Goal: Communication & Community: Answer question/provide support

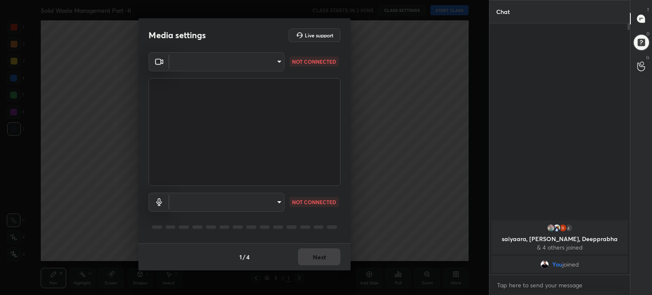
scroll to position [2, 3]
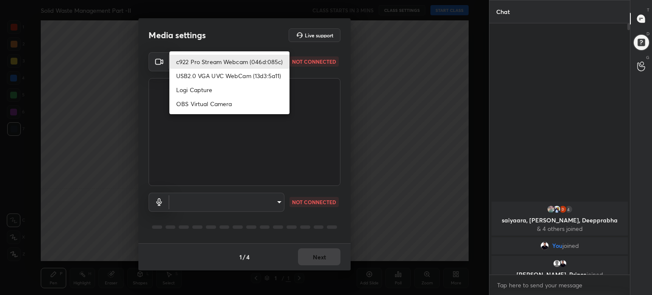
click at [278, 62] on body "1 2 3 4 5 6 7 C X Z C X Z E E Erase all H H Solid Waste Management Part -II CLA…" at bounding box center [326, 147] width 652 height 295
click at [278, 62] on div at bounding box center [326, 147] width 652 height 295
click at [278, 62] on body "1 2 3 4 5 6 7 C X Z C X Z E E Erase all H H Solid Waste Management Part -II CLA…" at bounding box center [326, 147] width 652 height 295
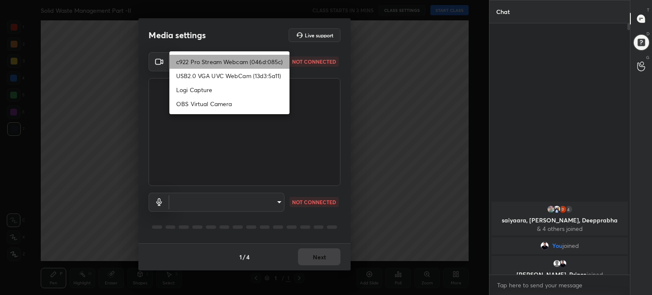
click at [278, 62] on li "c922 Pro Stream Webcam (046d:085c)" at bounding box center [229, 62] width 120 height 14
type input "da72678067e1d94ff5c2c83d6914c87325c8730328764fe2a3578a8a0dd011b4"
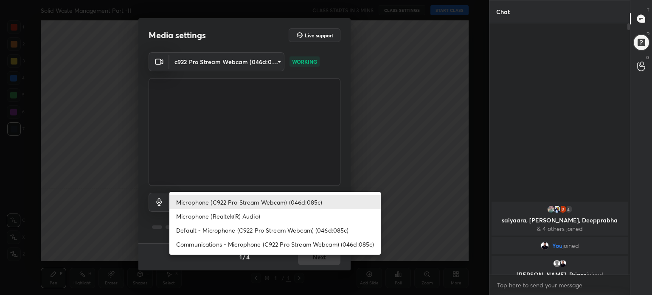
click at [277, 201] on body "1 2 3 4 5 6 7 C X Z C X Z E E Erase all H H Solid Waste Management Part -II CLA…" at bounding box center [326, 147] width 652 height 295
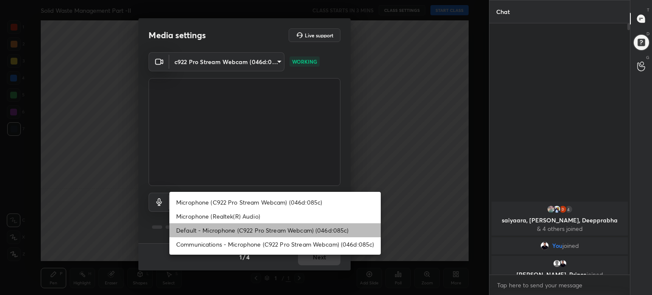
click at [292, 233] on li "Default - Microphone (C922 Pro Stream Webcam) (046d:085c)" at bounding box center [274, 230] width 211 height 14
type input "default"
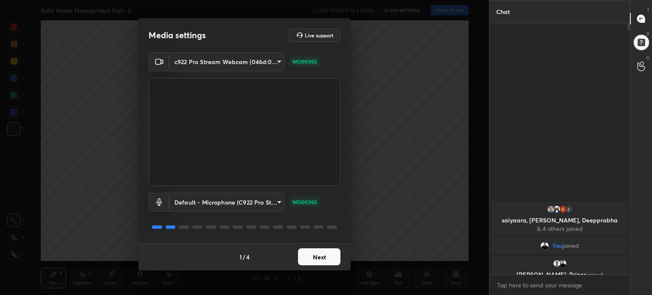
click at [321, 257] on button "Next" at bounding box center [319, 256] width 42 height 17
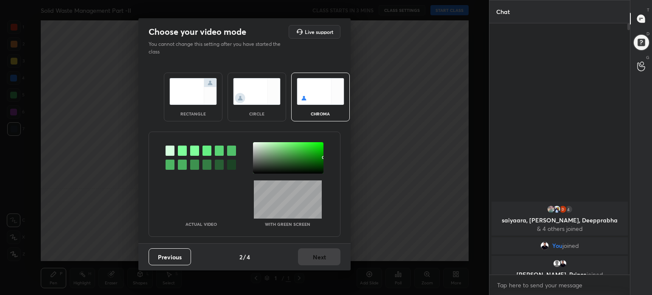
click at [188, 87] on img at bounding box center [193, 91] width 48 height 27
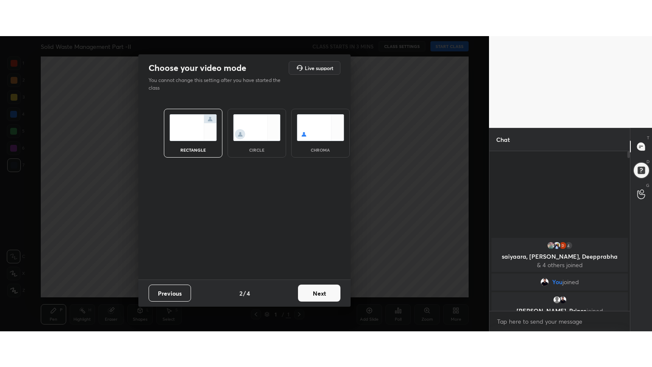
scroll to position [87, 138]
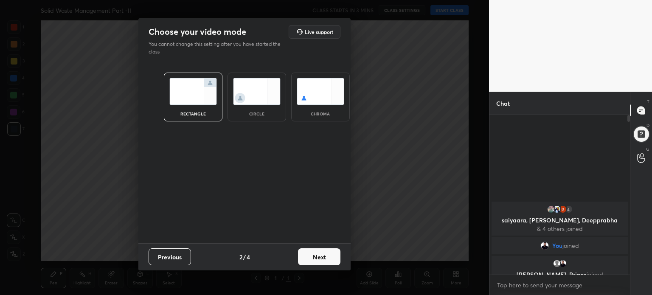
click at [321, 259] on button "Next" at bounding box center [319, 256] width 42 height 17
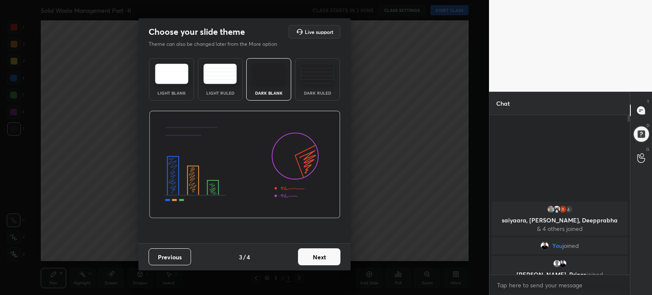
click at [163, 70] on img at bounding box center [172, 74] width 34 height 20
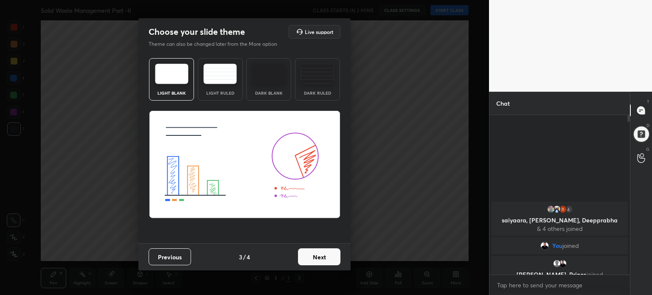
click at [313, 256] on button "Next" at bounding box center [319, 256] width 42 height 17
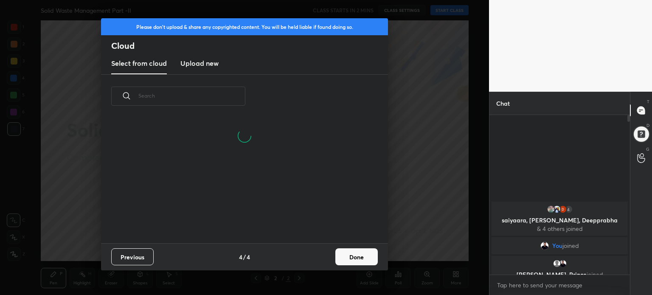
click at [361, 259] on button "Done" at bounding box center [356, 256] width 42 height 17
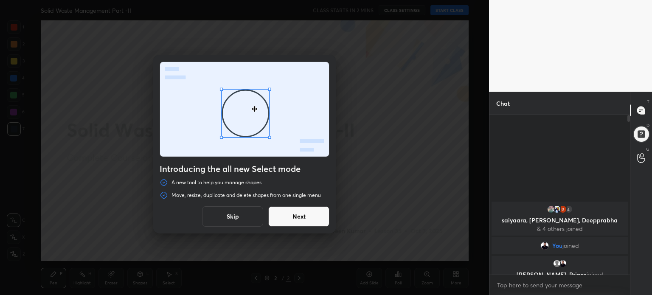
click at [232, 222] on button "Skip" at bounding box center [232, 216] width 61 height 20
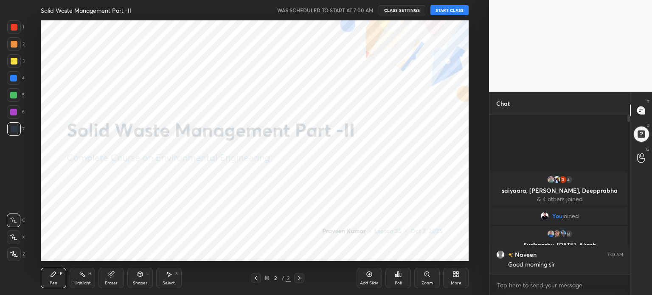
click at [455, 9] on button "START CLASS" at bounding box center [449, 10] width 38 height 10
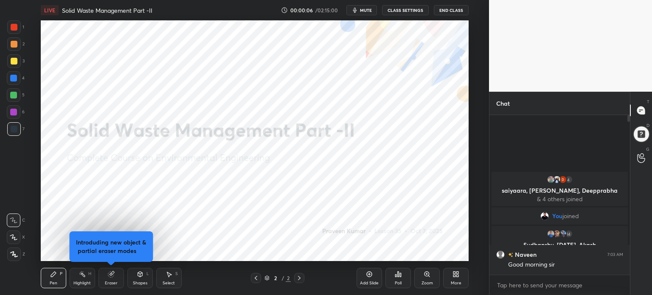
click at [460, 281] on div "More" at bounding box center [456, 283] width 11 height 4
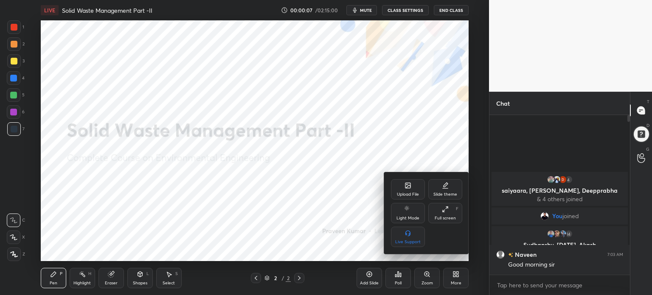
click at [454, 213] on div "Full screen F" at bounding box center [445, 213] width 34 height 20
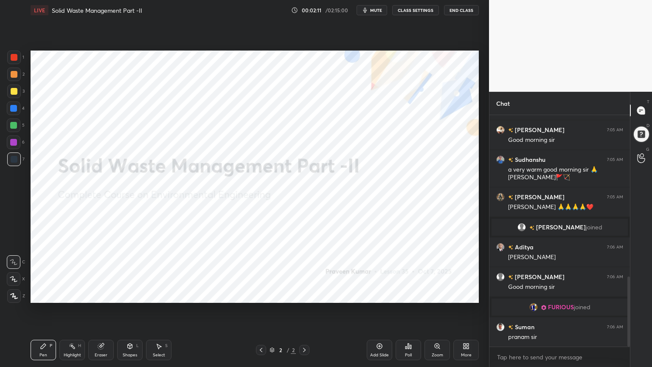
scroll to position [534, 0]
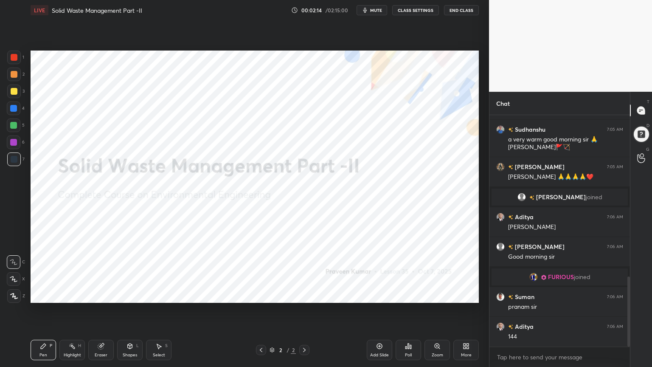
click at [470, 294] on div "More" at bounding box center [465, 349] width 25 height 20
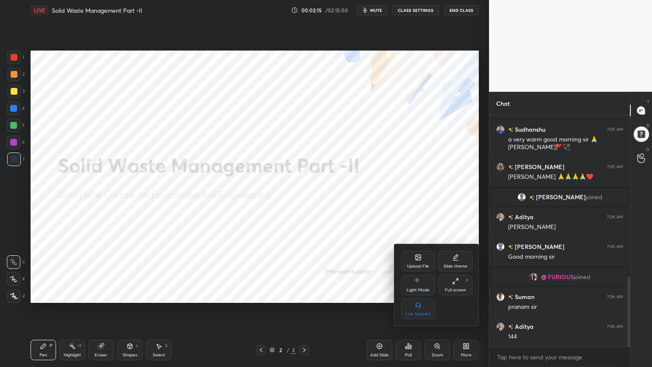
click at [461, 259] on div "Slide theme" at bounding box center [455, 261] width 34 height 20
click at [358, 286] on div at bounding box center [326, 183] width 652 height 367
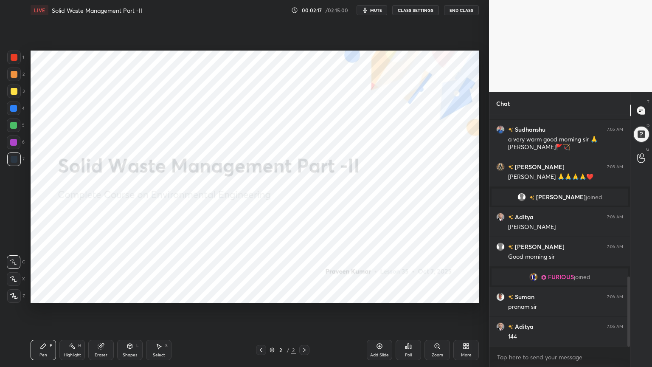
click at [379, 294] on div "Add Slide" at bounding box center [379, 355] width 19 height 4
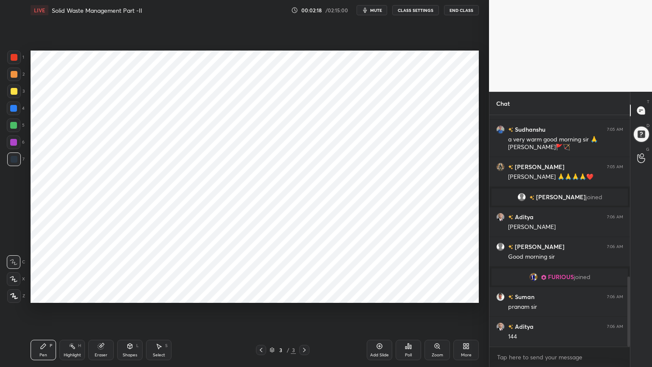
click at [264, 294] on div at bounding box center [261, 350] width 10 height 10
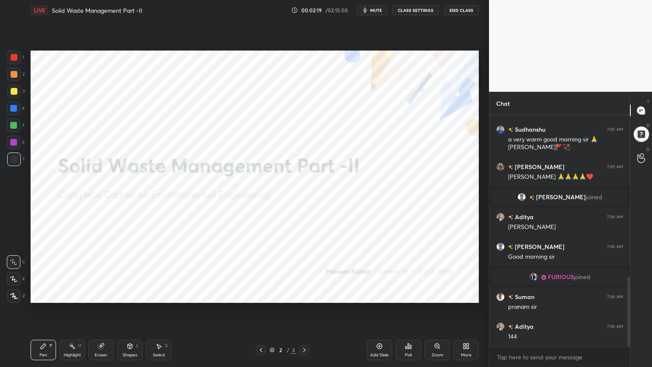
click at [470, 294] on div "More" at bounding box center [465, 349] width 25 height 20
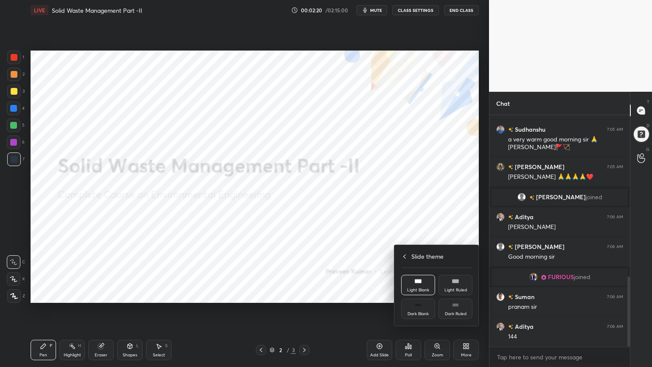
click at [418, 294] on div "Dark Blank" at bounding box center [417, 313] width 21 height 4
click at [384, 294] on div at bounding box center [326, 183] width 652 height 367
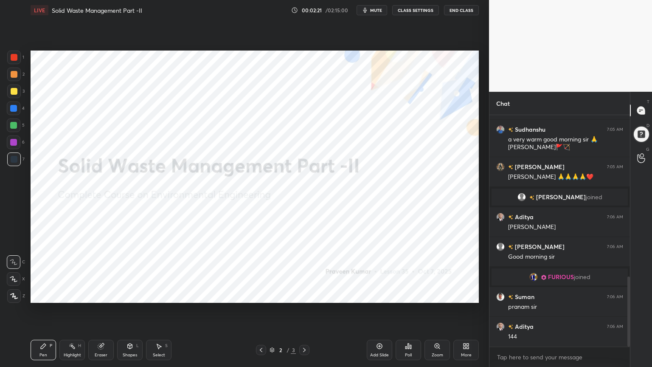
click at [387, 294] on div "Add Slide" at bounding box center [379, 349] width 25 height 20
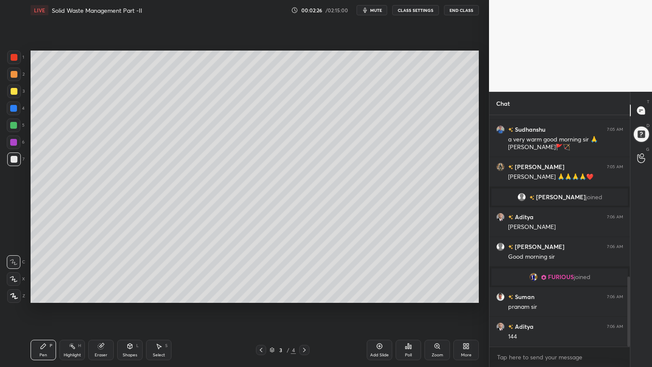
click at [12, 90] on div at bounding box center [14, 91] width 7 height 7
click at [18, 294] on div at bounding box center [14, 296] width 14 height 14
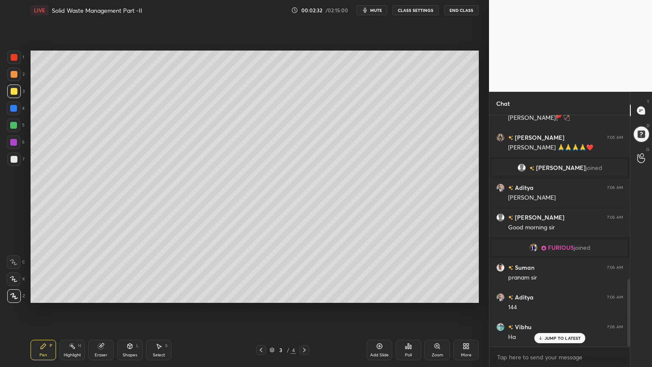
click at [16, 93] on div at bounding box center [14, 91] width 7 height 7
click at [7, 277] on div at bounding box center [14, 279] width 14 height 14
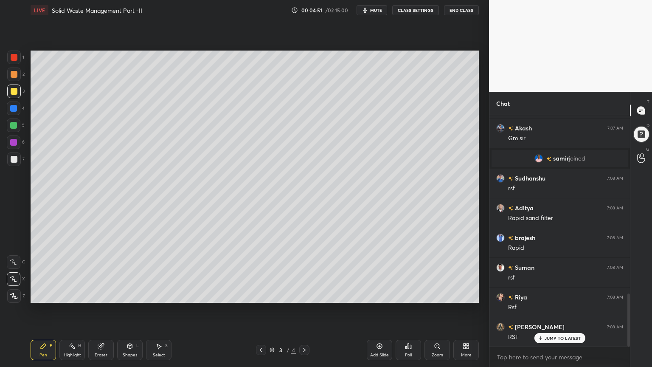
scroll to position [779, 0]
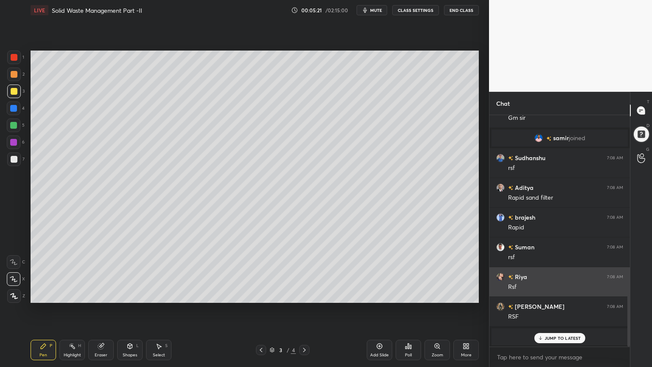
click at [554, 294] on div "JUMP TO LATEST" at bounding box center [559, 338] width 51 height 10
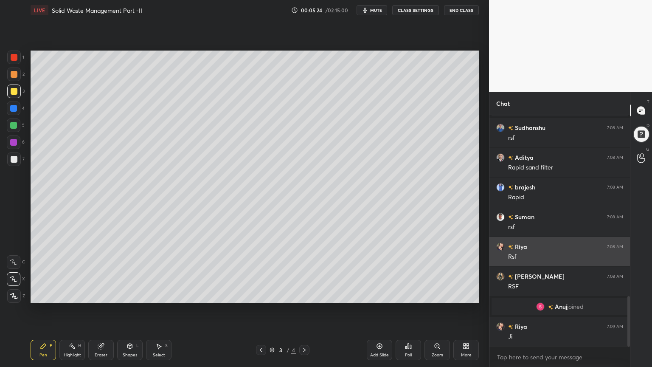
scroll to position [830, 0]
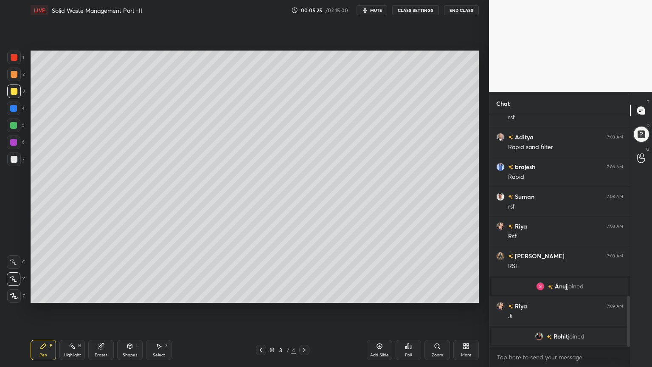
click at [379, 294] on div "Add Slide" at bounding box center [379, 355] width 19 height 4
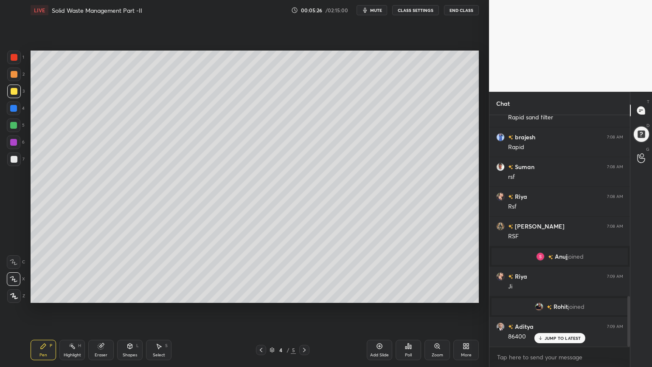
scroll to position [828, 0]
click at [18, 171] on div "1 2 3 4 5 6 7 C X Z C X Z E E Erase all H H" at bounding box center [13, 176] width 27 height 252
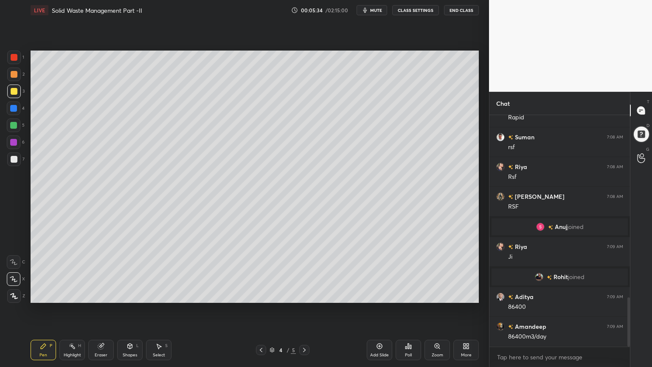
click at [15, 165] on div at bounding box center [14, 159] width 14 height 14
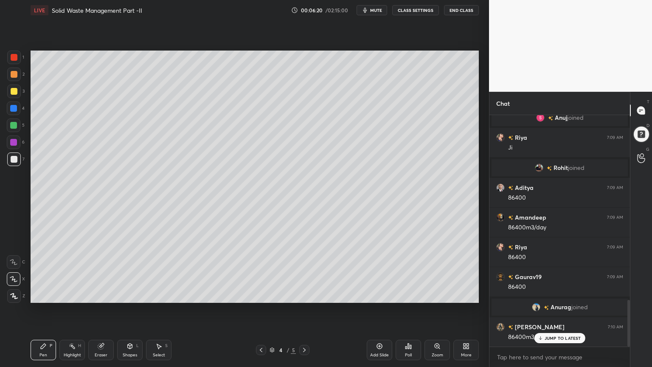
scroll to position [948, 0]
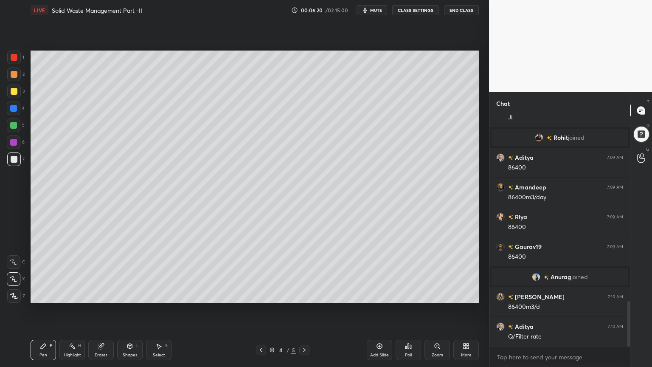
click at [261, 294] on icon at bounding box center [261, 350] width 3 height 4
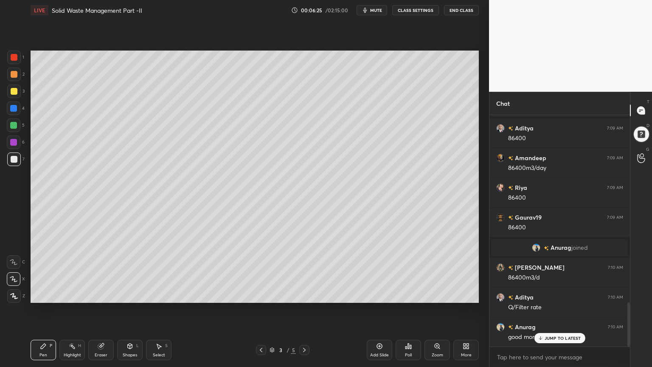
click at [304, 294] on icon at bounding box center [304, 349] width 7 height 7
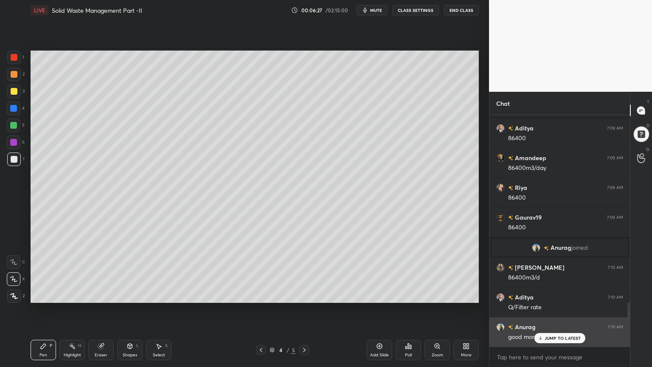
click at [567, 294] on p "JUMP TO LATEST" at bounding box center [562, 337] width 36 height 5
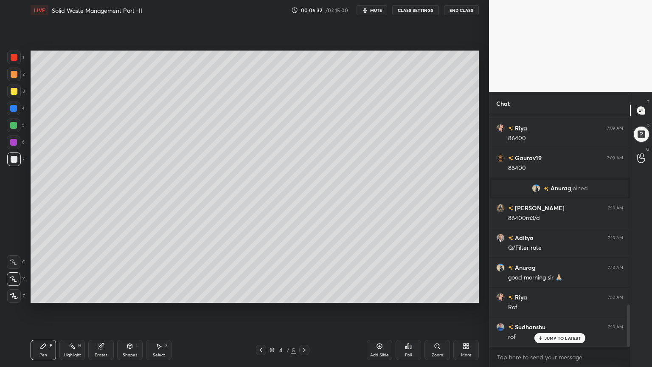
scroll to position [1067, 0]
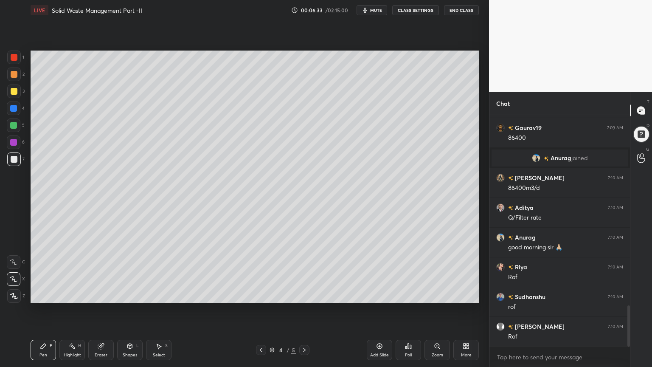
click at [131, 294] on icon at bounding box center [130, 345] width 5 height 1
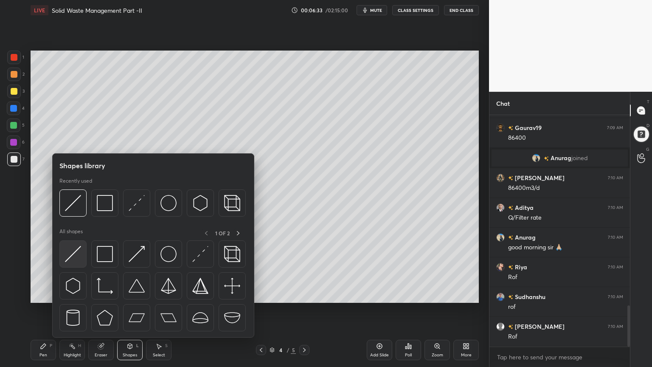
click at [68, 257] on img at bounding box center [73, 254] width 16 height 16
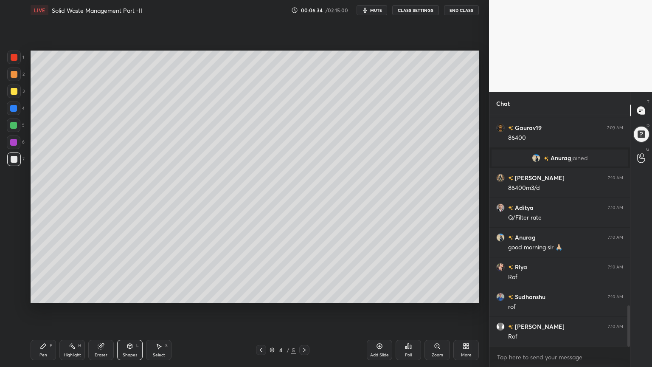
scroll to position [1088, 0]
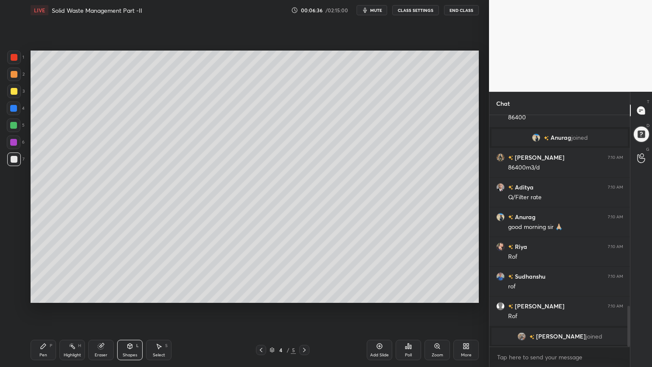
click at [44, 294] on div "Pen" at bounding box center [43, 355] width 8 height 4
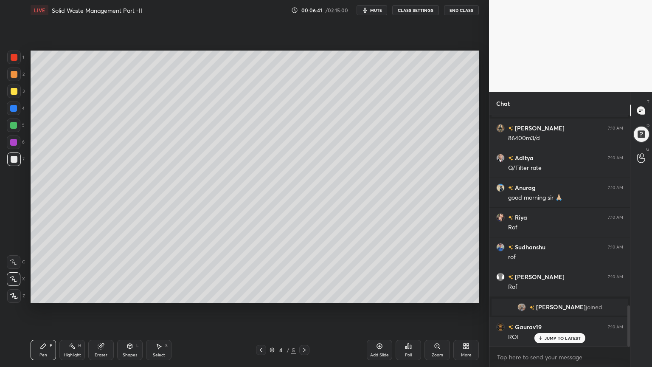
scroll to position [1098, 0]
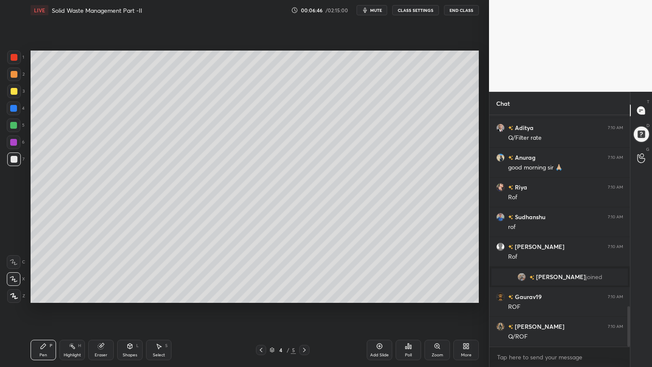
click at [123, 294] on div "Shapes" at bounding box center [130, 355] width 14 height 4
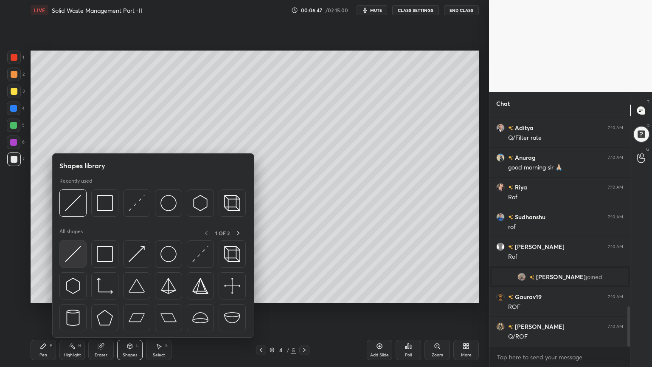
click at [70, 257] on img at bounding box center [73, 254] width 16 height 16
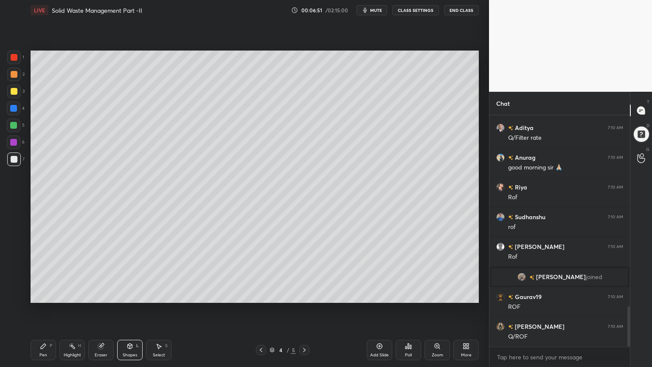
click at [259, 294] on icon at bounding box center [261, 349] width 7 height 7
click at [303, 294] on icon at bounding box center [304, 349] width 7 height 7
click at [37, 294] on div "Pen P" at bounding box center [43, 349] width 25 height 20
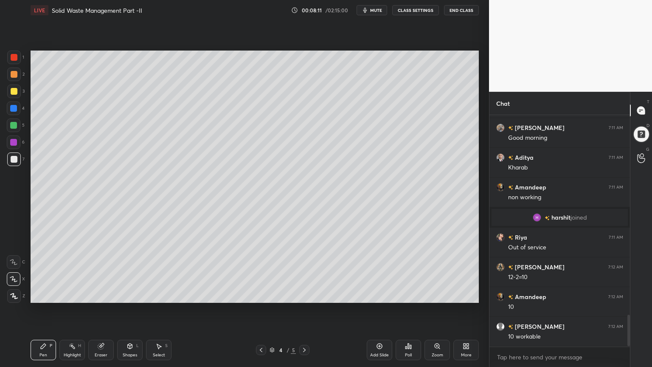
scroll to position [1483, 0]
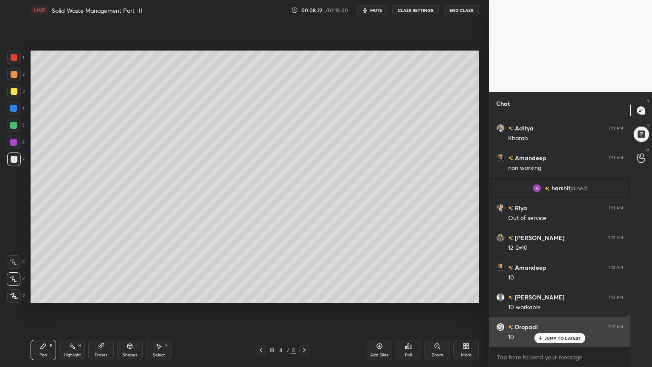
click at [569, 294] on p "JUMP TO LATEST" at bounding box center [562, 337] width 36 height 5
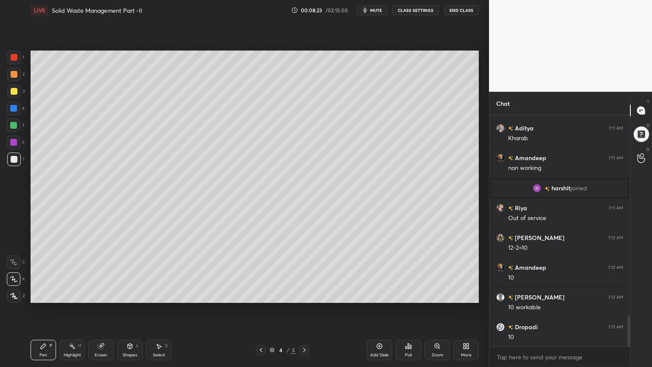
click at [379, 294] on div "Add Slide" at bounding box center [379, 355] width 19 height 4
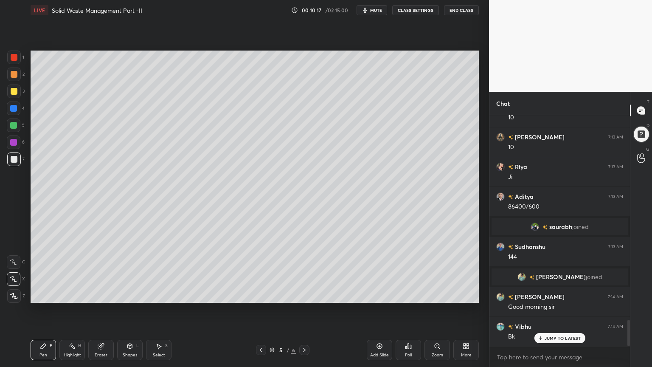
scroll to position [1729, 0]
click at [261, 294] on icon at bounding box center [261, 349] width 7 height 7
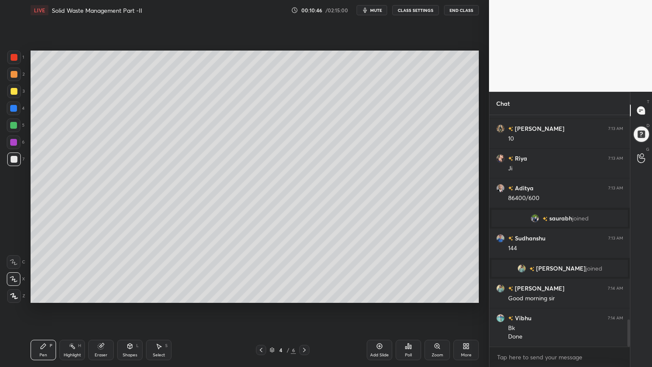
click at [261, 294] on div at bounding box center [261, 350] width 10 height 10
click at [308, 294] on div at bounding box center [304, 350] width 10 height 10
click at [305, 294] on icon at bounding box center [304, 349] width 7 height 7
click at [303, 294] on div "Pen P Highlight H Eraser Shapes L Select S 5 / 6 Add Slide Poll Zoom More" at bounding box center [255, 350] width 448 height 34
click at [303, 294] on icon at bounding box center [304, 349] width 7 height 7
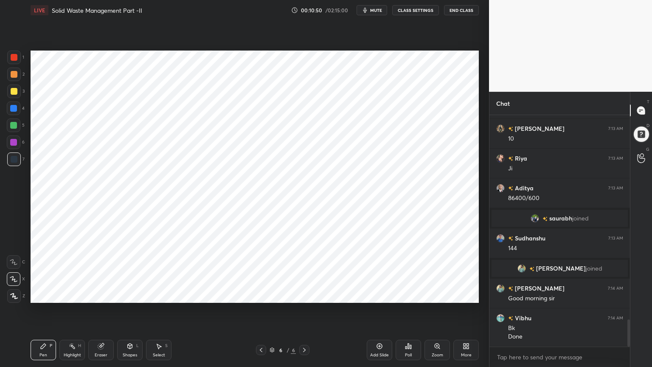
click at [258, 294] on icon at bounding box center [261, 349] width 7 height 7
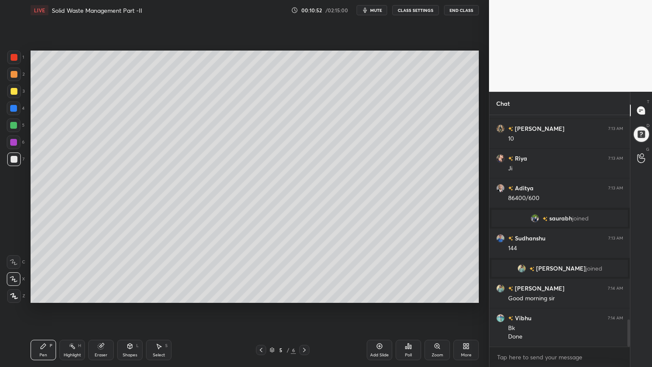
click at [381, 294] on div "Add Slide" at bounding box center [379, 355] width 19 height 4
click at [12, 88] on div at bounding box center [14, 91] width 7 height 7
click at [44, 294] on div "Pen" at bounding box center [43, 355] width 8 height 4
click at [13, 55] on div at bounding box center [14, 57] width 7 height 7
click at [13, 294] on div at bounding box center [14, 296] width 14 height 14
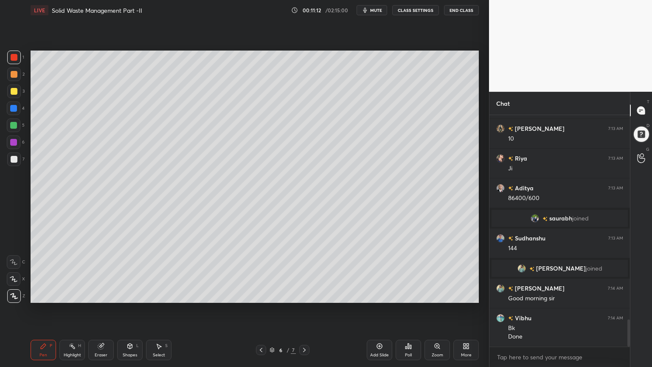
click at [126, 294] on div "Shapes L" at bounding box center [129, 349] width 25 height 20
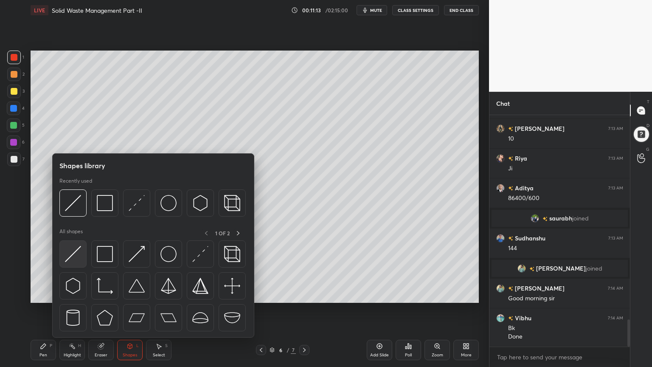
click at [73, 260] on img at bounding box center [73, 254] width 16 height 16
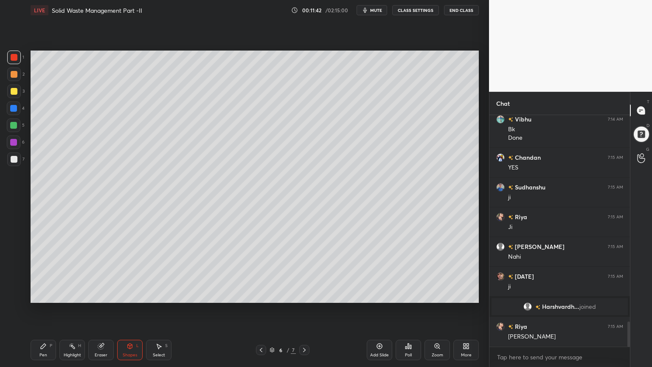
scroll to position [1869, 0]
click at [15, 94] on div at bounding box center [14, 91] width 7 height 7
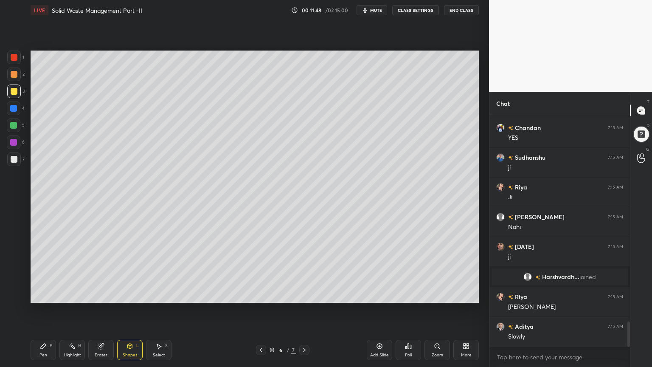
click at [45, 294] on div "Pen" at bounding box center [43, 355] width 8 height 4
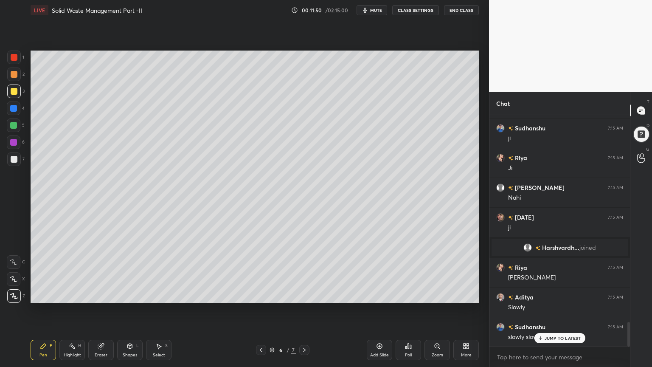
click at [14, 88] on div at bounding box center [14, 91] width 7 height 7
click at [17, 282] on div at bounding box center [14, 279] width 14 height 14
click at [373, 9] on span "mute" at bounding box center [376, 10] width 12 height 6
click at [373, 12] on span "unmute" at bounding box center [375, 10] width 18 height 6
click at [132, 294] on div "Shapes" at bounding box center [130, 355] width 14 height 4
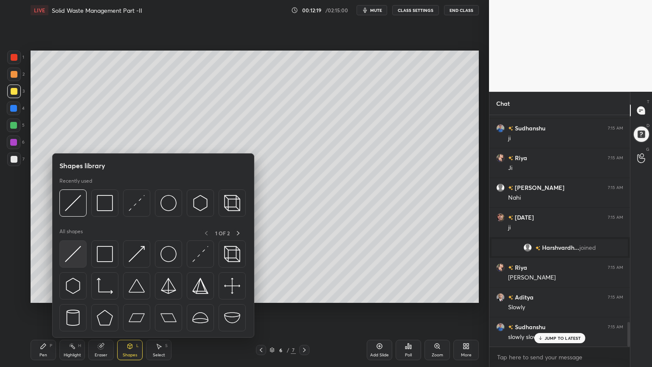
click at [72, 258] on img at bounding box center [73, 254] width 16 height 16
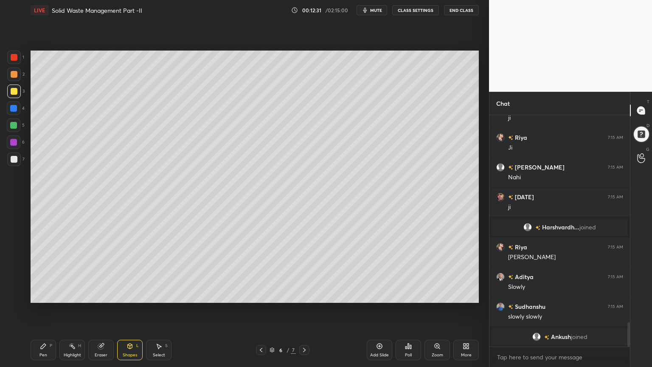
scroll to position [1979, 0]
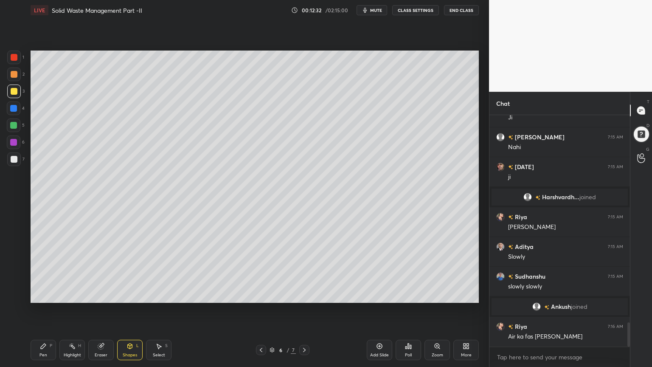
click at [132, 294] on div "Shapes L" at bounding box center [129, 349] width 25 height 20
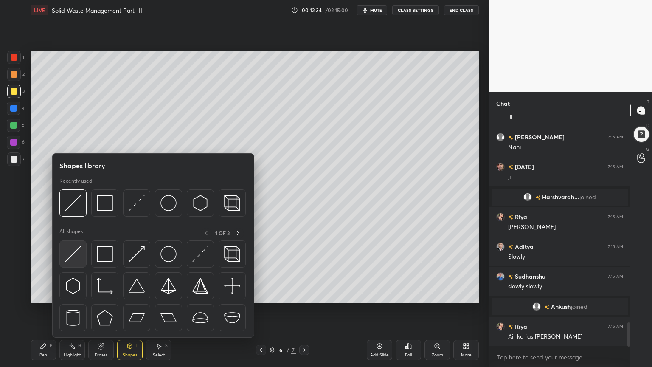
click at [75, 254] on img at bounding box center [73, 254] width 16 height 16
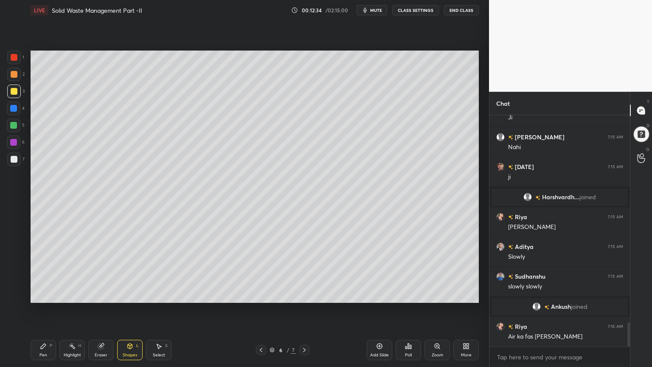
click at [30, 162] on div "Setting up your live class Poll for secs No correct answer Start poll" at bounding box center [254, 176] width 455 height 312
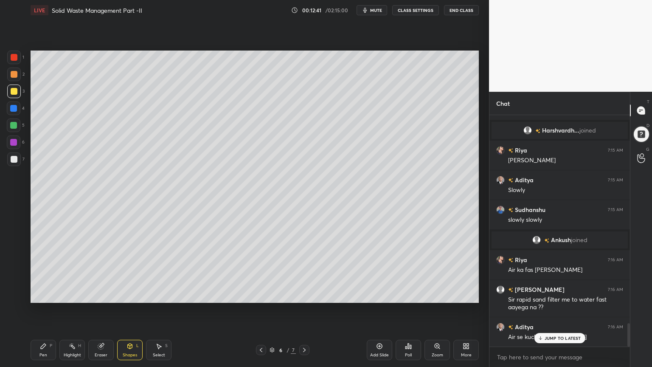
scroll to position [2075, 0]
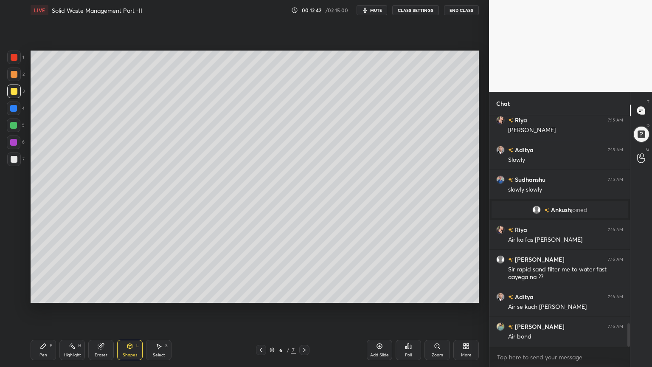
click at [14, 159] on div at bounding box center [14, 159] width 7 height 7
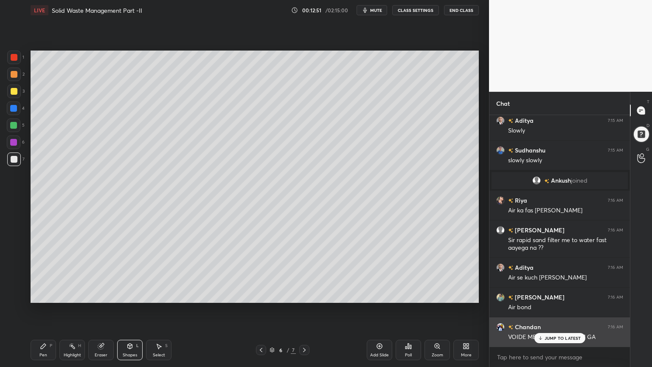
click at [573, 294] on p "JUMP TO LATEST" at bounding box center [562, 337] width 36 height 5
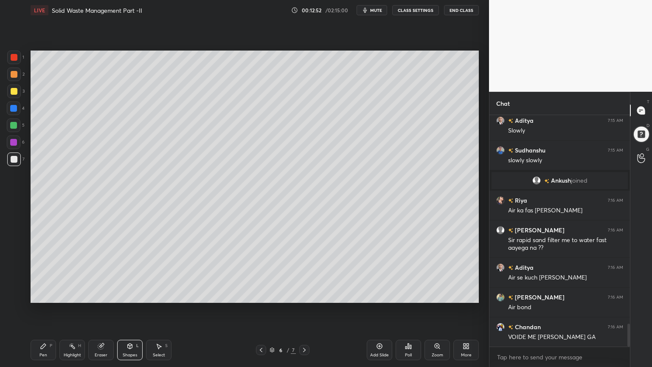
click at [132, 294] on div "Shapes" at bounding box center [130, 355] width 14 height 4
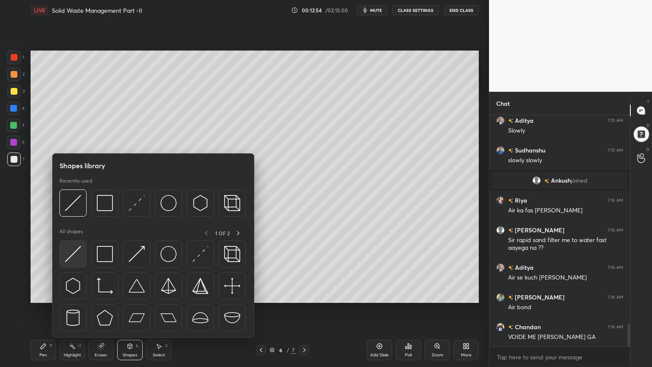
click at [75, 265] on div at bounding box center [72, 253] width 27 height 27
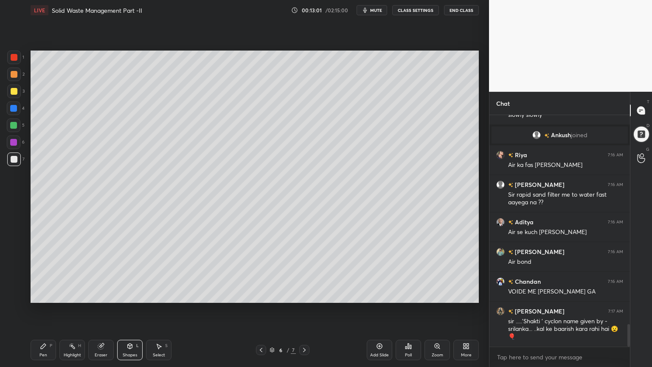
click at [36, 294] on div "Pen P" at bounding box center [43, 349] width 25 height 20
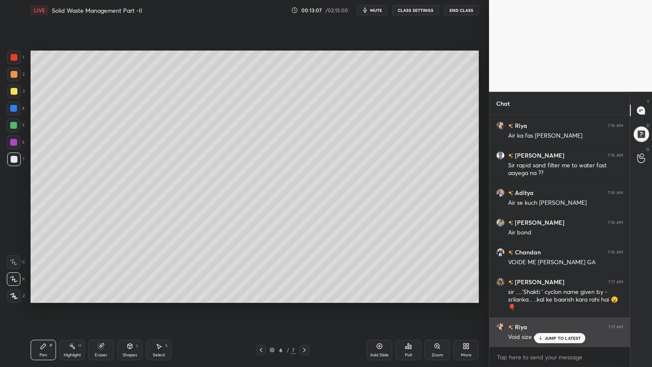
click at [565, 294] on p "JUMP TO LATEST" at bounding box center [562, 337] width 36 height 5
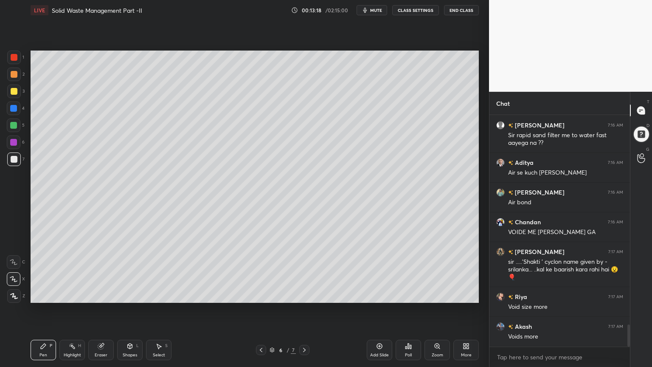
scroll to position [2239, 0]
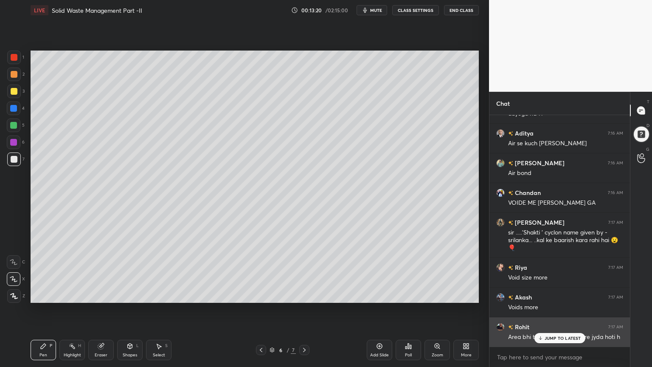
click at [577, 294] on p "JUMP TO LATEST" at bounding box center [562, 337] width 36 height 5
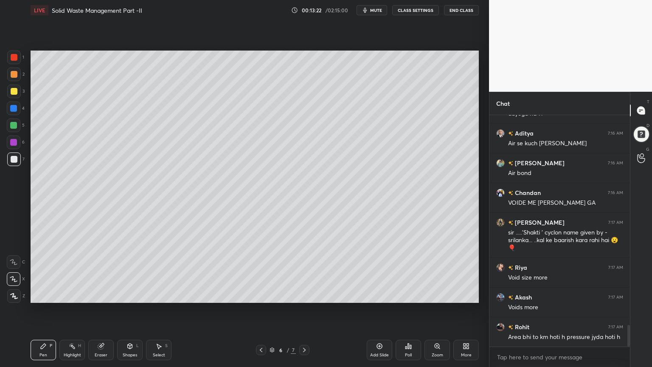
click at [132, 294] on div "Shapes L" at bounding box center [129, 349] width 25 height 20
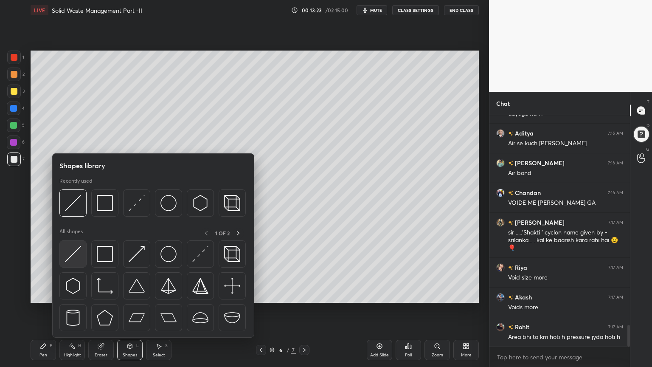
click at [73, 258] on img at bounding box center [73, 254] width 16 height 16
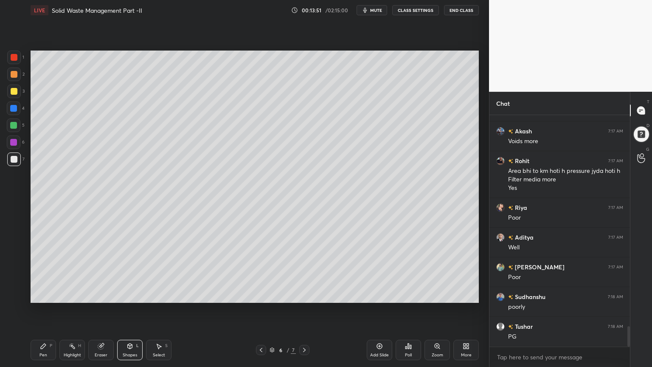
scroll to position [2464, 0]
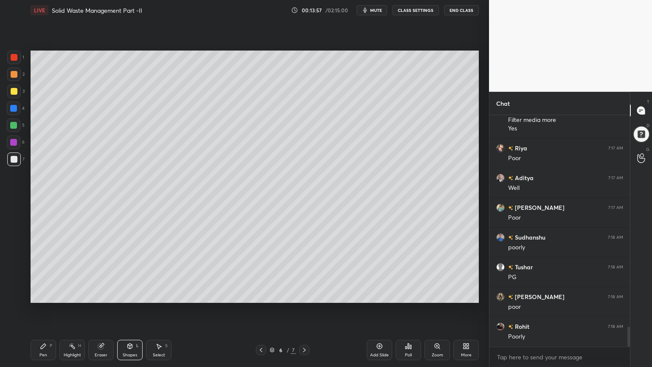
click at [39, 294] on div "Pen P" at bounding box center [43, 349] width 25 height 20
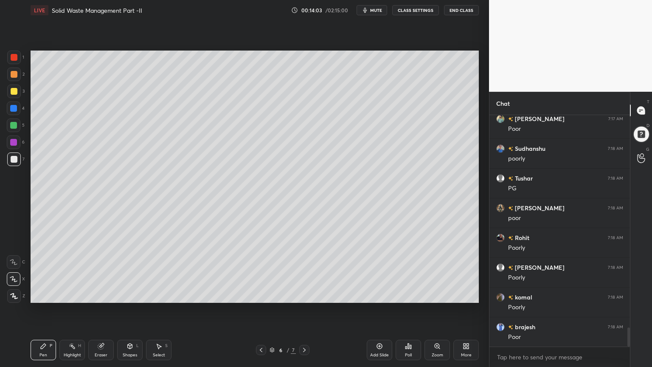
scroll to position [2583, 0]
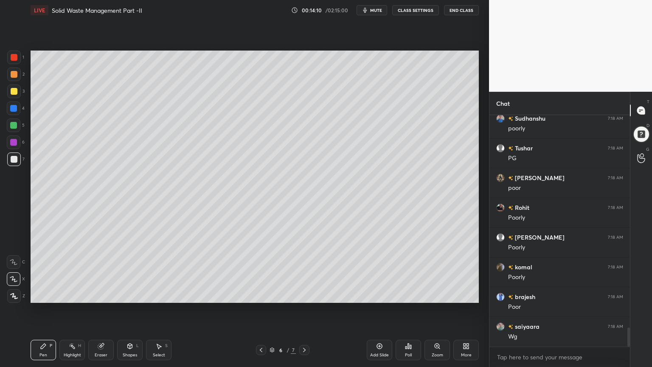
click at [15, 106] on div at bounding box center [13, 108] width 7 height 7
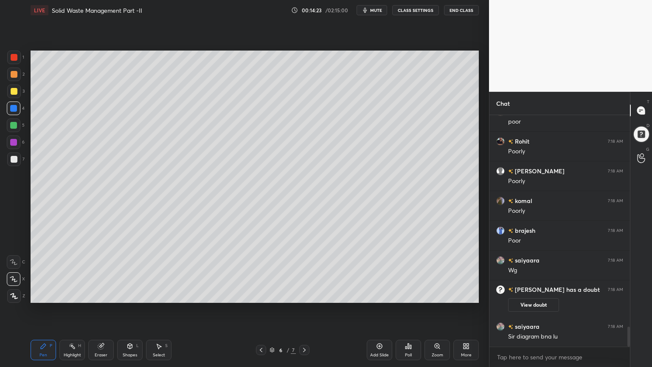
scroll to position [2451, 0]
click at [135, 294] on div "Shapes L" at bounding box center [129, 349] width 25 height 20
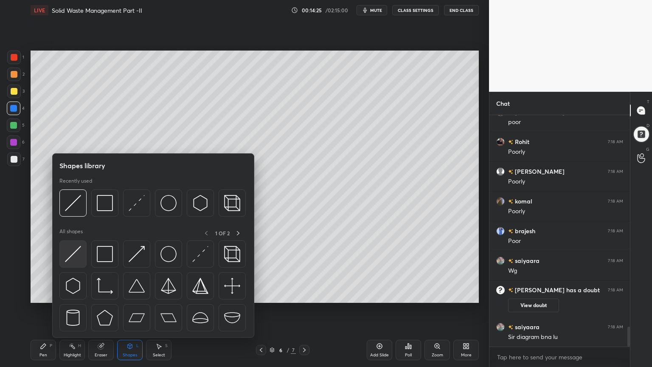
click at [73, 261] on img at bounding box center [73, 254] width 16 height 16
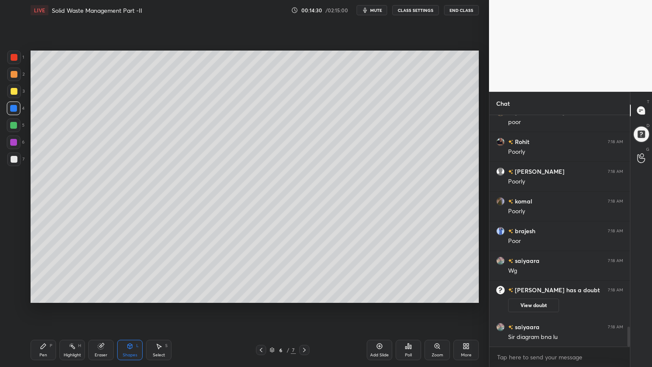
click at [43, 294] on icon at bounding box center [43, 345] width 5 height 5
click at [124, 294] on div "Shapes L" at bounding box center [129, 349] width 25 height 20
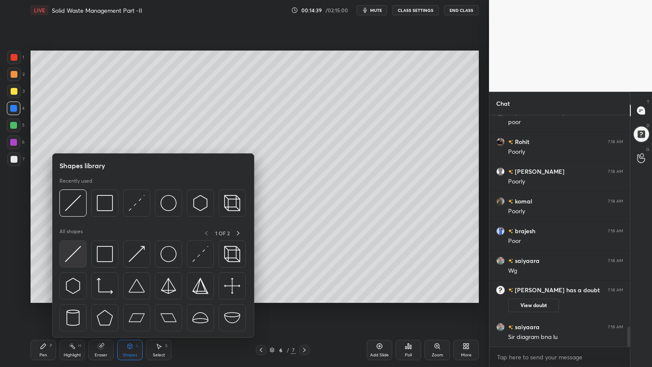
click at [73, 264] on div at bounding box center [72, 253] width 27 height 27
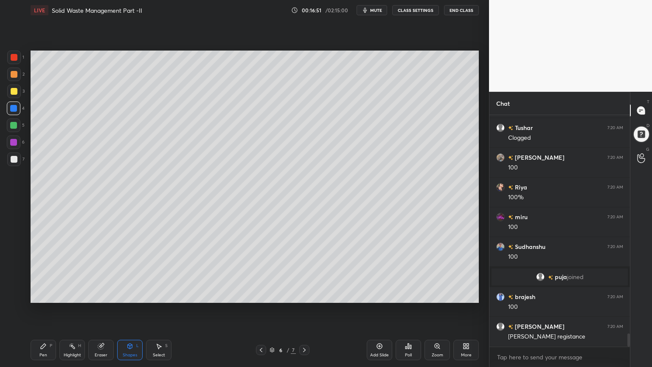
scroll to position [3807, 0]
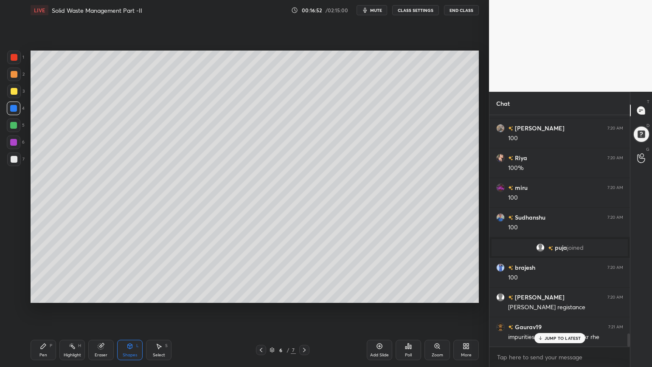
click at [44, 294] on icon at bounding box center [43, 345] width 5 height 5
click at [15, 107] on div at bounding box center [13, 108] width 7 height 7
click at [39, 294] on div "Pen P" at bounding box center [43, 349] width 25 height 20
click at [14, 110] on div at bounding box center [13, 108] width 7 height 7
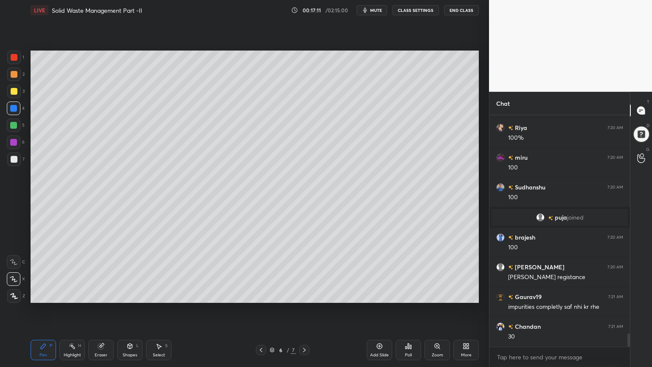
scroll to position [3866, 0]
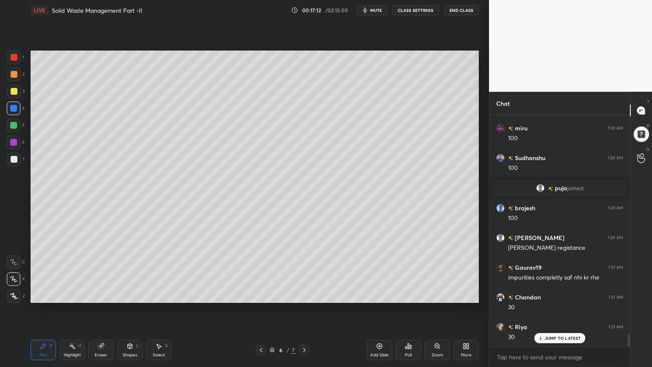
click at [13, 124] on div at bounding box center [13, 125] width 7 height 7
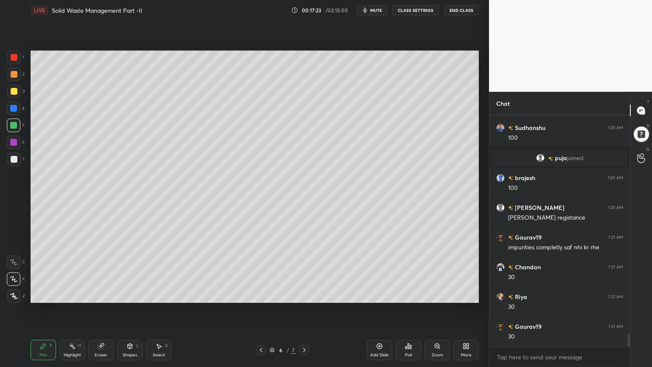
click at [13, 95] on div at bounding box center [14, 91] width 14 height 14
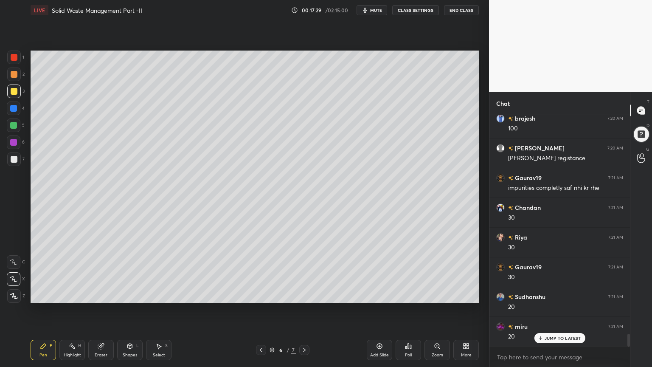
scroll to position [3985, 0]
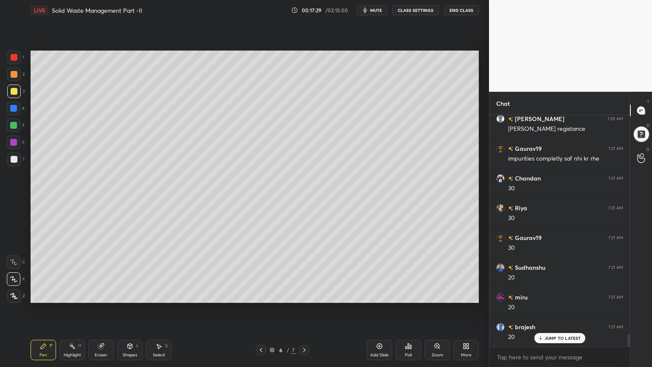
click at [102, 294] on icon at bounding box center [101, 346] width 6 height 6
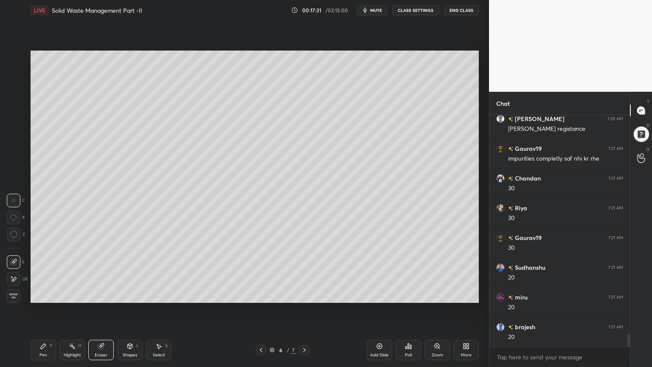
scroll to position [4015, 0]
click at [46, 294] on div "Pen" at bounding box center [43, 355] width 8 height 4
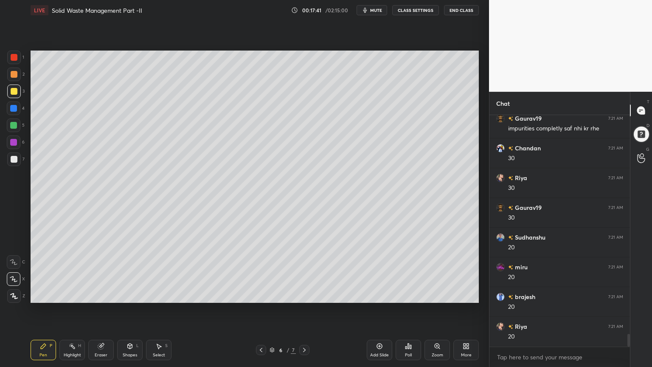
scroll to position [4024, 0]
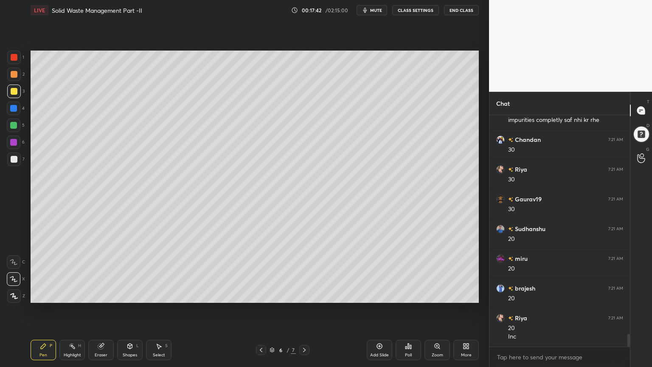
click at [14, 163] on div at bounding box center [14, 159] width 14 height 14
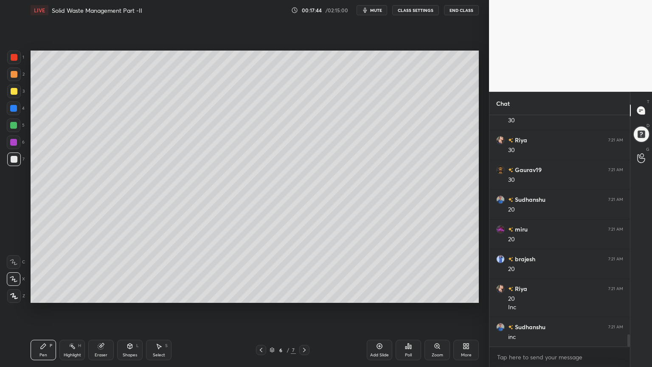
scroll to position [4083, 0]
click at [15, 129] on div at bounding box center [14, 125] width 14 height 14
click at [130, 294] on icon at bounding box center [130, 346] width 0 height 3
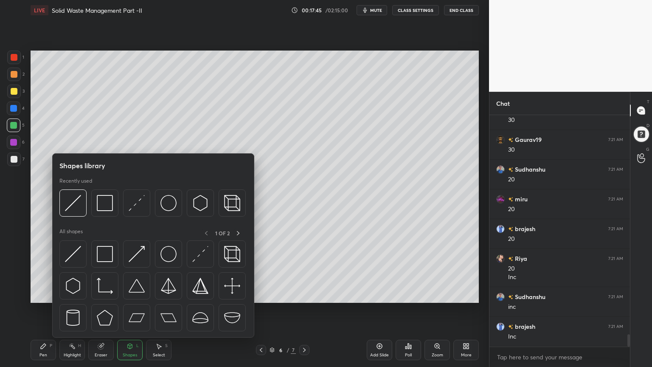
scroll to position [4180, 0]
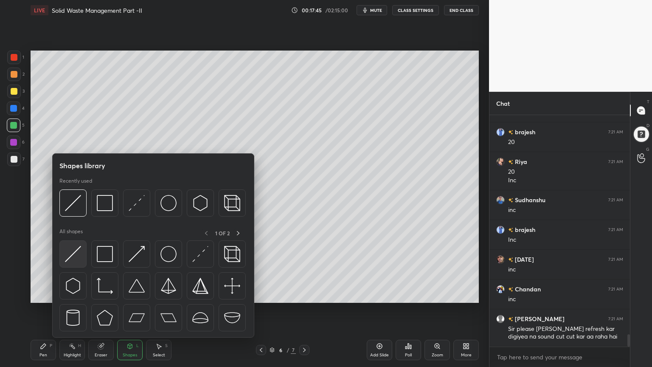
click at [69, 258] on img at bounding box center [73, 254] width 16 height 16
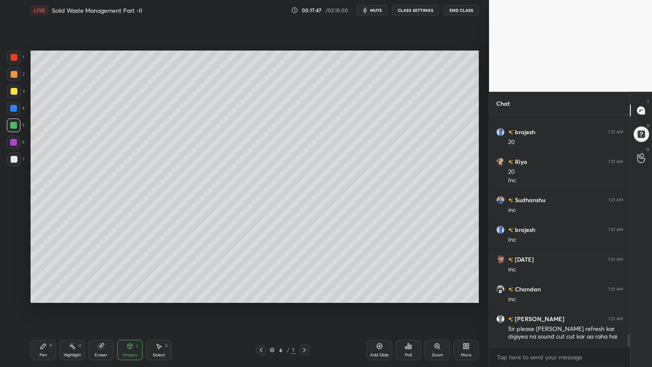
scroll to position [4209, 0]
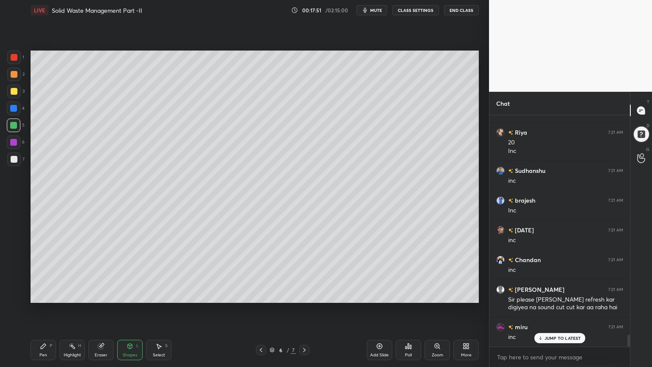
click at [40, 294] on icon at bounding box center [43, 345] width 7 height 7
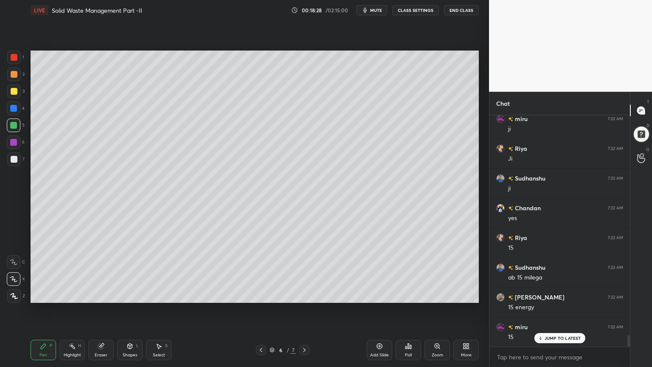
scroll to position [4477, 0]
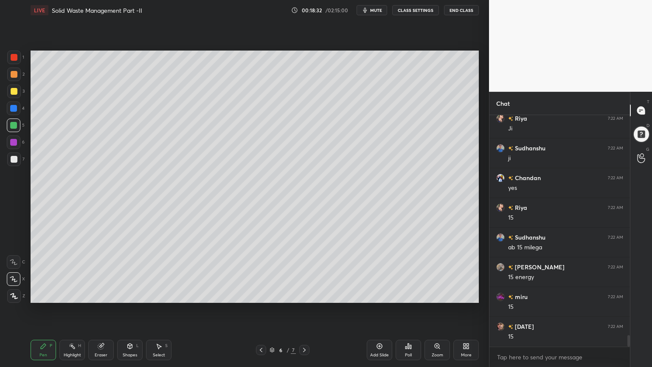
click at [15, 95] on div at bounding box center [14, 91] width 14 height 14
click at [130, 294] on div "Shapes L" at bounding box center [129, 349] width 25 height 20
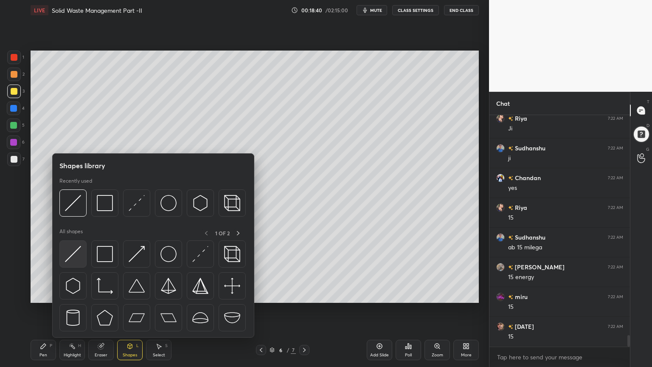
click at [70, 254] on img at bounding box center [73, 254] width 16 height 16
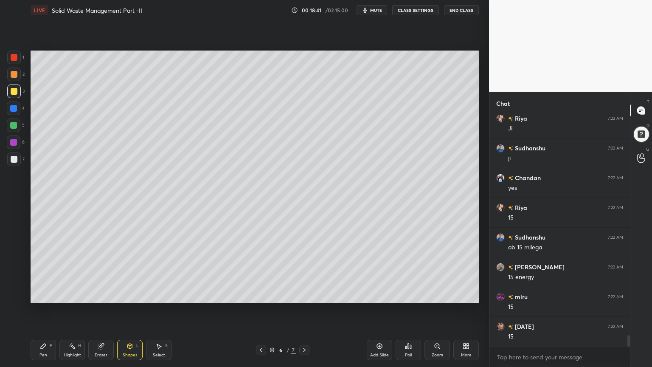
click at [9, 128] on div at bounding box center [14, 125] width 14 height 14
click at [43, 294] on div "Pen P" at bounding box center [43, 349] width 25 height 20
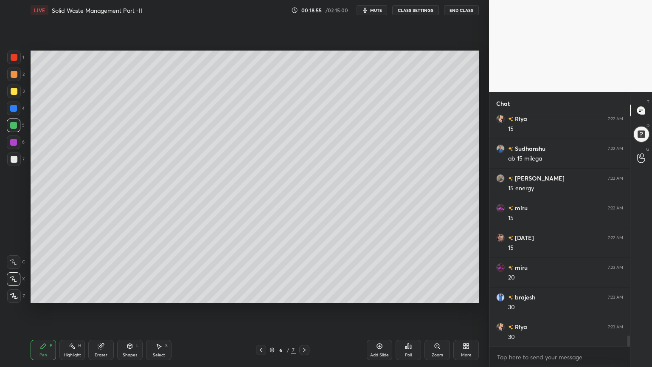
scroll to position [4596, 0]
click at [14, 93] on div at bounding box center [14, 91] width 7 height 7
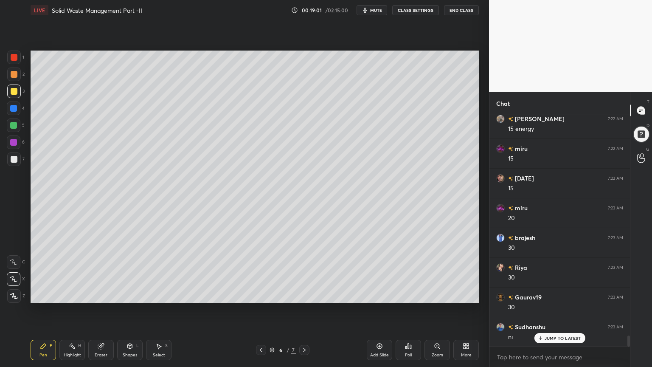
scroll to position [4685, 0]
click at [13, 97] on div at bounding box center [14, 91] width 14 height 14
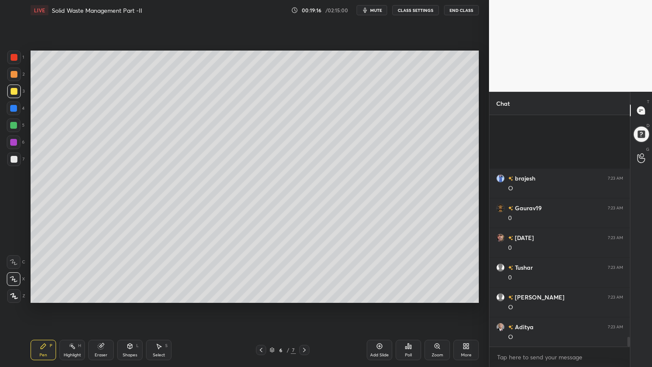
scroll to position [5249, 0]
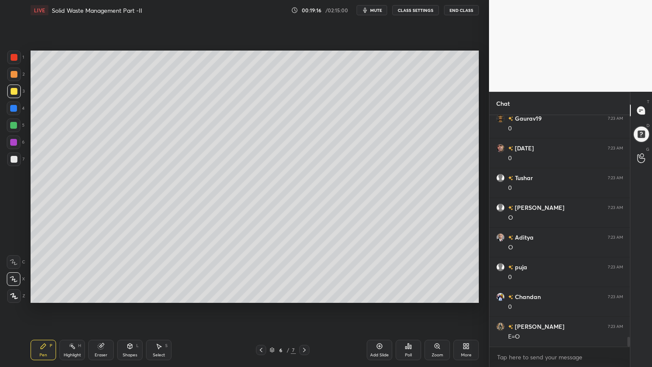
click at [129, 294] on div "Shapes L" at bounding box center [129, 349] width 25 height 20
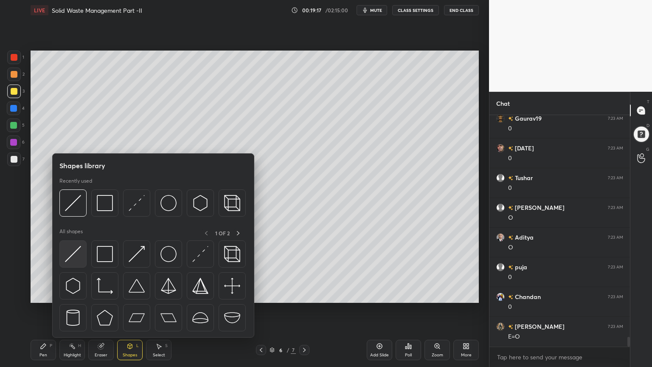
click at [74, 255] on img at bounding box center [73, 254] width 16 height 16
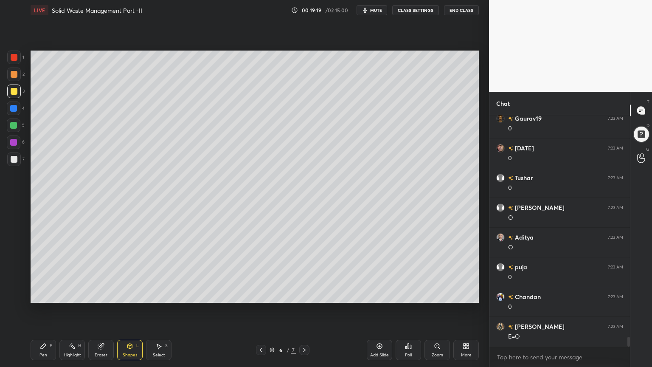
click at [13, 158] on div at bounding box center [14, 159] width 7 height 7
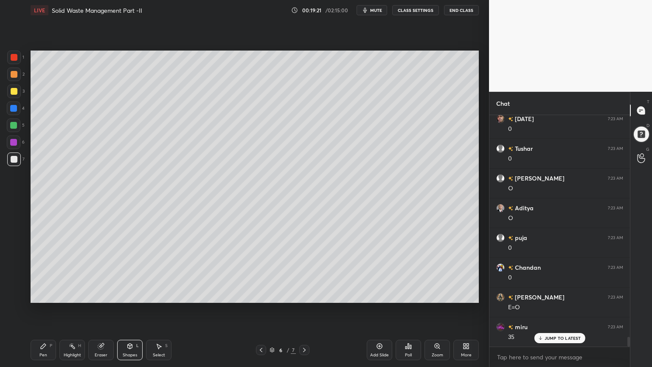
click at [17, 126] on div at bounding box center [14, 125] width 14 height 14
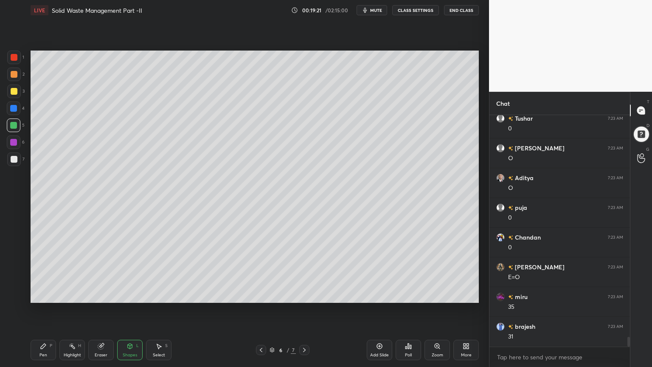
click at [57, 294] on div "Pen P Highlight H Eraser Shapes L Select S" at bounding box center [115, 349] width 168 height 20
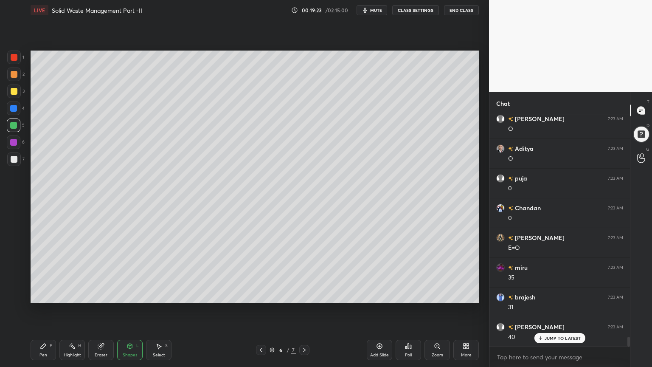
click at [44, 294] on div "Pen P" at bounding box center [43, 349] width 25 height 20
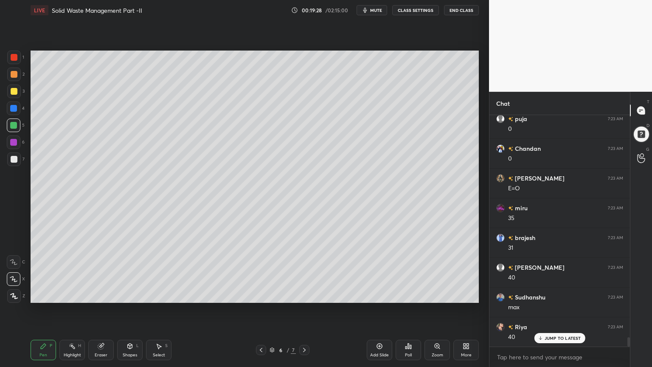
scroll to position [5428, 0]
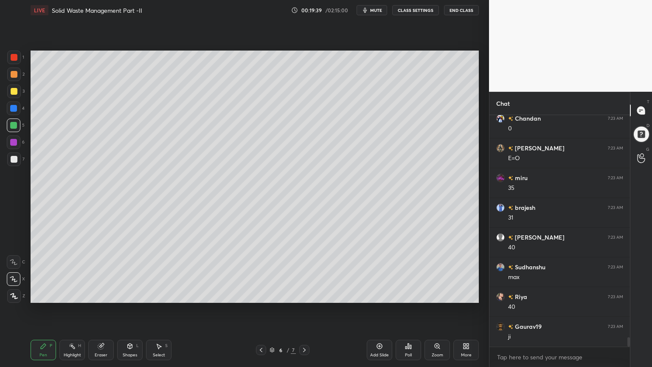
click at [12, 160] on div at bounding box center [14, 159] width 7 height 7
click at [16, 91] on div at bounding box center [14, 91] width 7 height 7
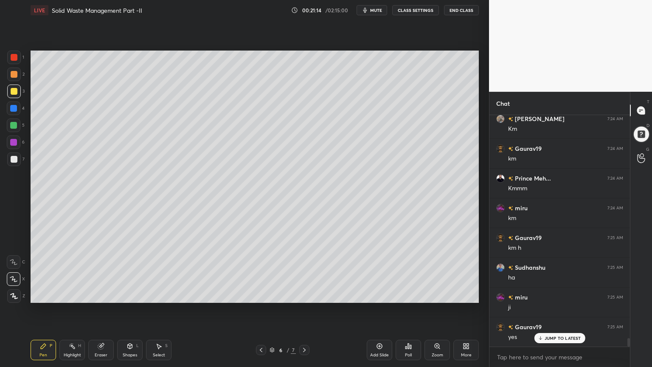
scroll to position [6118, 0]
click at [13, 91] on div at bounding box center [14, 91] width 7 height 7
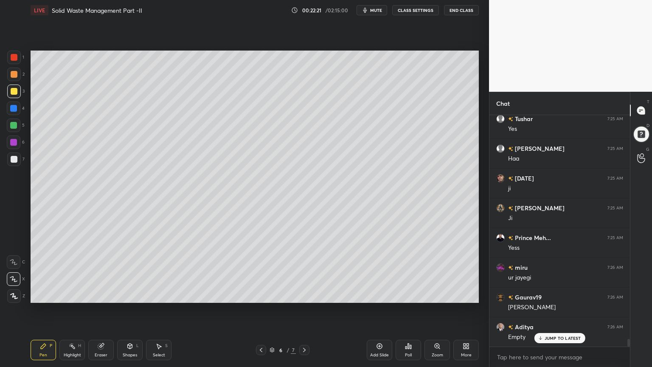
scroll to position [6712, 0]
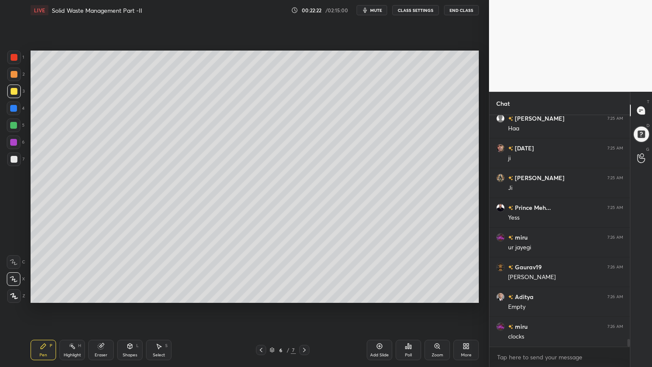
click at [15, 57] on div at bounding box center [14, 57] width 7 height 7
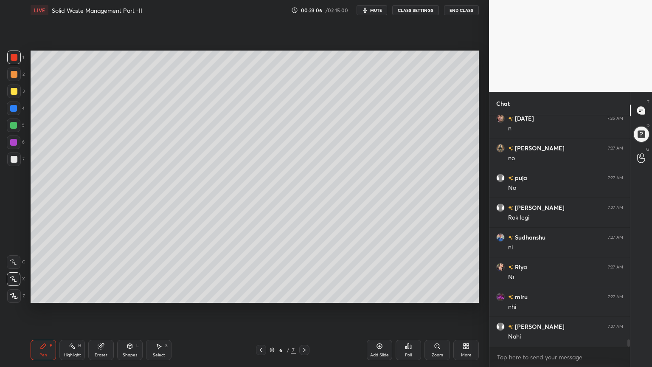
scroll to position [7395, 0]
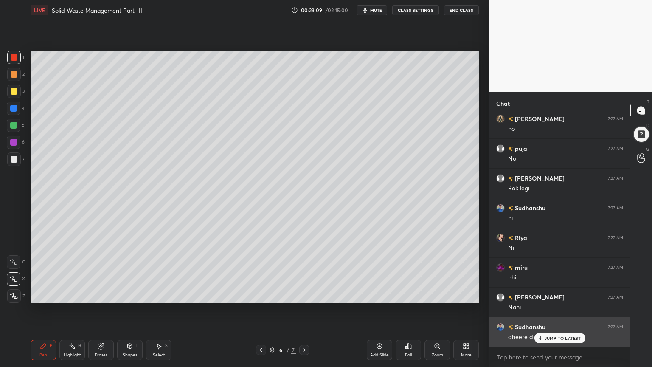
click at [559, 294] on p "JUMP TO LATEST" at bounding box center [562, 337] width 36 height 5
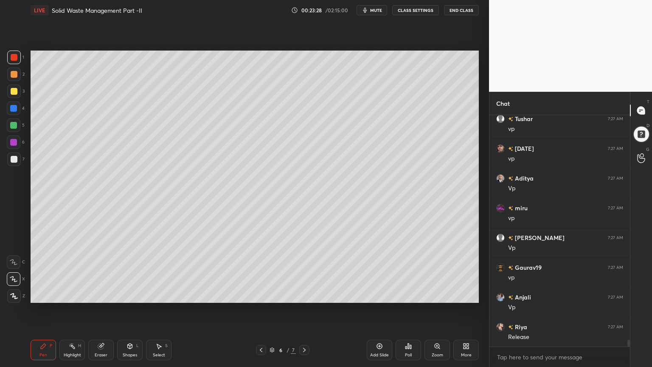
scroll to position [7722, 0]
click at [90, 294] on div "Setting up your live class Poll for secs No correct answer Start poll" at bounding box center [254, 176] width 455 height 312
click at [130, 294] on div "Shapes L" at bounding box center [129, 349] width 25 height 20
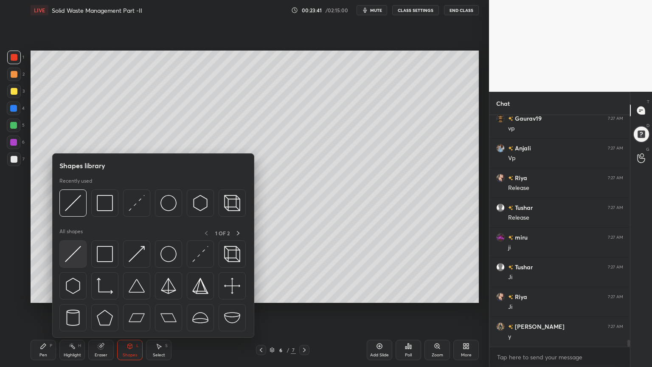
click at [72, 256] on img at bounding box center [73, 254] width 16 height 16
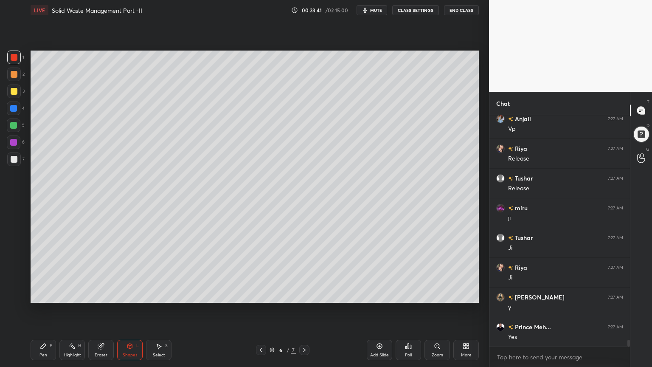
click at [17, 154] on div at bounding box center [14, 159] width 14 height 14
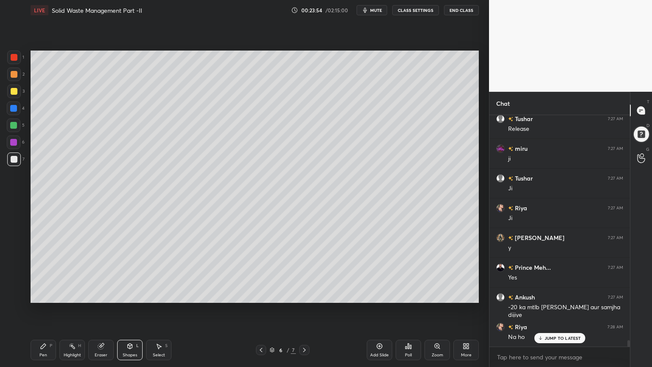
scroll to position [7989, 0]
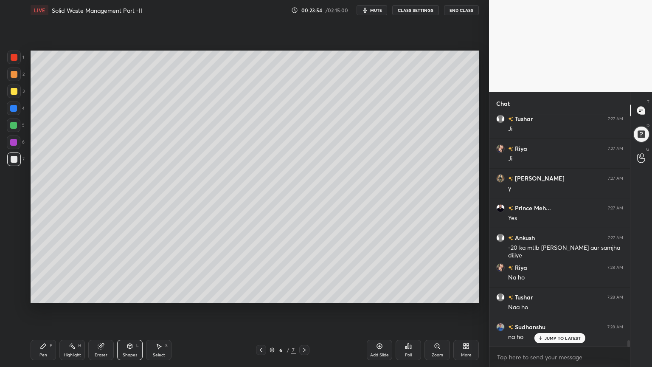
click at [10, 158] on div at bounding box center [14, 159] width 14 height 14
click at [39, 294] on div "Pen P" at bounding box center [43, 349] width 25 height 20
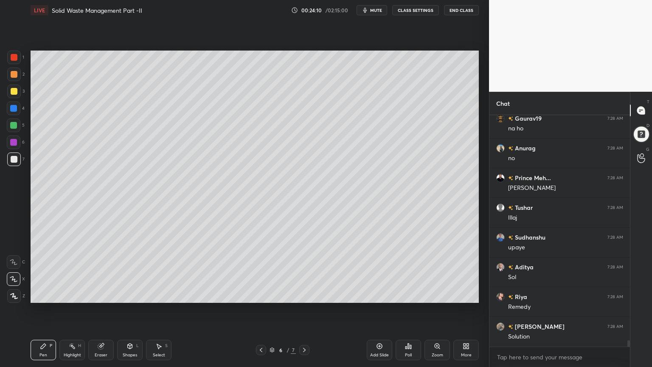
scroll to position [8286, 0]
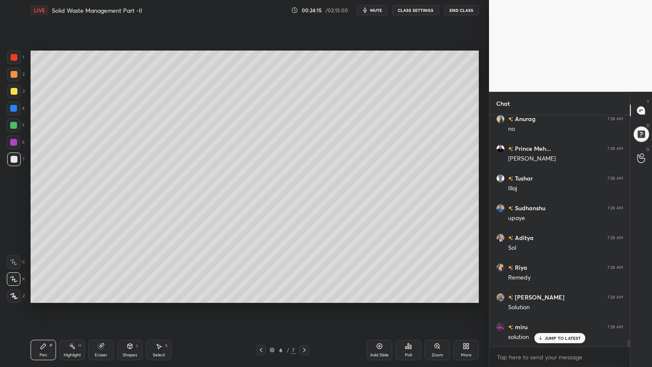
click at [129, 294] on div "Shapes L" at bounding box center [129, 349] width 25 height 20
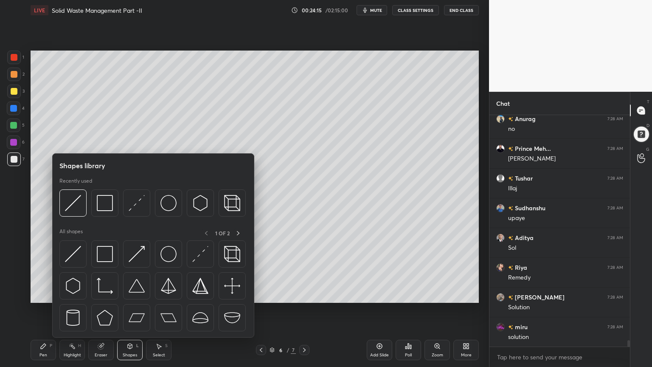
scroll to position [8316, 0]
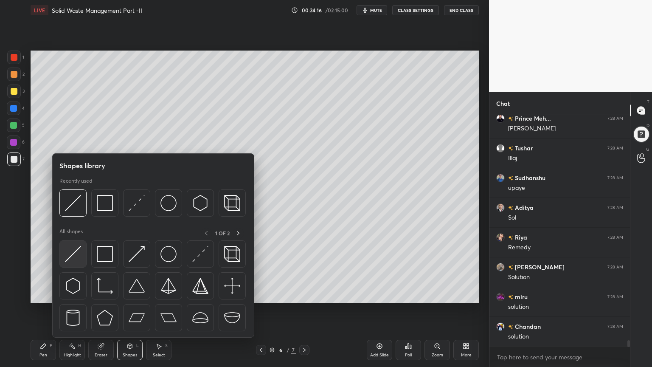
click at [75, 255] on img at bounding box center [73, 254] width 16 height 16
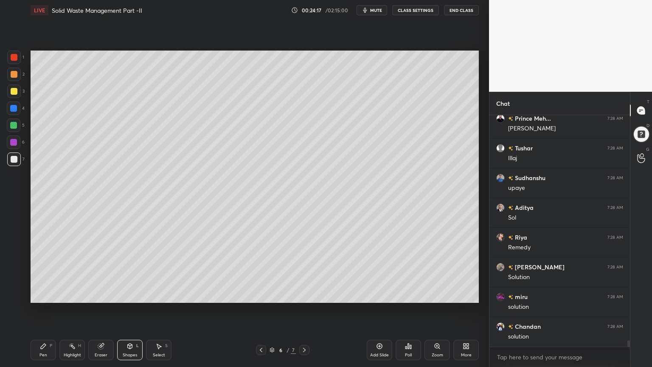
click at [10, 114] on div at bounding box center [14, 108] width 14 height 14
click at [42, 294] on div "Pen P" at bounding box center [43, 349] width 25 height 20
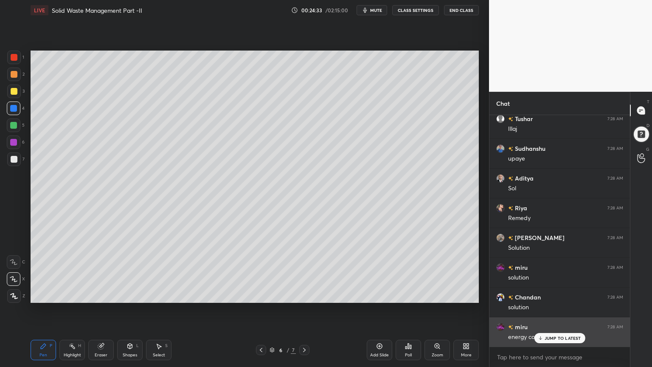
click at [551, 294] on p "JUMP TO LATEST" at bounding box center [562, 337] width 36 height 5
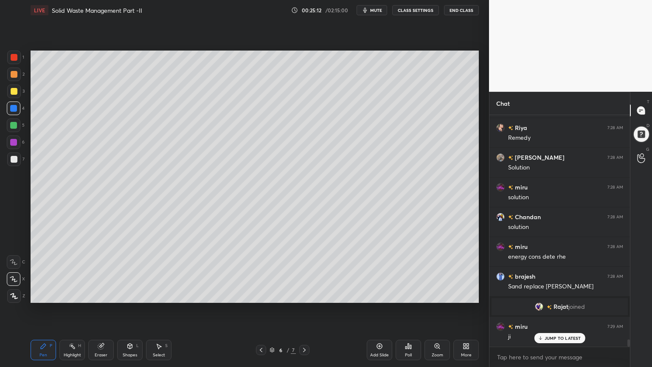
scroll to position [7125, 0]
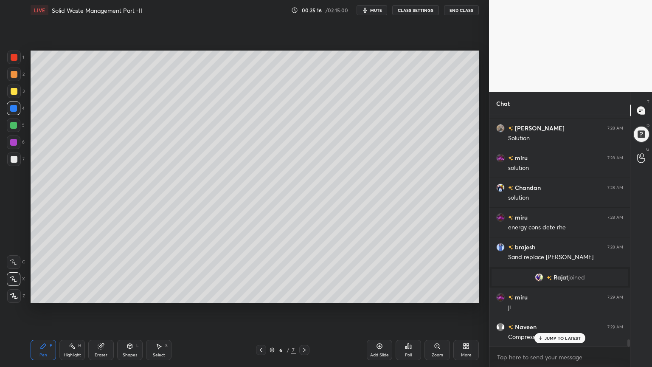
click at [130, 294] on div "Shapes" at bounding box center [130, 355] width 14 height 4
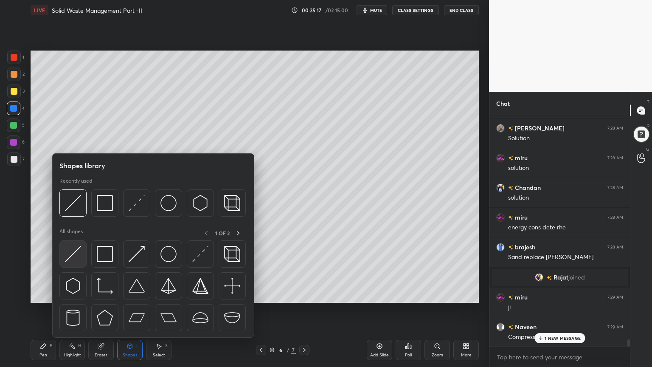
click at [78, 261] on img at bounding box center [73, 254] width 16 height 16
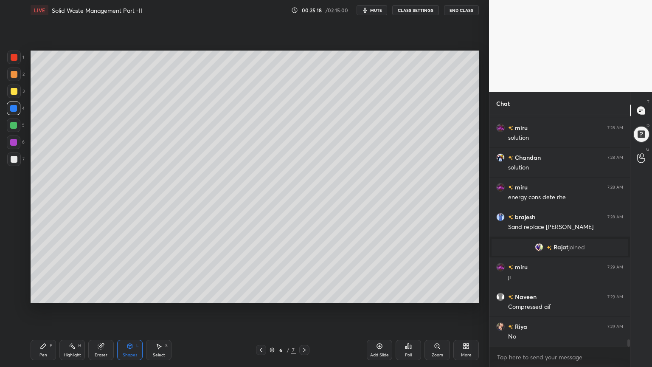
scroll to position [7185, 0]
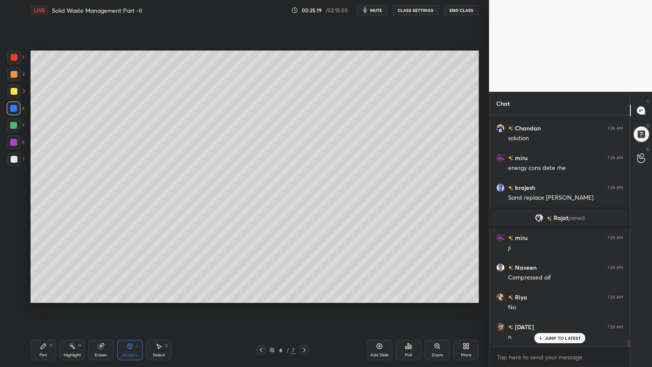
click at [16, 56] on div at bounding box center [14, 57] width 7 height 7
click at [11, 89] on div at bounding box center [14, 91] width 7 height 7
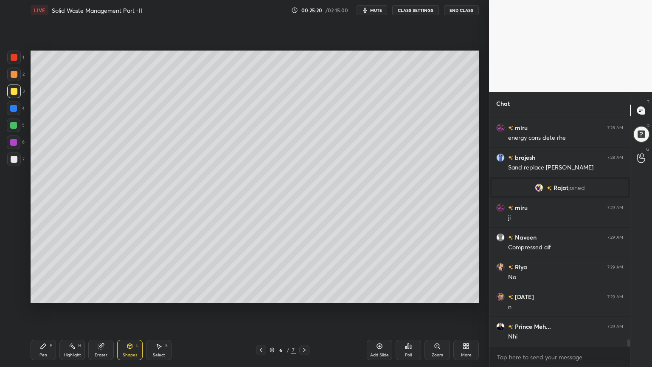
click at [131, 294] on div "Shapes L" at bounding box center [129, 349] width 25 height 20
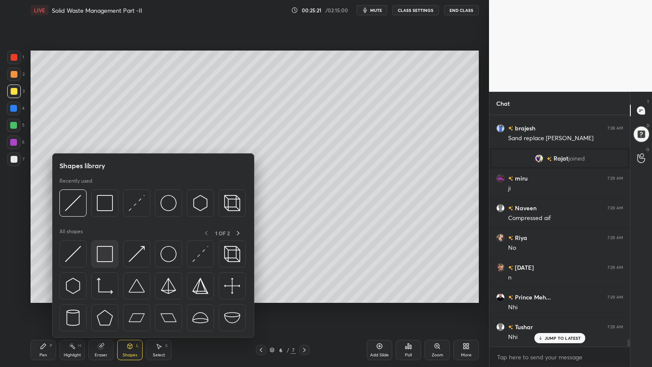
click at [105, 258] on img at bounding box center [105, 254] width 16 height 16
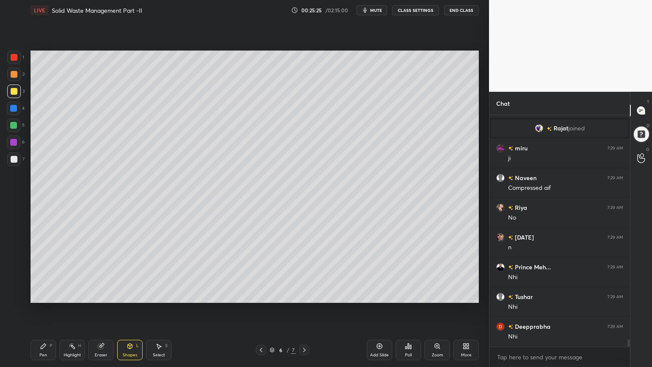
scroll to position [7304, 0]
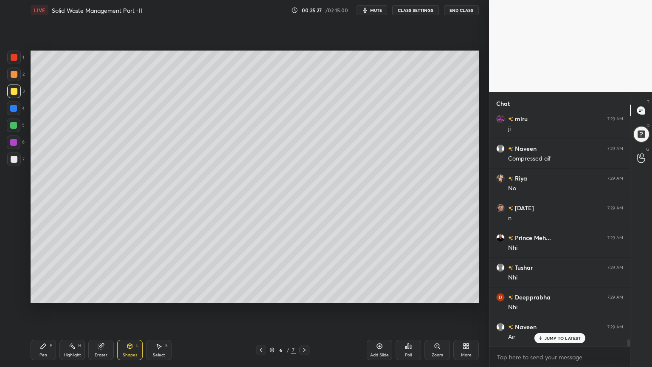
click at [31, 294] on div "Pen P" at bounding box center [43, 349] width 25 height 20
click at [129, 294] on icon at bounding box center [130, 345] width 5 height 5
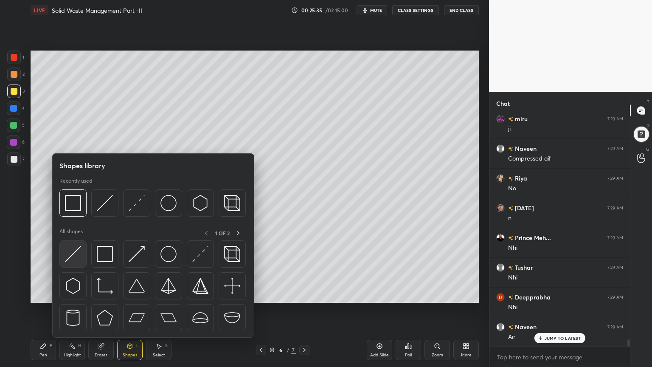
click at [66, 257] on img at bounding box center [73, 254] width 16 height 16
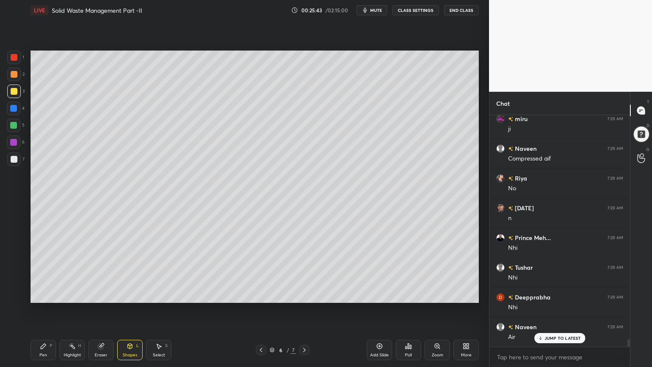
scroll to position [7324, 0]
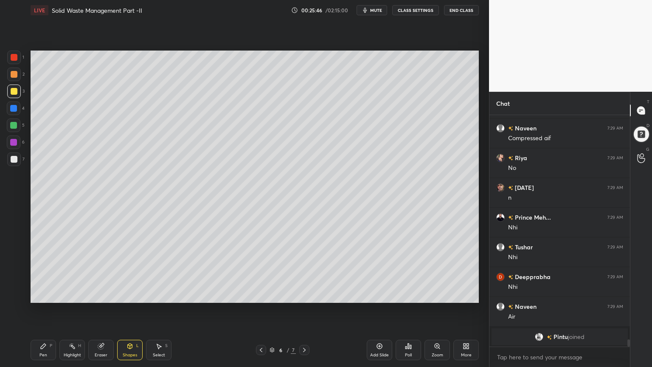
click at [43, 294] on div "Pen P" at bounding box center [43, 349] width 25 height 20
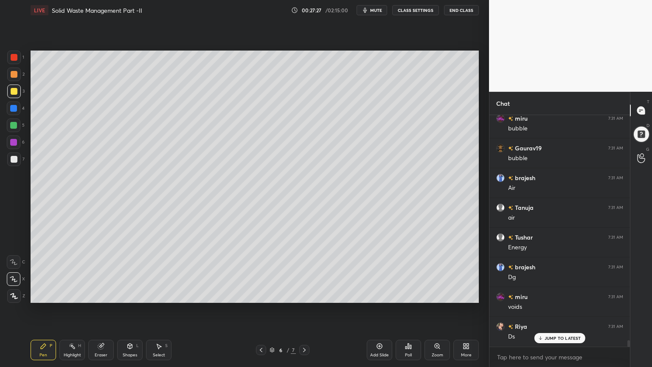
scroll to position [8156, 0]
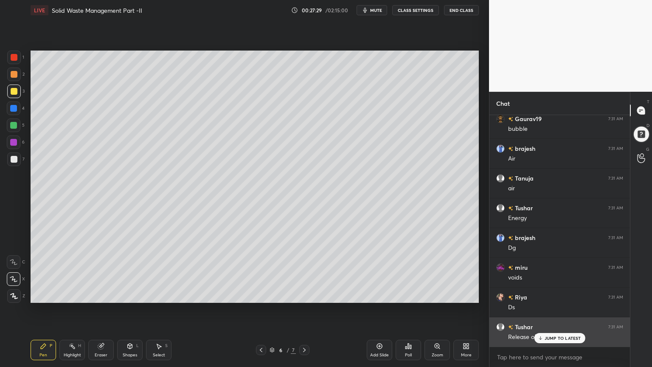
click at [550, 294] on p "JUMP TO LATEST" at bounding box center [562, 337] width 36 height 5
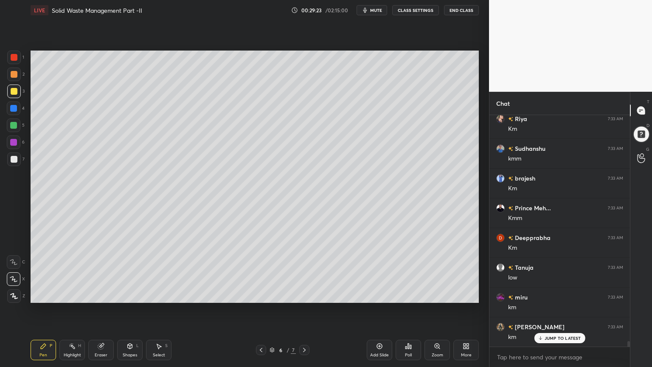
scroll to position [9552, 0]
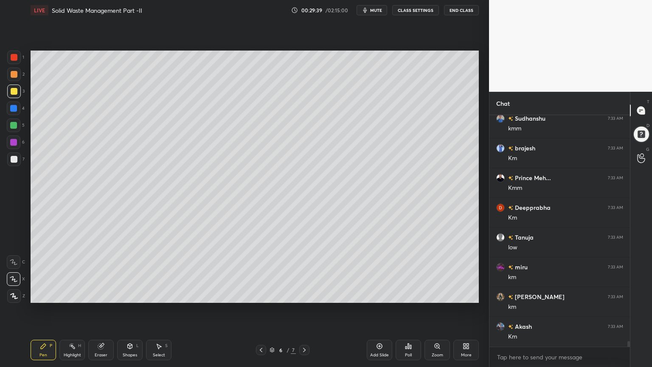
click at [303, 294] on icon at bounding box center [304, 349] width 7 height 7
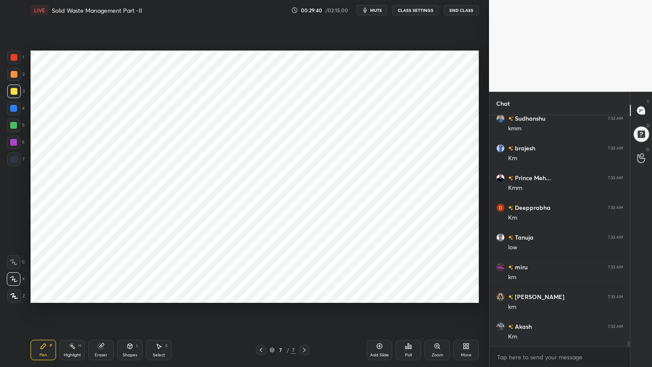
click at [265, 294] on div at bounding box center [261, 350] width 10 height 10
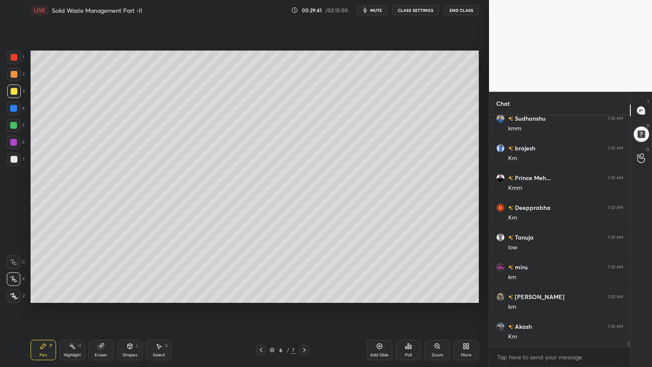
click at [375, 294] on div "Add Slide" at bounding box center [379, 349] width 25 height 20
click at [17, 160] on div at bounding box center [14, 159] width 7 height 7
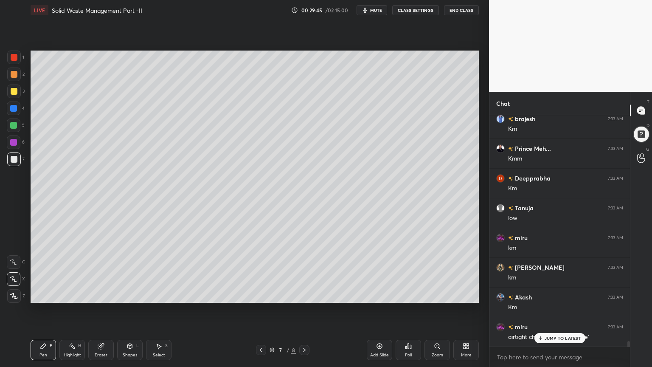
click at [42, 294] on icon at bounding box center [43, 345] width 5 height 5
click at [552, 294] on p "JUMP TO LATEST" at bounding box center [562, 337] width 36 height 5
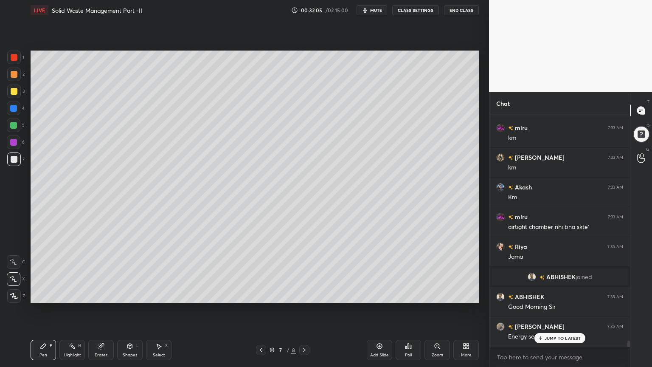
scroll to position [9001, 0]
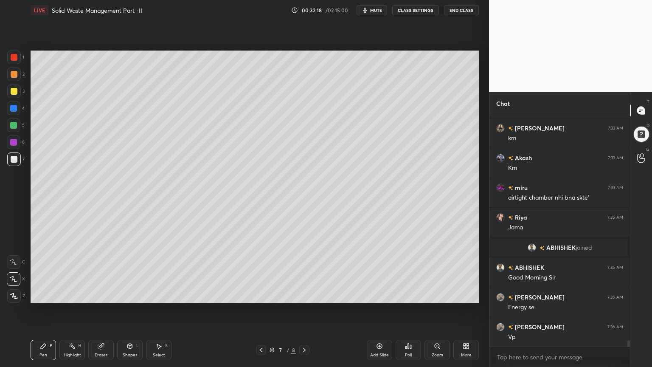
click at [13, 92] on div at bounding box center [14, 91] width 7 height 7
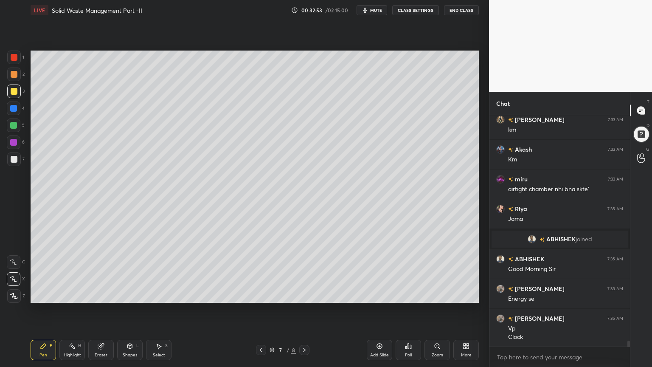
scroll to position [9039, 0]
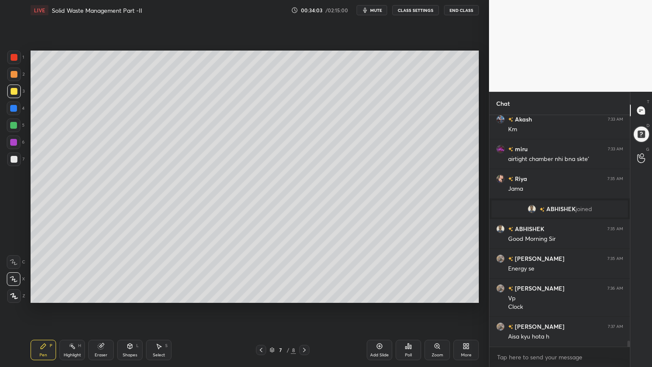
click at [260, 294] on icon at bounding box center [261, 349] width 7 height 7
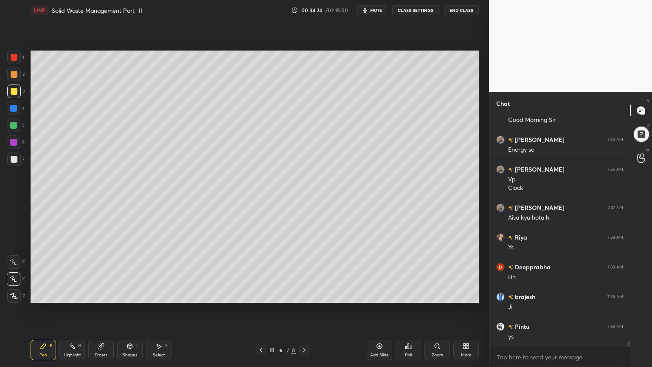
scroll to position [9188, 0]
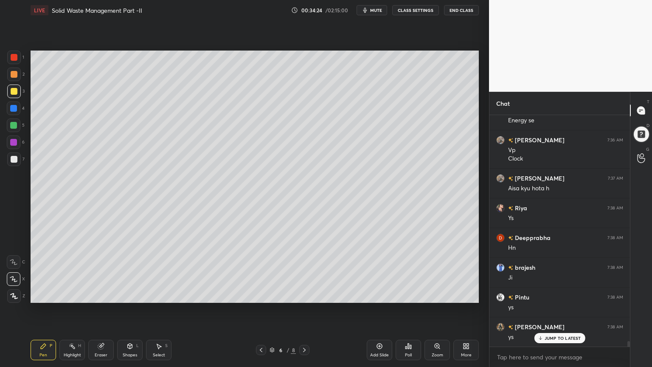
click at [303, 294] on icon at bounding box center [304, 349] width 7 height 7
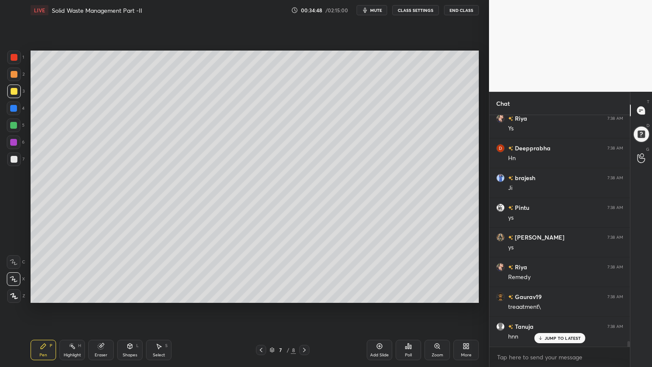
scroll to position [9306, 0]
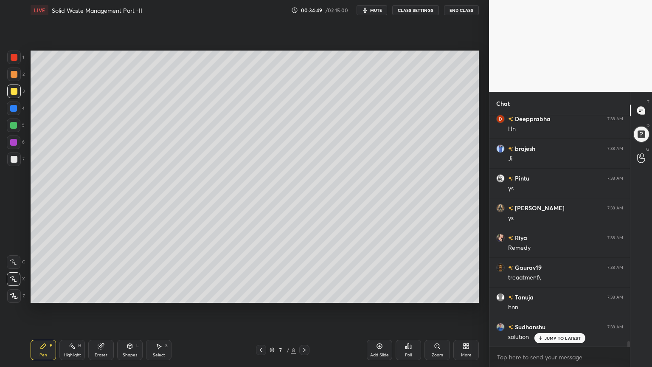
click at [378, 294] on div "Add Slide" at bounding box center [379, 349] width 25 height 20
click at [15, 59] on div at bounding box center [14, 57] width 7 height 7
click at [20, 294] on div at bounding box center [14, 296] width 14 height 14
click at [127, 294] on div "Shapes" at bounding box center [130, 355] width 14 height 4
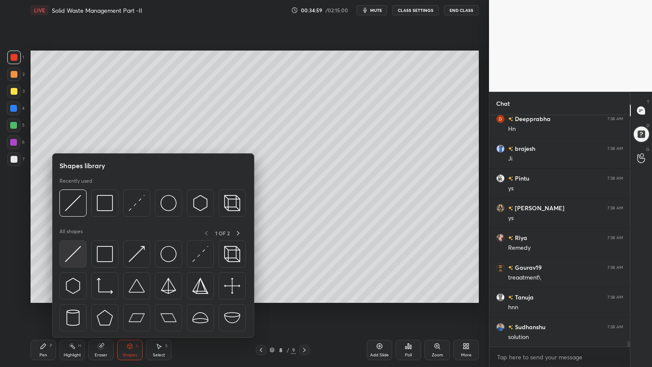
click at [73, 262] on div at bounding box center [72, 253] width 27 height 27
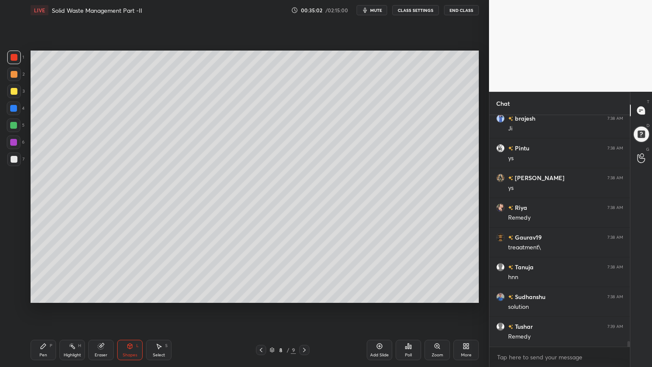
scroll to position [9366, 0]
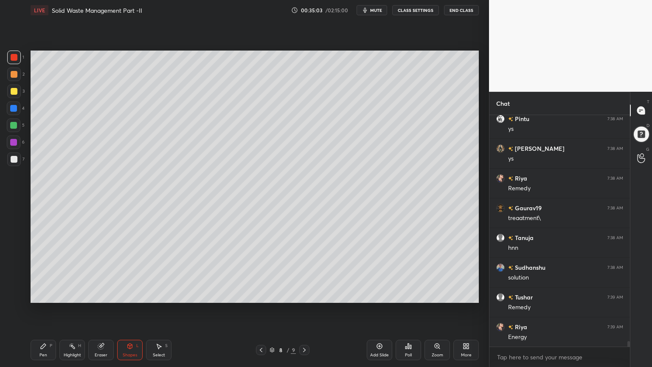
click at [46, 294] on icon at bounding box center [43, 345] width 7 height 7
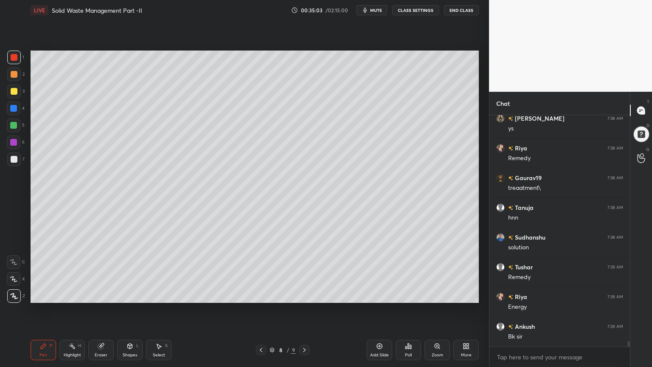
click at [14, 158] on div at bounding box center [14, 159] width 7 height 7
click at [15, 286] on div "Z" at bounding box center [16, 294] width 18 height 17
click at [261, 294] on icon at bounding box center [261, 350] width 3 height 4
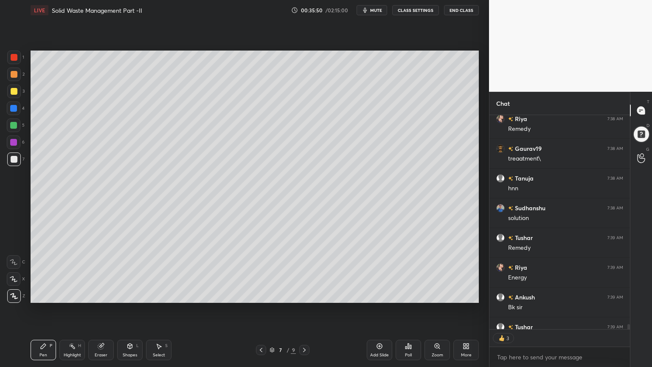
scroll to position [9473, 0]
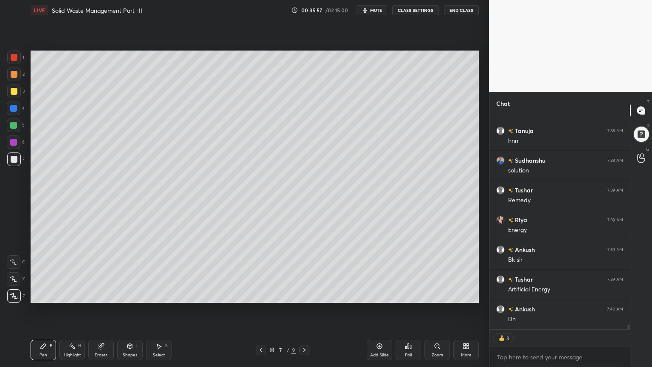
click at [305, 294] on icon at bounding box center [304, 349] width 7 height 7
click at [13, 151] on div "6" at bounding box center [16, 143] width 18 height 17
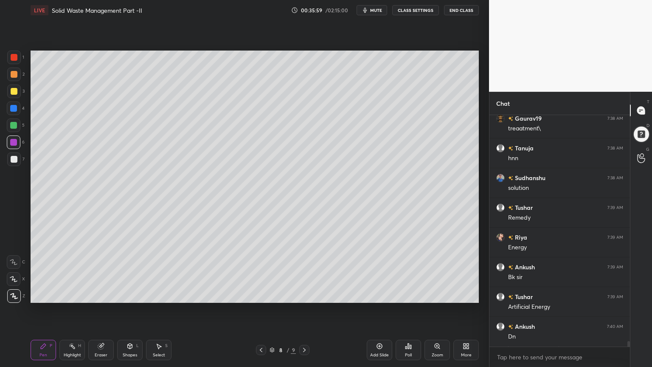
click at [17, 279] on icon at bounding box center [14, 279] width 8 height 6
click at [14, 158] on div at bounding box center [14, 159] width 7 height 7
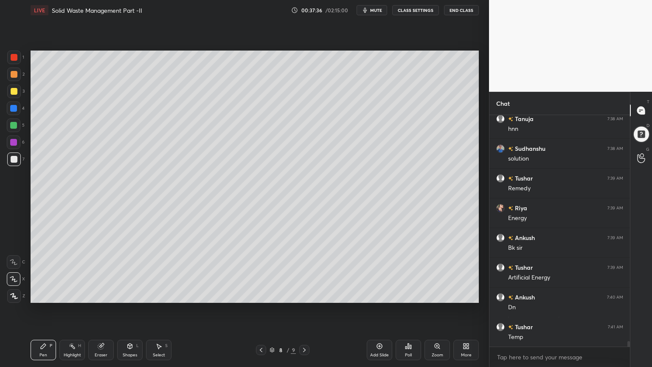
click at [15, 93] on div at bounding box center [14, 91] width 7 height 7
click at [51, 294] on div "Pen P" at bounding box center [43, 349] width 25 height 20
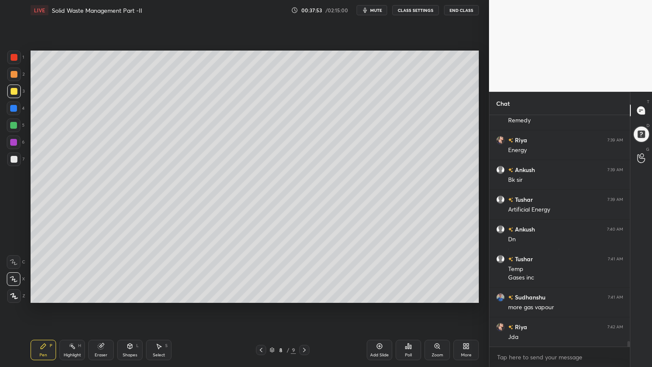
scroll to position [9583, 0]
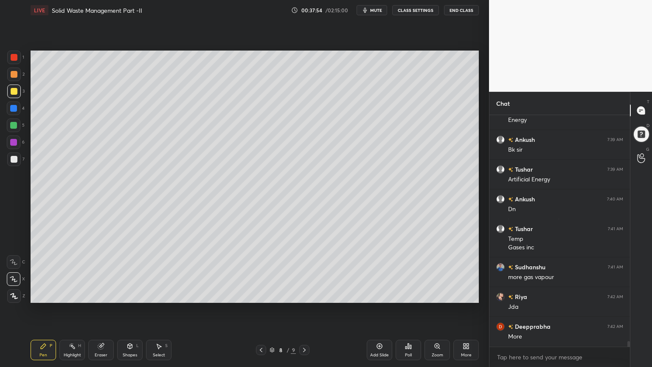
click at [13, 157] on div at bounding box center [14, 159] width 7 height 7
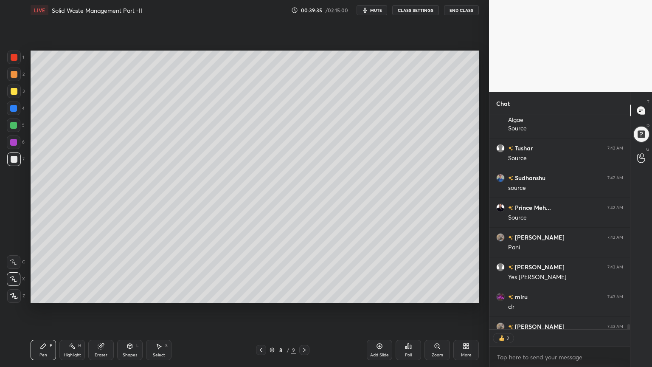
scroll to position [212, 138]
click at [471, 6] on button "End Class" at bounding box center [461, 10] width 35 height 10
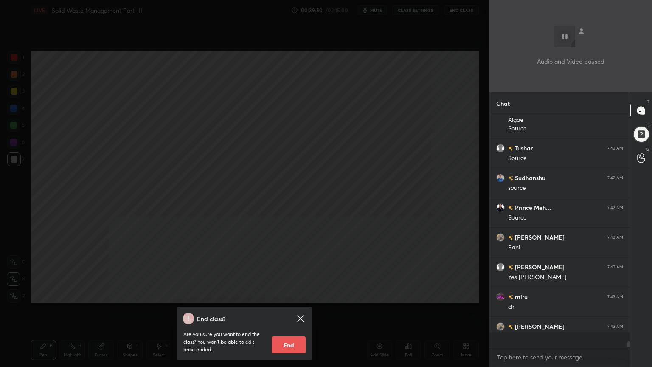
scroll to position [9829, 0]
click at [431, 188] on div "End class? Are you sure you want to end the class? You won’t be able to edit on…" at bounding box center [244, 183] width 489 height 367
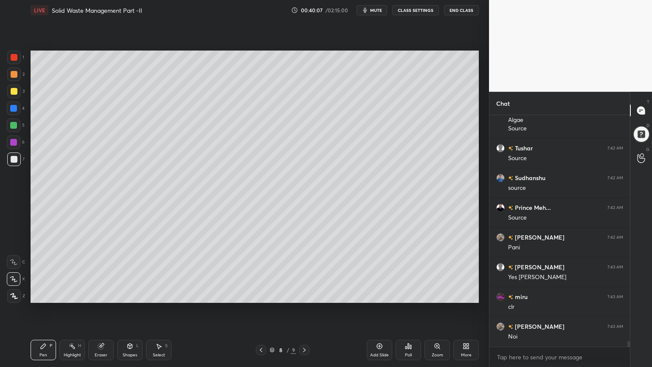
click at [256, 294] on div at bounding box center [261, 350] width 10 height 10
click at [261, 294] on icon at bounding box center [261, 349] width 7 height 7
click at [306, 294] on icon at bounding box center [304, 349] width 7 height 7
click at [307, 294] on icon at bounding box center [304, 349] width 7 height 7
click at [304, 294] on icon at bounding box center [304, 349] width 7 height 7
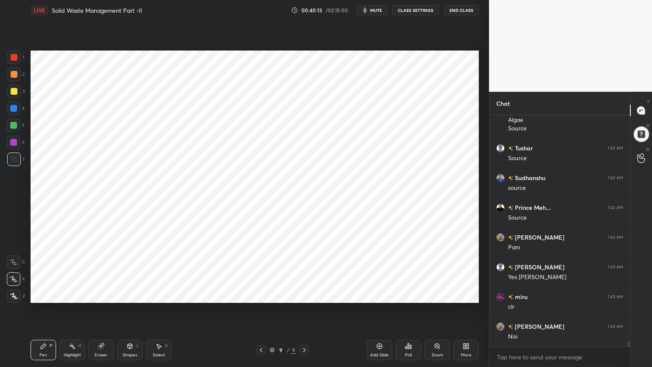
click at [259, 294] on icon at bounding box center [261, 349] width 7 height 7
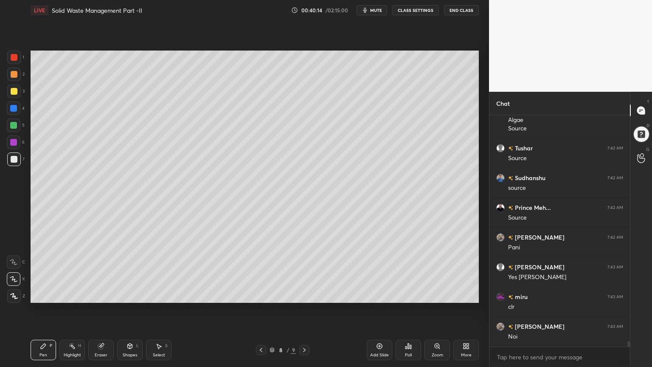
click at [379, 294] on icon at bounding box center [380, 346] width 6 height 6
click at [12, 90] on div at bounding box center [14, 91] width 7 height 7
click at [50, 294] on div "Pen P" at bounding box center [43, 349] width 25 height 20
click at [123, 294] on div "Shapes" at bounding box center [130, 355] width 14 height 4
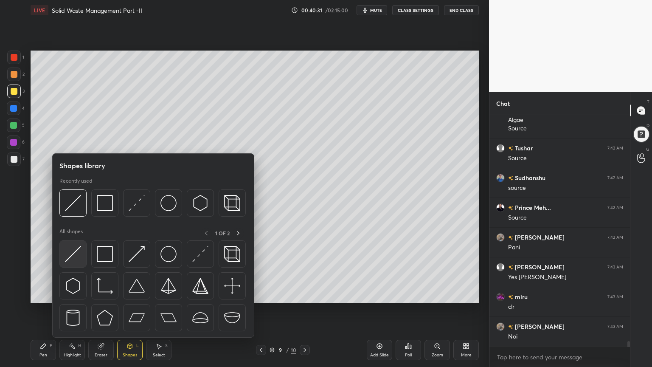
click at [65, 261] on img at bounding box center [73, 254] width 16 height 16
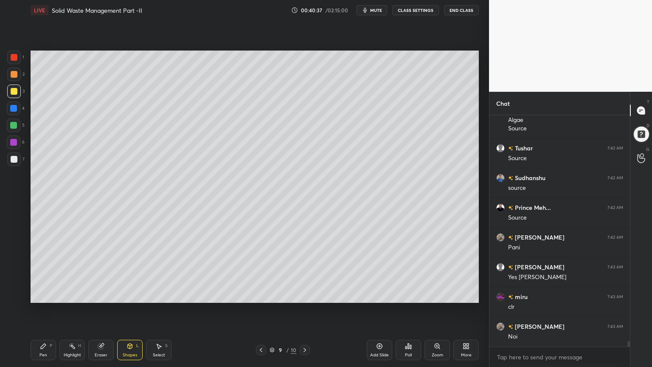
click at [134, 294] on div "Shapes L" at bounding box center [129, 349] width 25 height 20
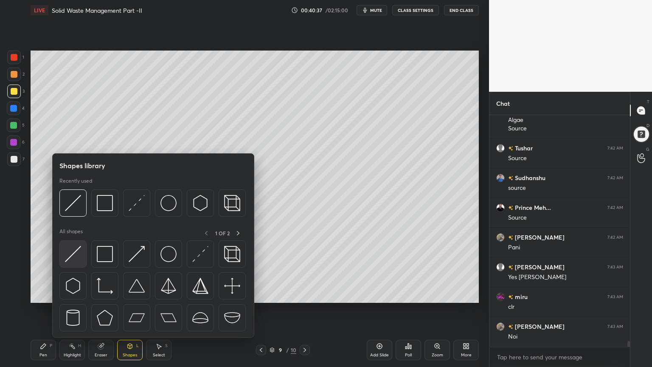
click at [77, 257] on img at bounding box center [73, 254] width 16 height 16
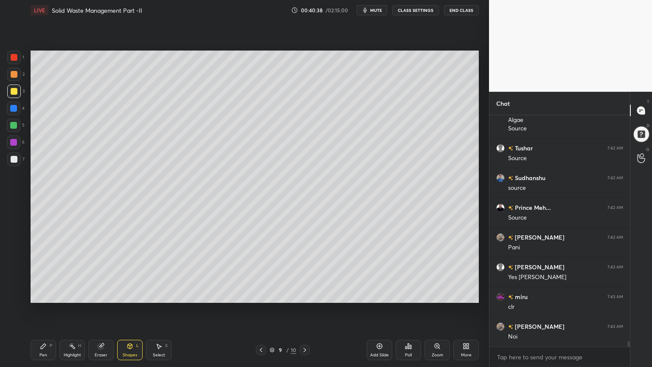
click at [13, 161] on div at bounding box center [14, 159] width 7 height 7
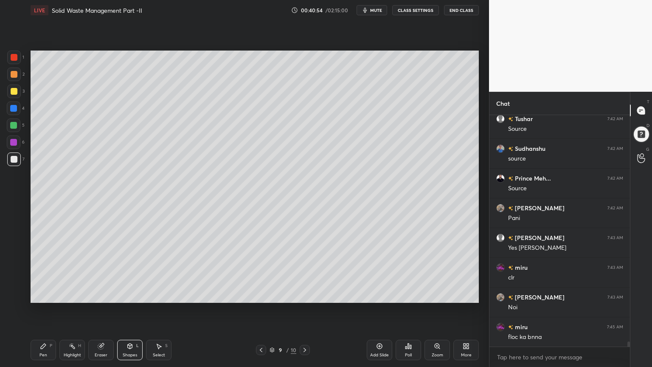
click at [33, 294] on div "Pen P" at bounding box center [43, 349] width 25 height 20
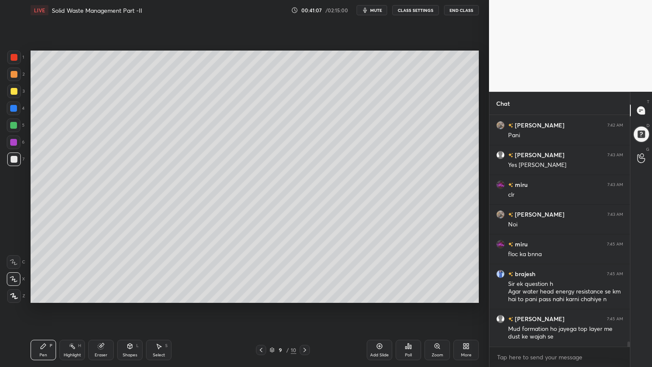
scroll to position [9970, 0]
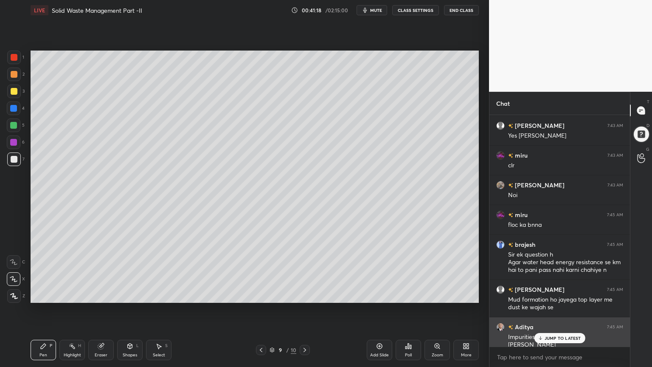
click at [555, 294] on p "JUMP TO LATEST" at bounding box center [562, 337] width 36 height 5
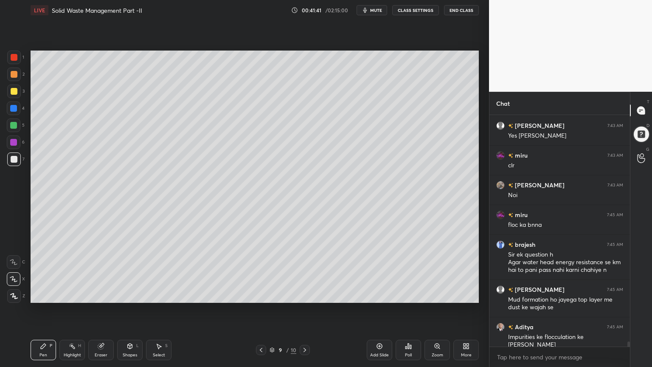
click at [127, 294] on div "Shapes" at bounding box center [130, 355] width 14 height 4
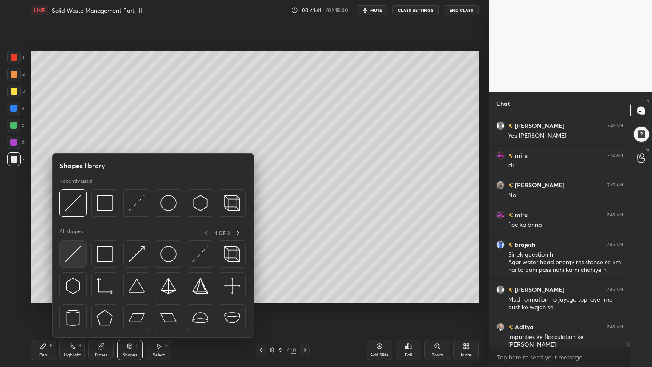
click at [70, 255] on img at bounding box center [73, 254] width 16 height 16
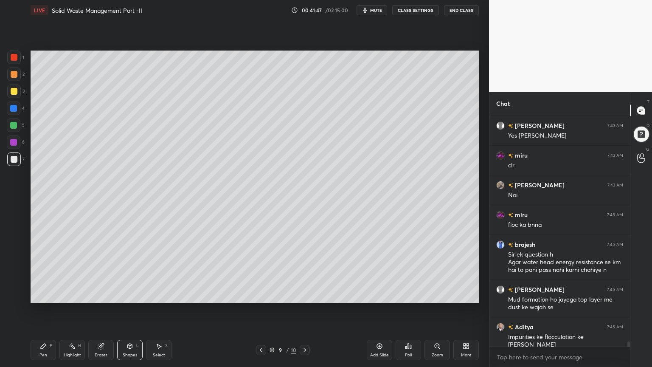
click at [37, 294] on div "Pen P" at bounding box center [43, 349] width 25 height 20
click at [11, 126] on div at bounding box center [13, 125] width 7 height 7
click at [12, 294] on icon at bounding box center [14, 296] width 8 height 6
click at [10, 281] on icon at bounding box center [14, 279] width 8 height 6
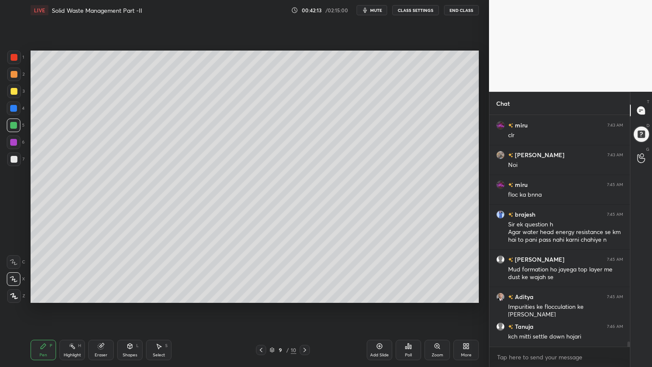
click at [136, 294] on div "Shapes" at bounding box center [130, 355] width 14 height 4
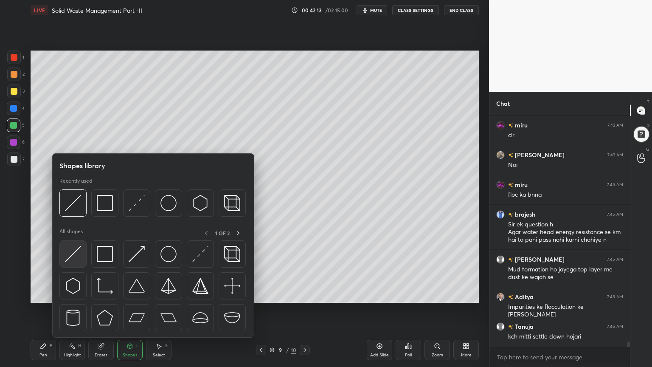
click at [75, 257] on img at bounding box center [73, 254] width 16 height 16
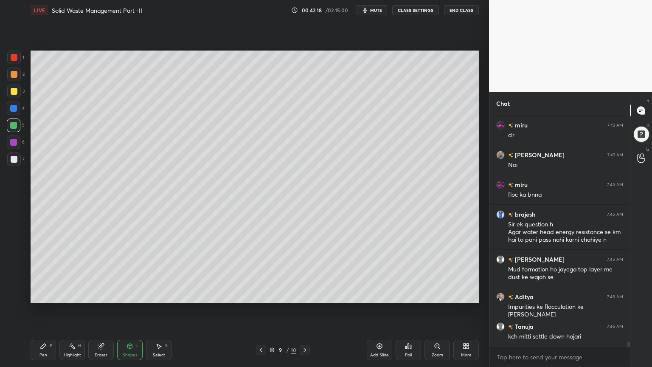
click at [48, 294] on div "Pen P" at bounding box center [43, 349] width 25 height 20
click at [127, 294] on div "Shapes" at bounding box center [130, 355] width 14 height 4
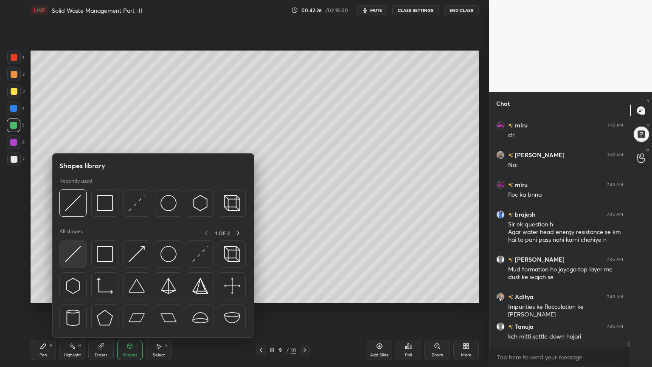
click at [70, 256] on img at bounding box center [73, 254] width 16 height 16
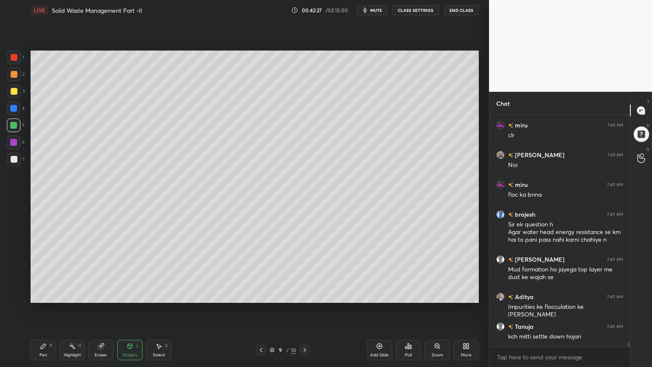
click at [14, 110] on div at bounding box center [13, 108] width 7 height 7
click at [44, 294] on div "Pen P" at bounding box center [43, 349] width 25 height 20
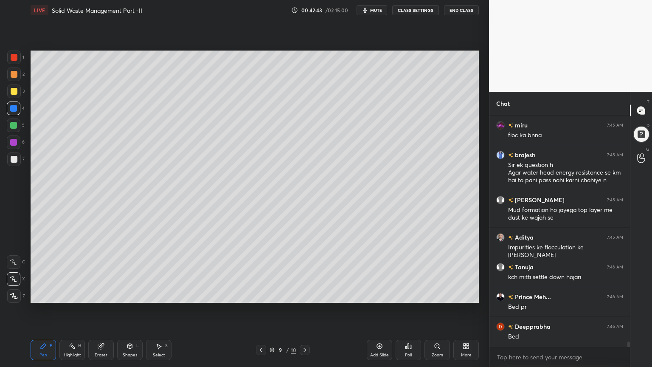
scroll to position [10089, 0]
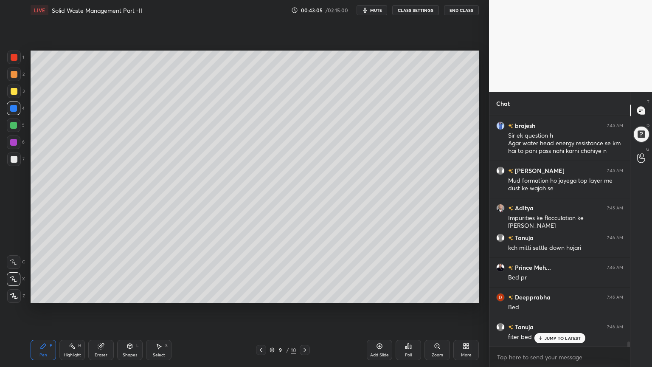
click at [377, 12] on span "mute" at bounding box center [376, 10] width 12 height 6
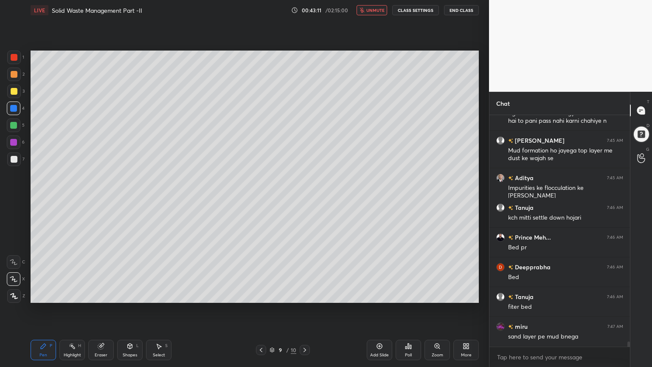
click at [375, 12] on span "unmute" at bounding box center [375, 10] width 18 height 6
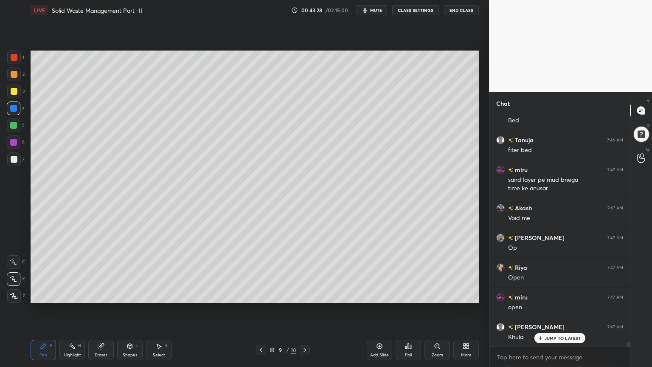
scroll to position [10394, 0]
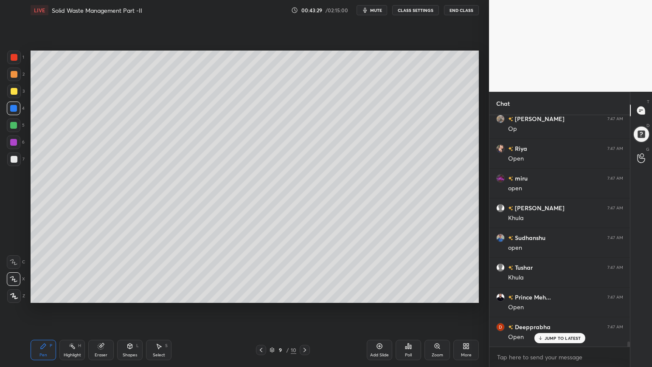
click at [19, 73] on div at bounding box center [14, 74] width 14 height 14
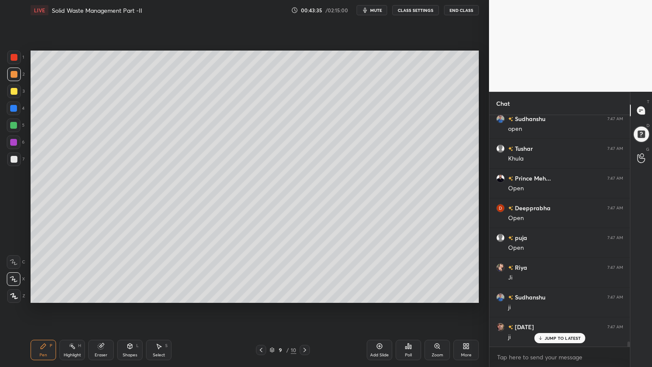
scroll to position [10573, 0]
click at [8, 55] on div at bounding box center [14, 57] width 14 height 14
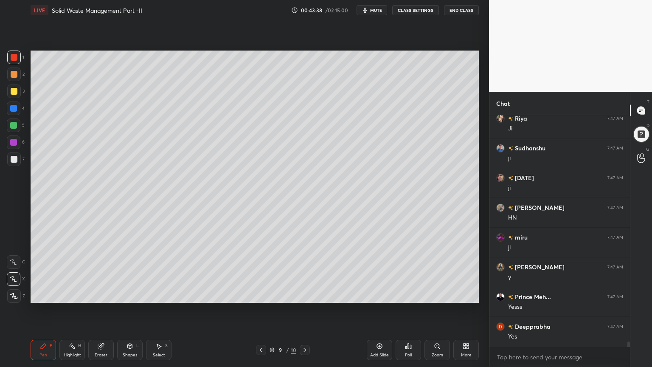
click at [4, 53] on div "1 2 3 4 5 6 7 C X Z C X Z E E Erase all H H" at bounding box center [13, 176] width 27 height 252
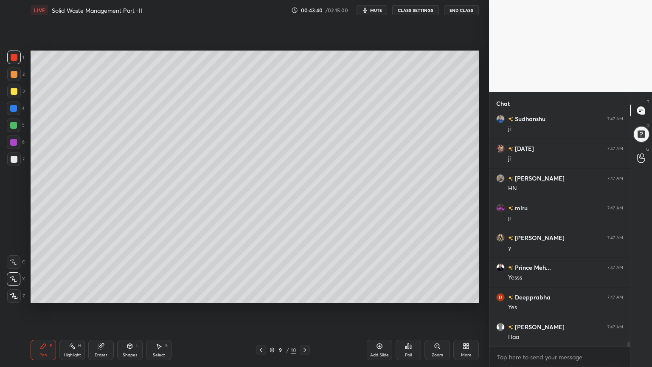
scroll to position [10722, 0]
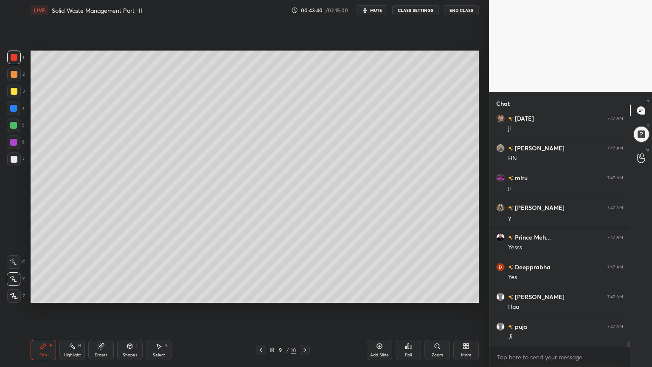
click at [13, 294] on icon at bounding box center [14, 296] width 8 height 6
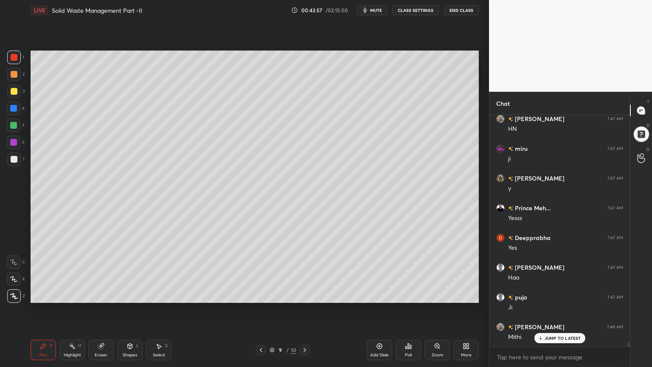
click at [126, 294] on div "Shapes L" at bounding box center [129, 349] width 25 height 20
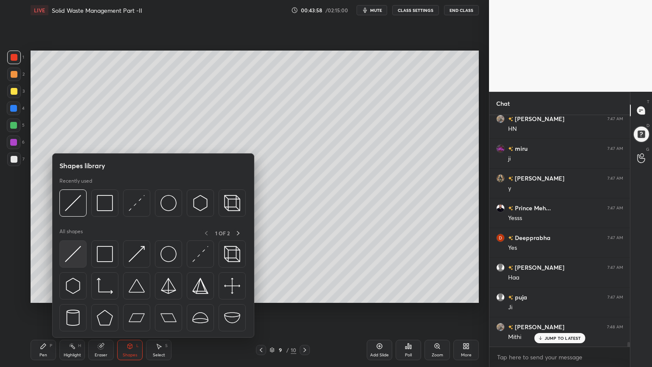
click at [75, 260] on img at bounding box center [73, 254] width 16 height 16
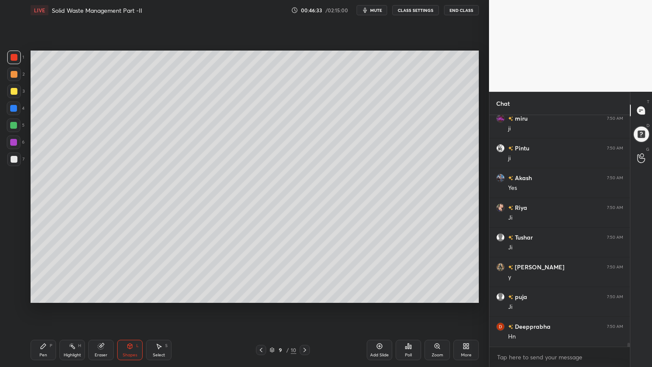
scroll to position [13966, 0]
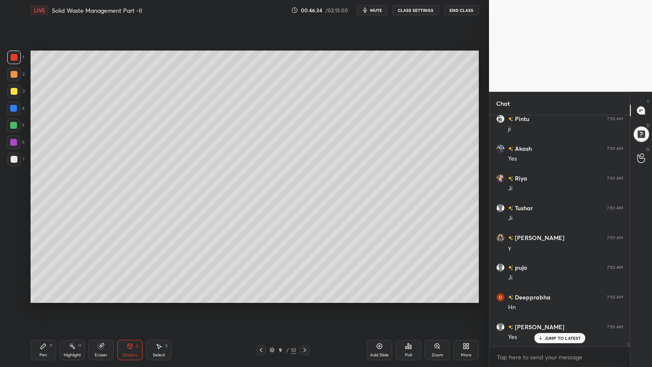
click at [13, 56] on div at bounding box center [14, 57] width 7 height 7
click at [53, 294] on div "Pen P" at bounding box center [43, 349] width 25 height 20
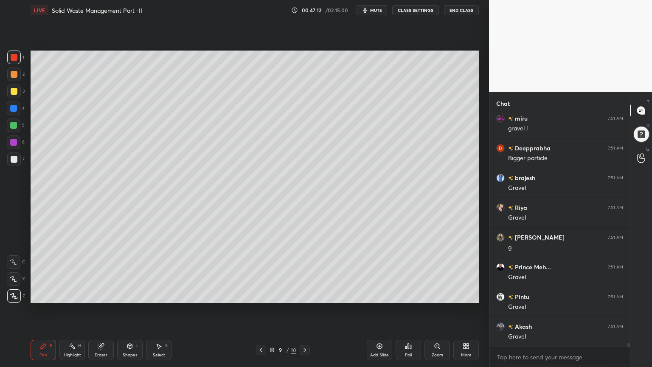
scroll to position [14322, 0]
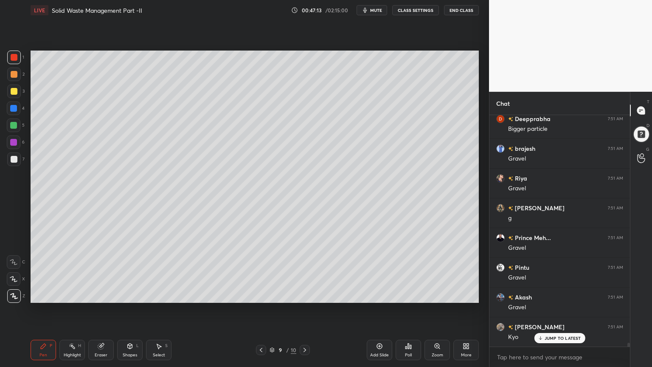
click at [12, 81] on div at bounding box center [14, 74] width 14 height 14
click at [121, 294] on div "Shapes L" at bounding box center [129, 349] width 25 height 20
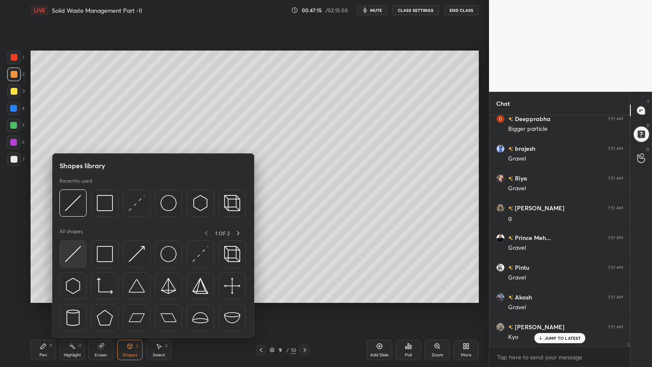
click at [69, 258] on img at bounding box center [73, 254] width 16 height 16
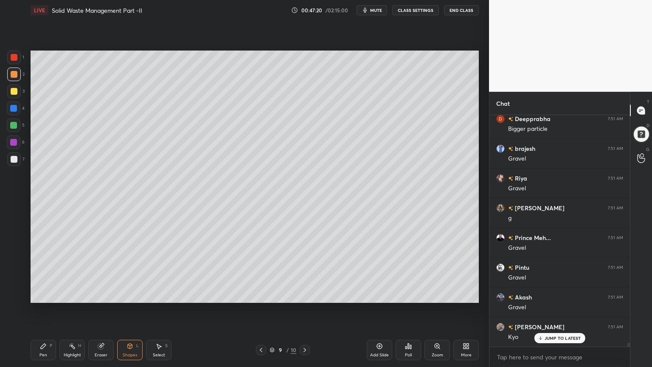
click at [36, 294] on div "Pen P Highlight H Eraser Shapes L Select S 9 / 10 Add Slide Poll Zoom More" at bounding box center [255, 350] width 448 height 34
click at [50, 294] on div "Pen P" at bounding box center [43, 349] width 25 height 20
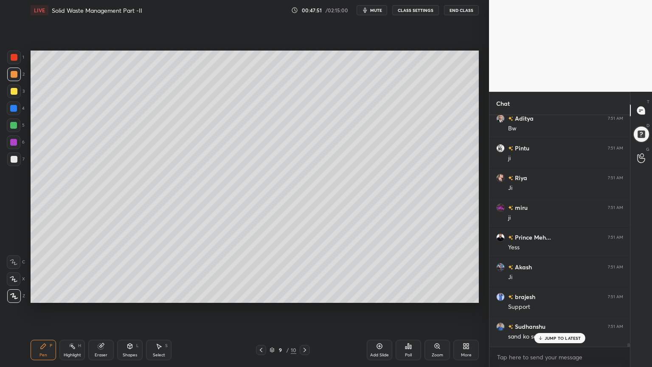
scroll to position [14627, 0]
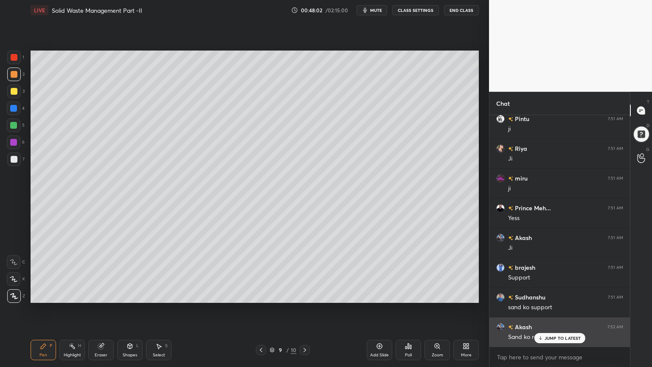
click at [550, 294] on p "JUMP TO LATEST" at bounding box center [562, 337] width 36 height 5
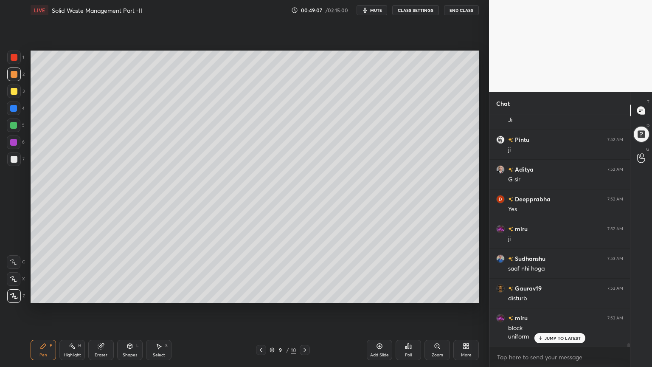
scroll to position [15289, 0]
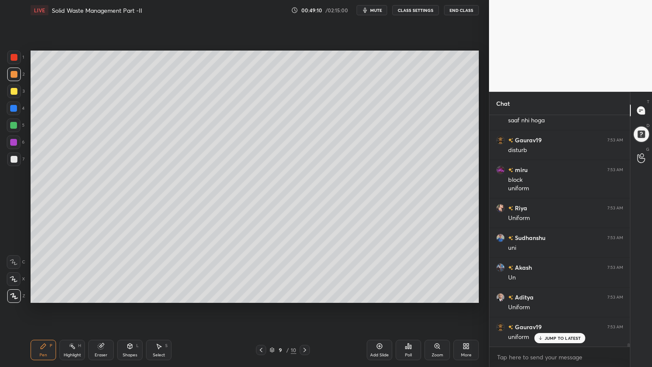
click at [14, 106] on div at bounding box center [13, 108] width 7 height 7
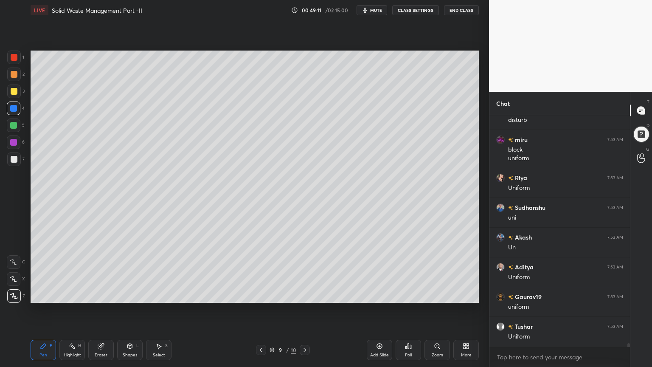
click at [14, 123] on div at bounding box center [13, 125] width 7 height 7
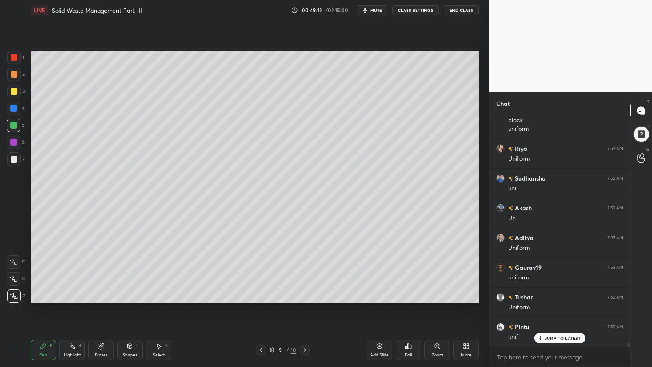
click at [17, 144] on div at bounding box center [13, 142] width 7 height 7
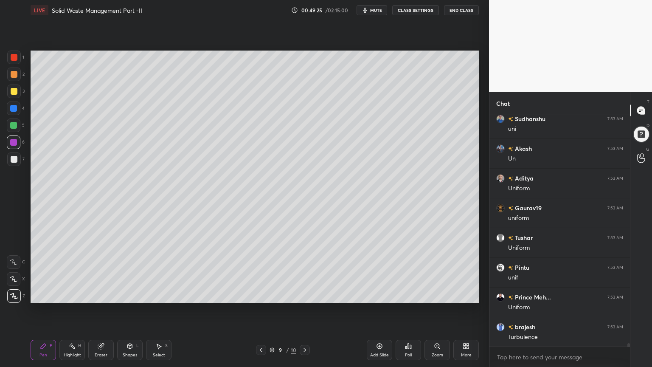
scroll to position [15498, 0]
click at [135, 294] on div "Shapes L" at bounding box center [129, 349] width 25 height 20
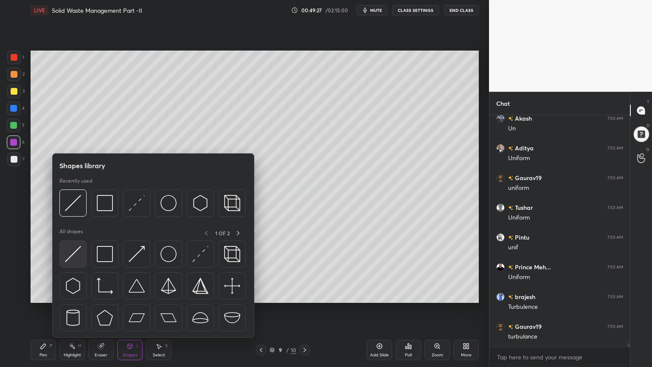
click at [64, 257] on div at bounding box center [72, 253] width 27 height 27
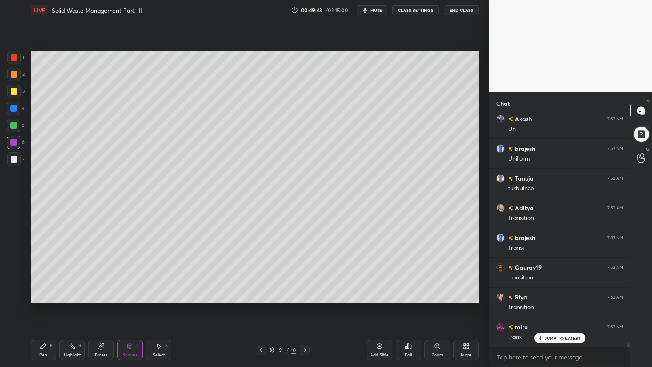
scroll to position [15914, 0]
click at [35, 294] on div "Pen P" at bounding box center [43, 349] width 25 height 20
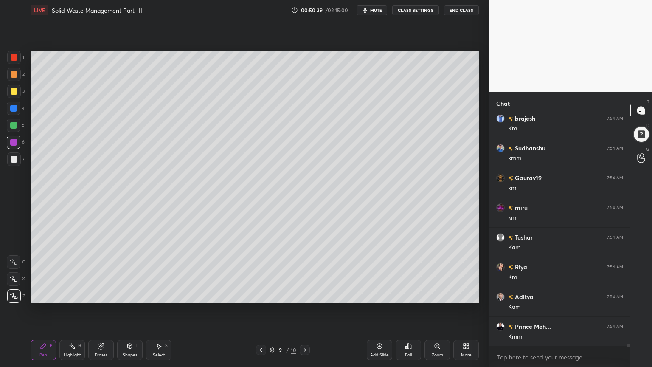
scroll to position [16775, 0]
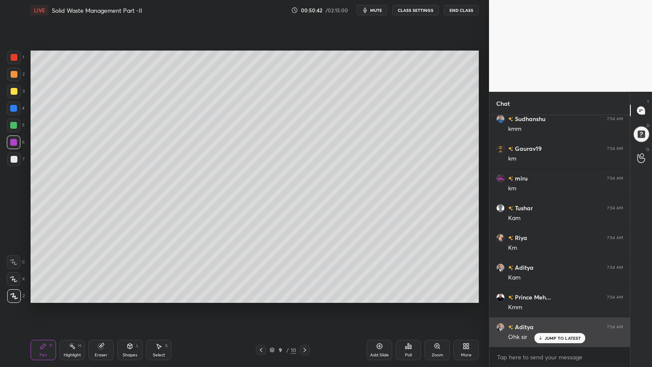
click at [552, 294] on p "JUMP TO LATEST" at bounding box center [562, 337] width 36 height 5
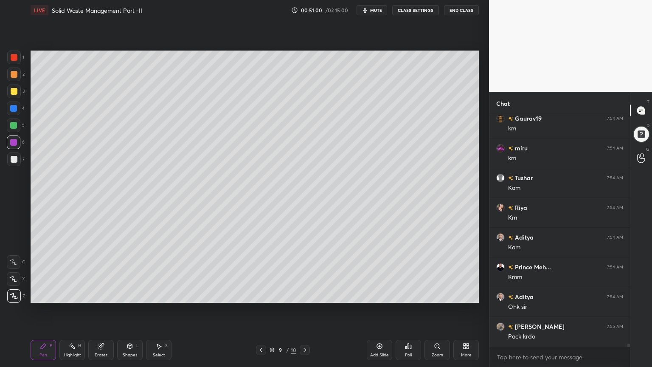
scroll to position [16834, 0]
click at [545, 294] on p "JUMP TO LATEST" at bounding box center [562, 337] width 36 height 5
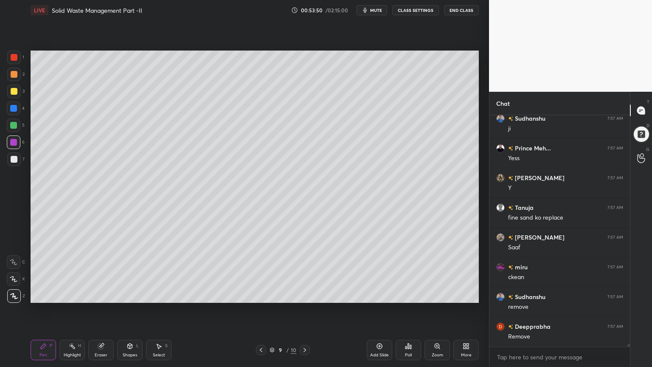
scroll to position [17846, 0]
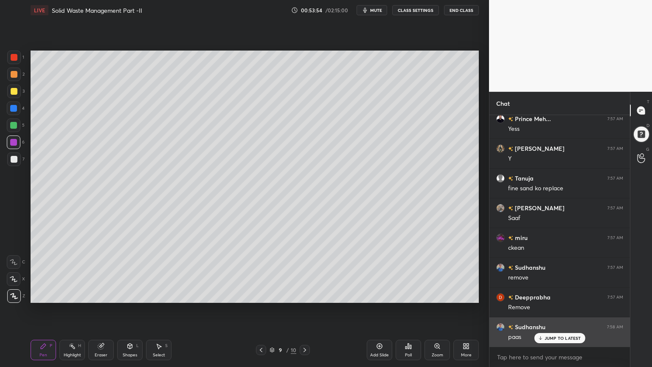
click at [554, 294] on p "JUMP TO LATEST" at bounding box center [562, 337] width 36 height 5
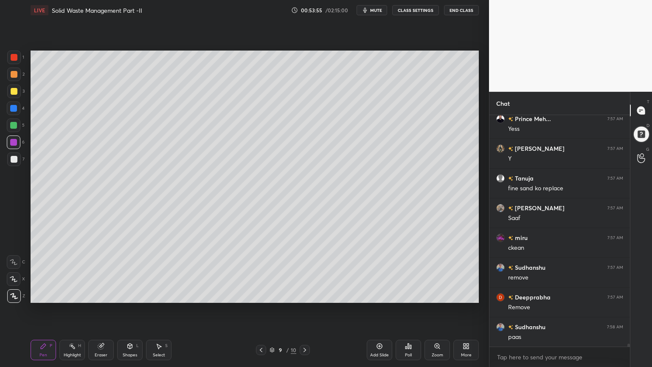
click at [306, 294] on icon at bounding box center [304, 349] width 7 height 7
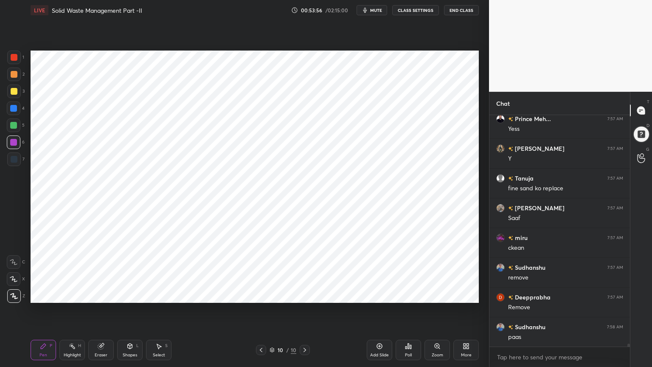
click at [261, 294] on icon at bounding box center [261, 349] width 7 height 7
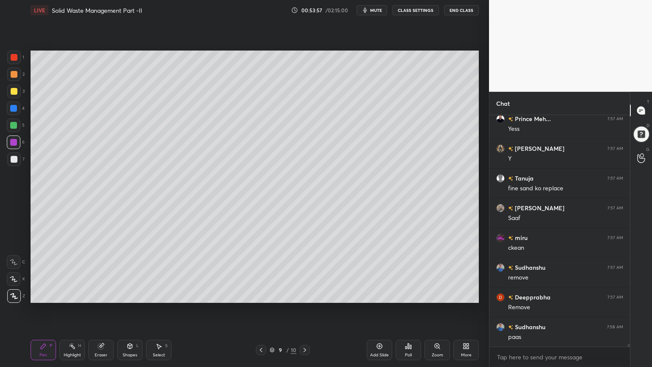
click at [382, 294] on icon at bounding box center [379, 345] width 7 height 7
click at [17, 163] on div at bounding box center [14, 159] width 14 height 14
click at [8, 282] on div at bounding box center [14, 279] width 14 height 14
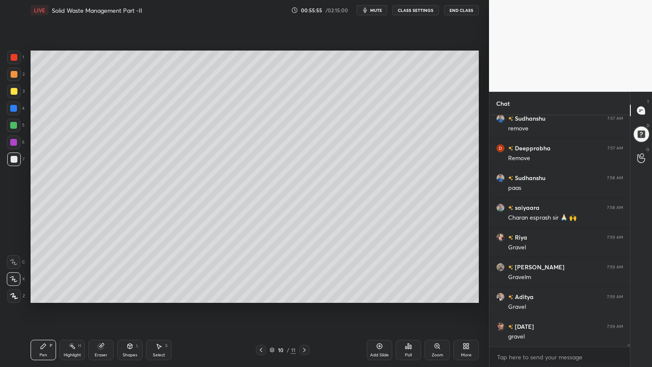
scroll to position [18024, 0]
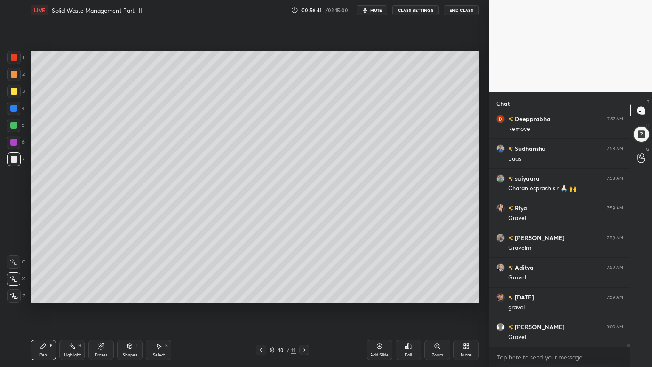
click at [15, 57] on div at bounding box center [14, 57] width 7 height 7
click at [40, 294] on div "Pen" at bounding box center [43, 355] width 8 height 4
click at [16, 58] on div at bounding box center [14, 57] width 7 height 7
click at [8, 55] on div at bounding box center [14, 57] width 14 height 14
click at [14, 294] on icon at bounding box center [14, 295] width 7 height 5
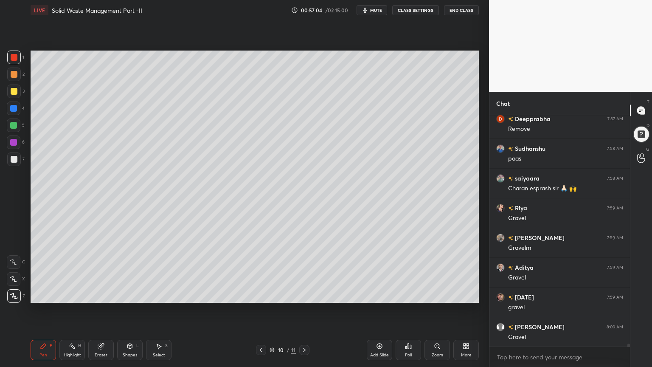
click at [132, 294] on div "Shapes" at bounding box center [130, 355] width 14 height 4
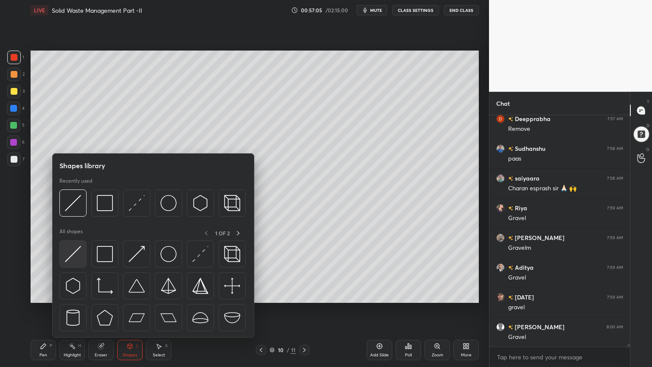
click at [70, 258] on img at bounding box center [73, 254] width 16 height 16
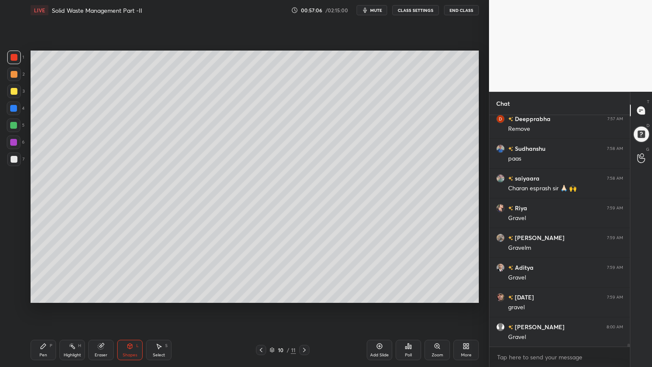
scroll to position [18054, 0]
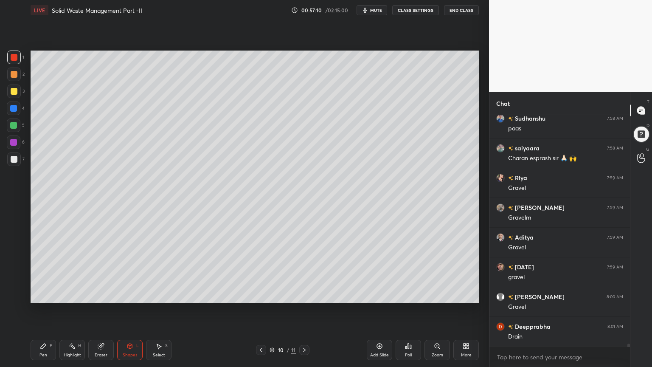
click at [15, 163] on div at bounding box center [14, 159] width 14 height 14
click at [41, 294] on div "Pen P" at bounding box center [43, 349] width 25 height 20
click at [15, 278] on icon at bounding box center [14, 279] width 8 height 6
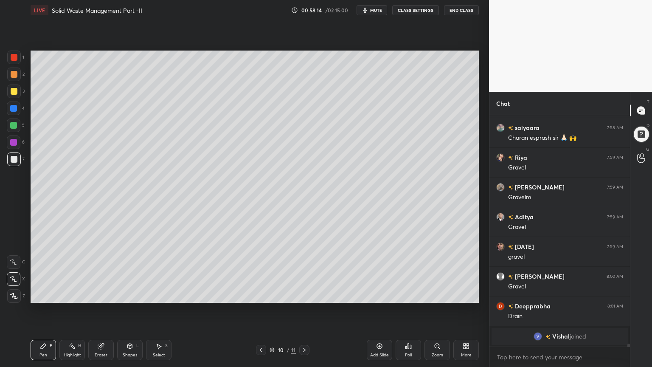
click at [379, 13] on button "mute" at bounding box center [371, 10] width 31 height 10
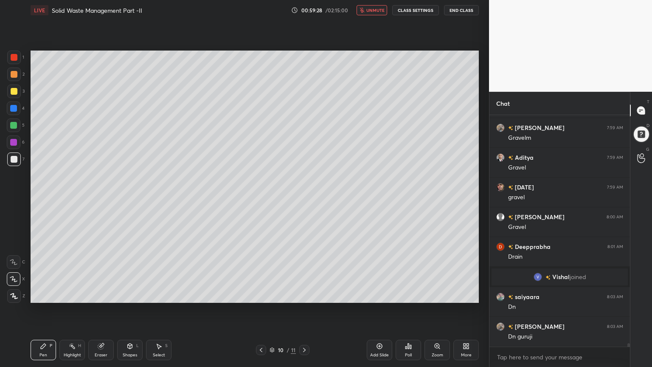
scroll to position [15476, 0]
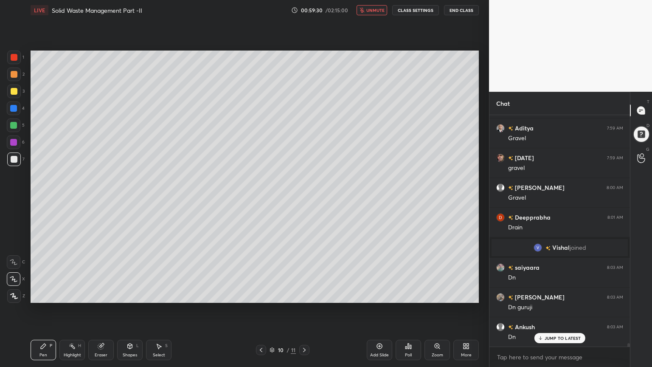
click at [264, 294] on div at bounding box center [261, 350] width 10 height 10
click at [14, 59] on div at bounding box center [14, 57] width 7 height 7
click at [13, 294] on div at bounding box center [14, 296] width 14 height 14
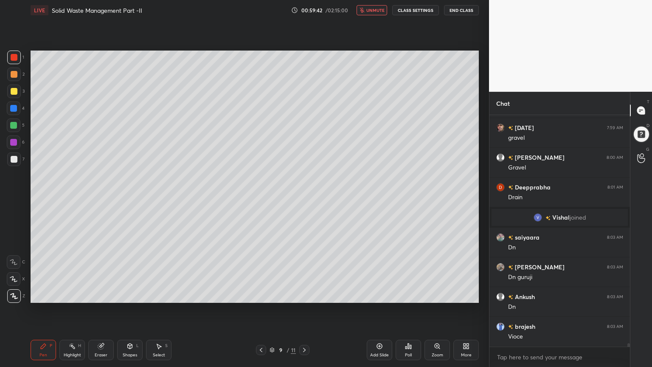
click at [383, 11] on span "unmute" at bounding box center [375, 10] width 18 height 6
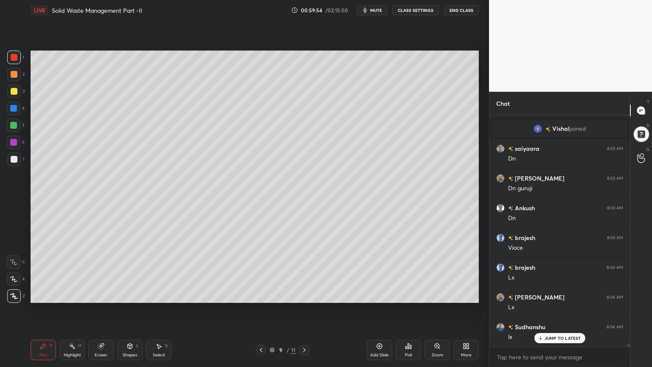
scroll to position [15625, 0]
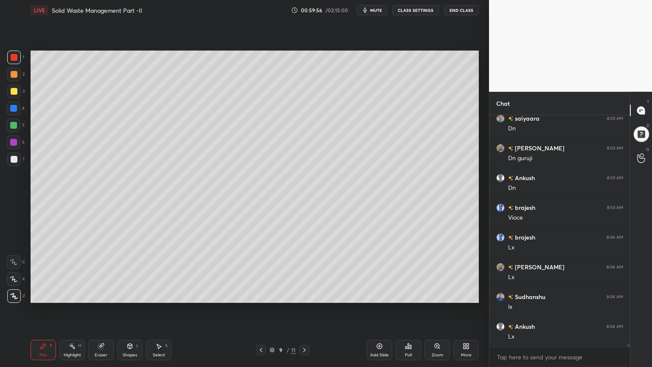
click at [301, 294] on icon at bounding box center [304, 349] width 7 height 7
click at [306, 294] on div at bounding box center [304, 350] width 10 height 10
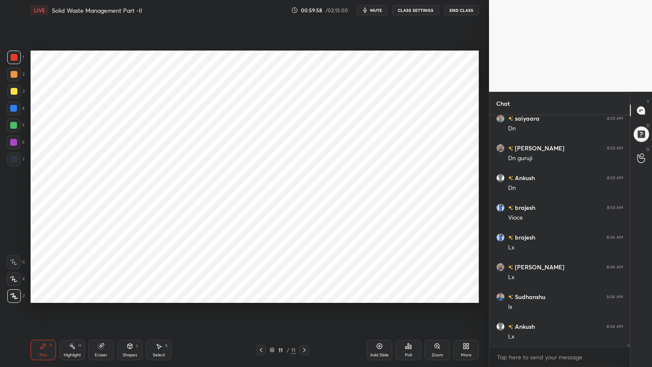
click at [258, 294] on icon at bounding box center [261, 349] width 7 height 7
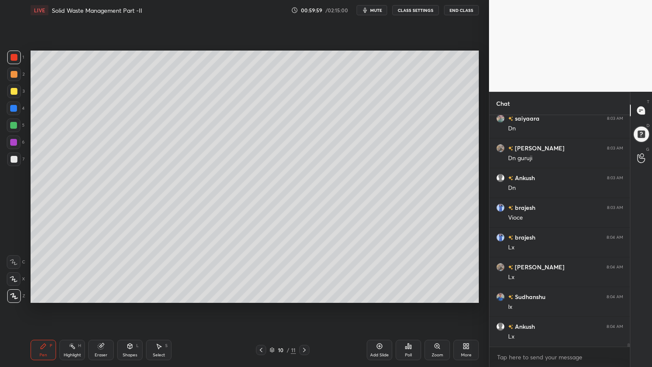
click at [372, 294] on div "Add Slide" at bounding box center [379, 349] width 25 height 20
click at [14, 90] on div at bounding box center [14, 91] width 7 height 7
click at [14, 280] on icon at bounding box center [14, 279] width 8 height 6
click at [129, 294] on div "Shapes L" at bounding box center [129, 349] width 25 height 20
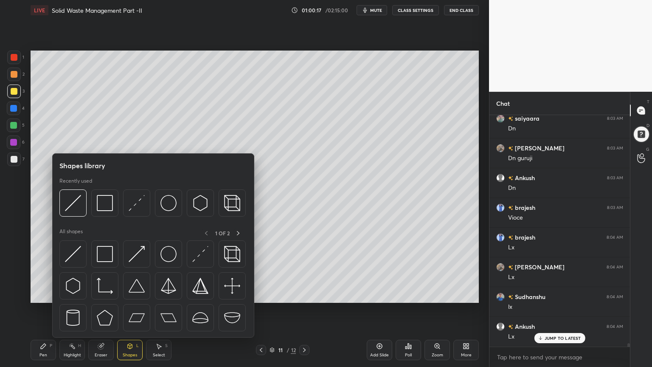
scroll to position [15654, 0]
click at [65, 256] on img at bounding box center [73, 254] width 16 height 16
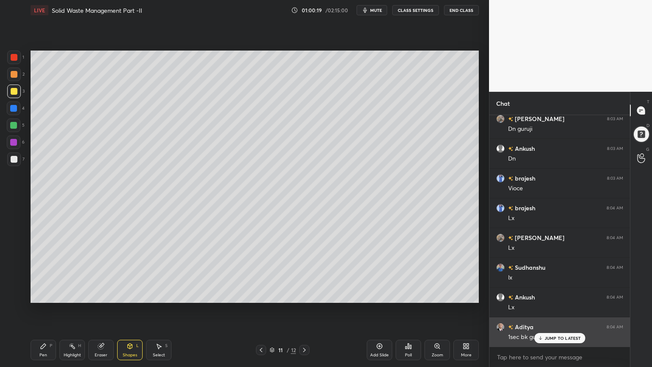
click at [557, 294] on p "JUMP TO LATEST" at bounding box center [562, 337] width 36 height 5
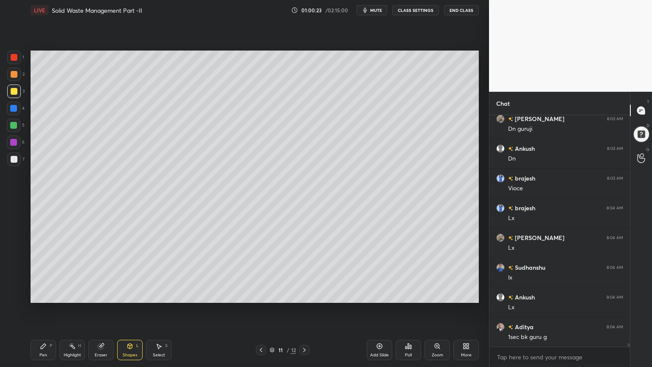
click at [262, 294] on icon at bounding box center [261, 349] width 7 height 7
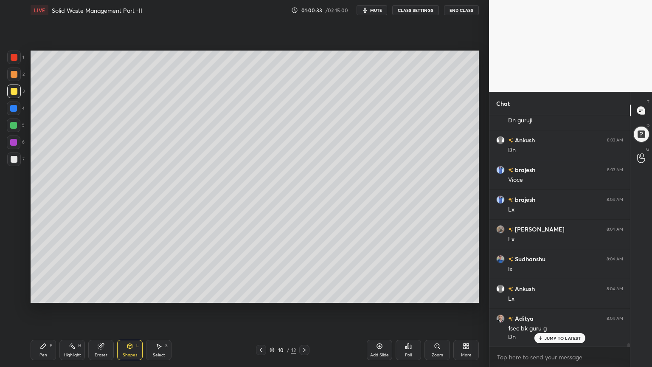
click at [305, 294] on icon at bounding box center [304, 349] width 7 height 7
click at [134, 294] on div "Shapes L" at bounding box center [129, 349] width 25 height 20
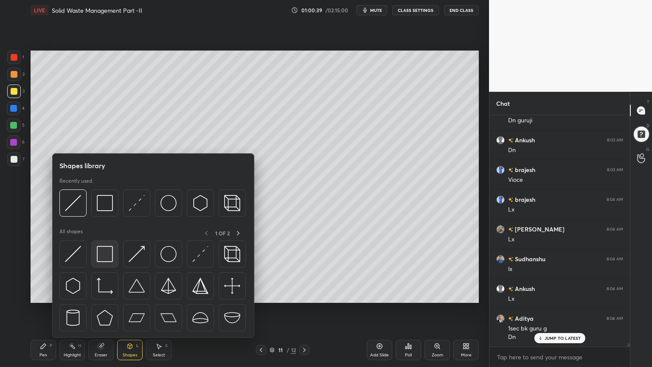
click at [104, 251] on img at bounding box center [105, 254] width 16 height 16
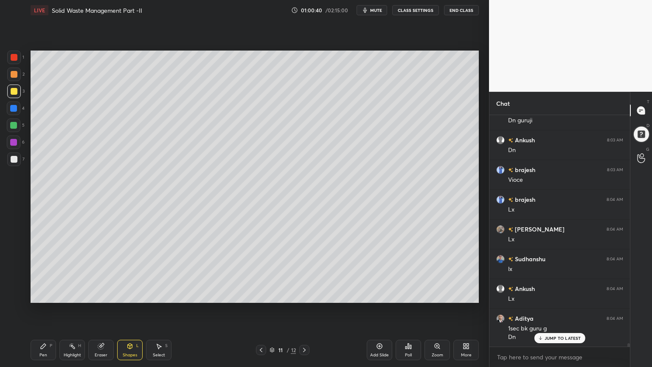
click at [12, 165] on div at bounding box center [14, 159] width 14 height 14
click at [31, 294] on div "Pen P" at bounding box center [43, 349] width 25 height 20
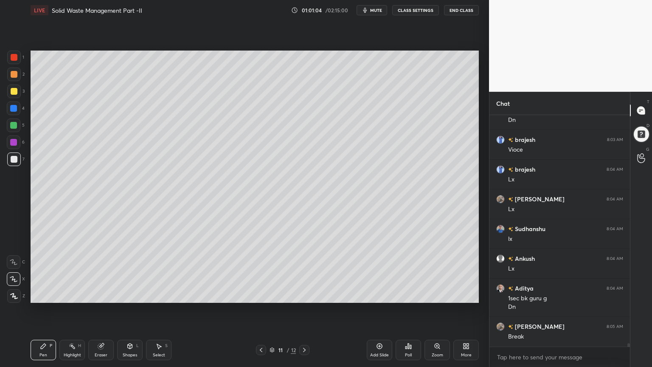
scroll to position [15722, 0]
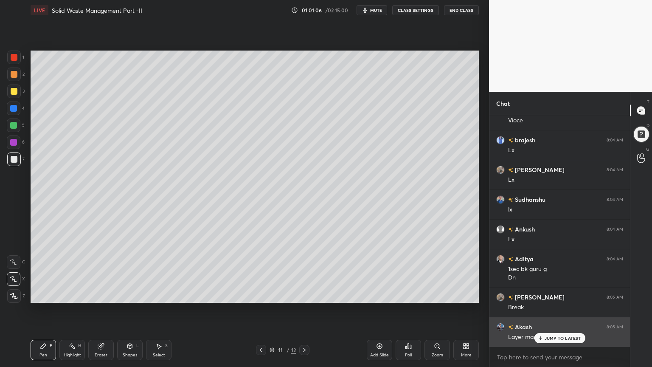
click at [577, 294] on div "JUMP TO LATEST" at bounding box center [559, 338] width 51 height 10
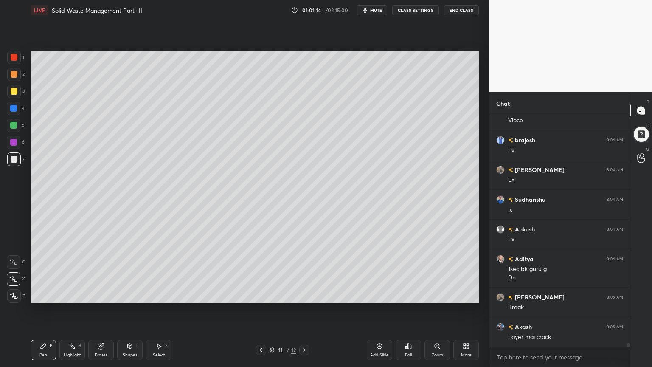
click at [131, 294] on div "Shapes" at bounding box center [130, 355] width 14 height 4
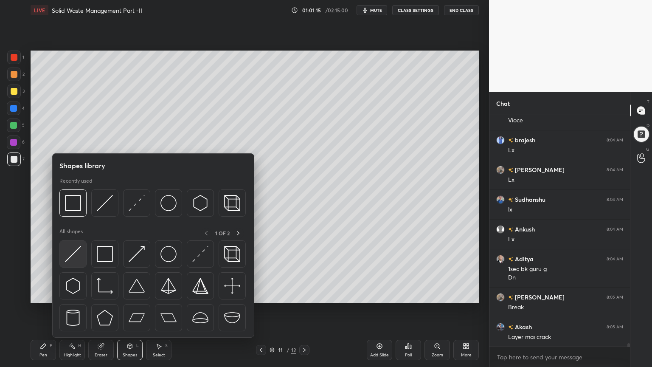
click at [70, 264] on div at bounding box center [72, 253] width 27 height 27
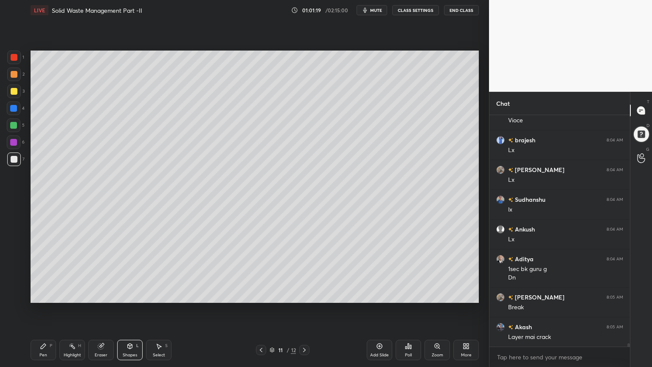
click at [34, 294] on div "Pen P" at bounding box center [43, 349] width 25 height 20
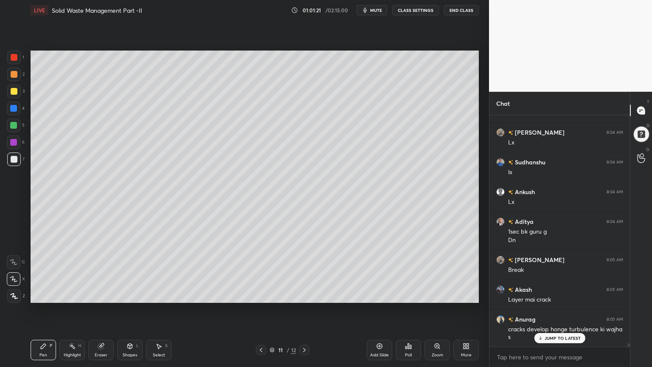
click at [121, 294] on div "Shapes L" at bounding box center [129, 349] width 25 height 20
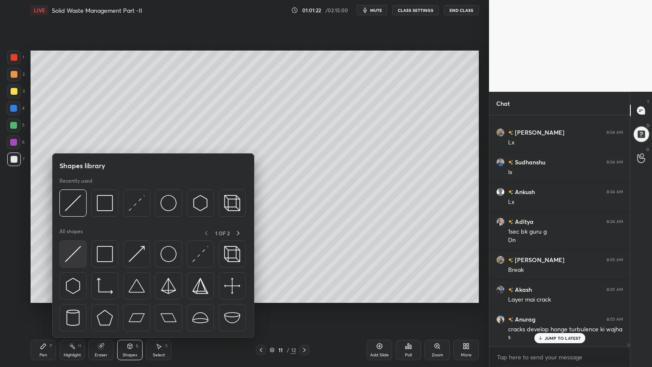
click at [76, 255] on img at bounding box center [73, 254] width 16 height 16
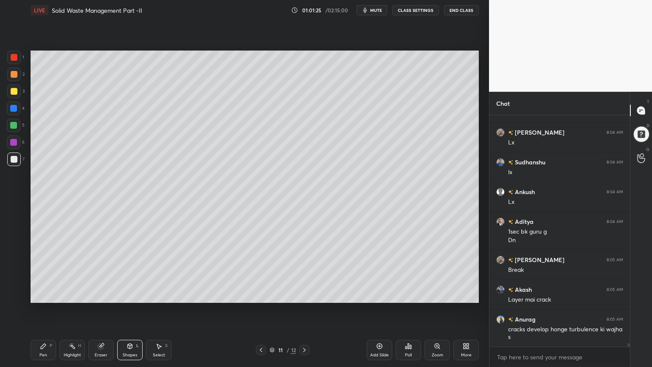
scroll to position [15790, 0]
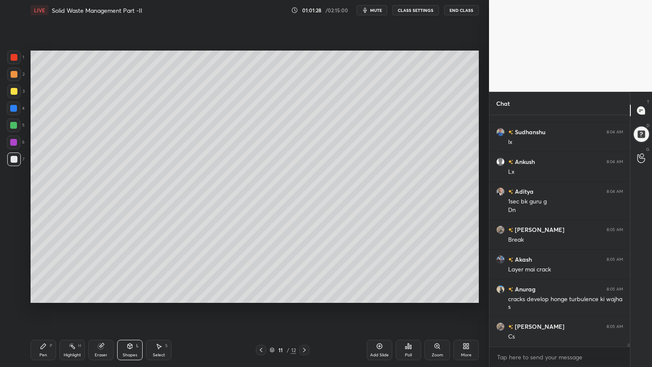
click at [52, 294] on div "Pen P Highlight H Eraser Shapes L Select S 11 / 12 Add Slide Poll Zoom More" at bounding box center [255, 350] width 448 height 34
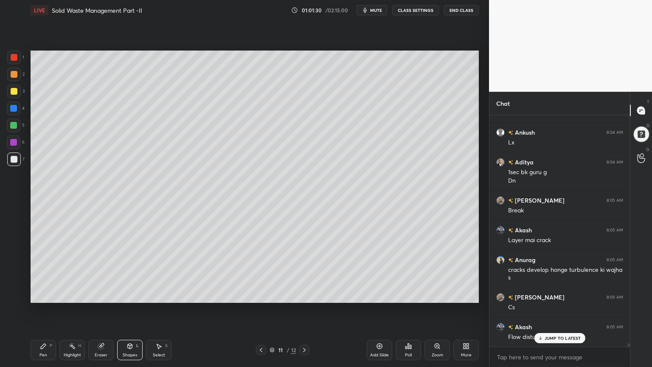
click at [43, 294] on div "Pen P" at bounding box center [43, 349] width 25 height 20
click at [379, 11] on span "mute" at bounding box center [376, 10] width 12 height 6
click at [377, 13] on button "unmute" at bounding box center [371, 10] width 31 height 10
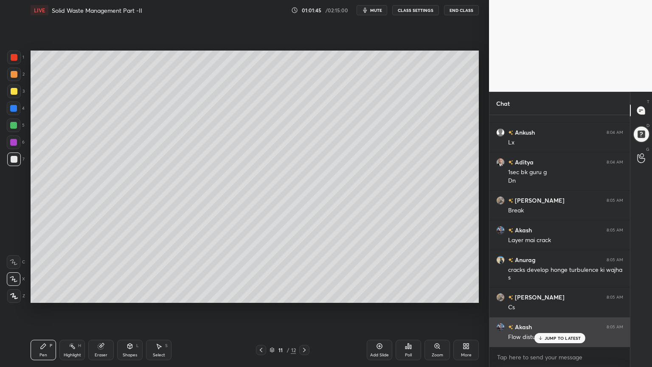
click at [552, 294] on p "JUMP TO LATEST" at bounding box center [562, 337] width 36 height 5
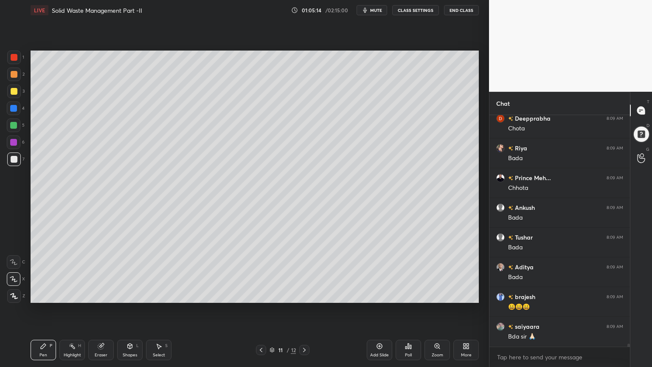
scroll to position [18849, 0]
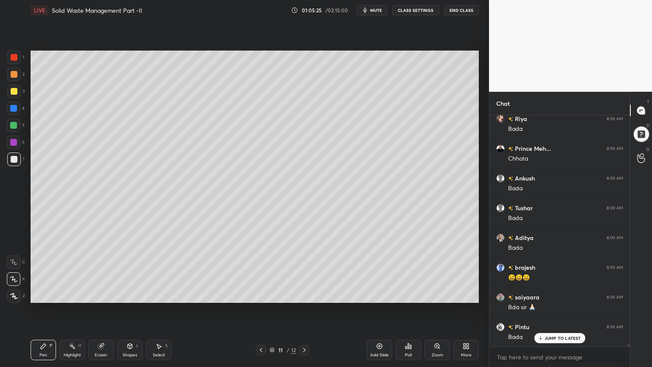
click at [14, 159] on div at bounding box center [14, 159] width 7 height 7
click at [137, 294] on div "Shapes L" at bounding box center [129, 349] width 25 height 20
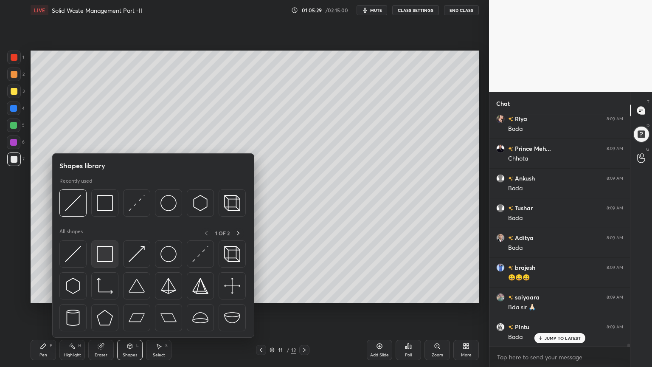
click at [107, 255] on img at bounding box center [105, 254] width 16 height 16
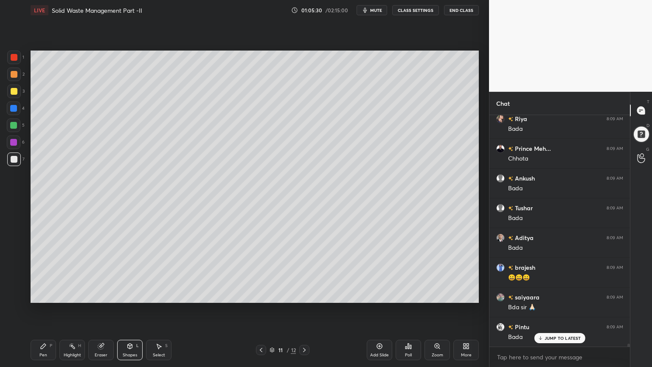
click at [12, 159] on div at bounding box center [14, 159] width 7 height 7
click at [48, 294] on div "Pen P" at bounding box center [43, 349] width 25 height 20
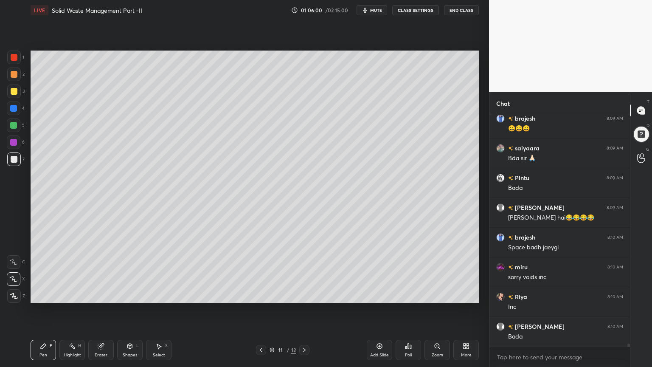
scroll to position [19027, 0]
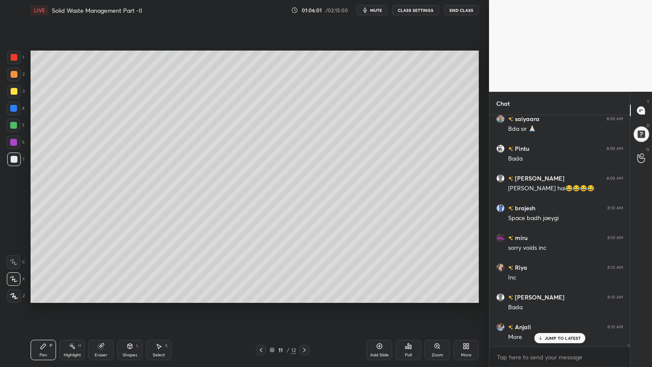
click at [103, 294] on div "Eraser" at bounding box center [100, 349] width 25 height 20
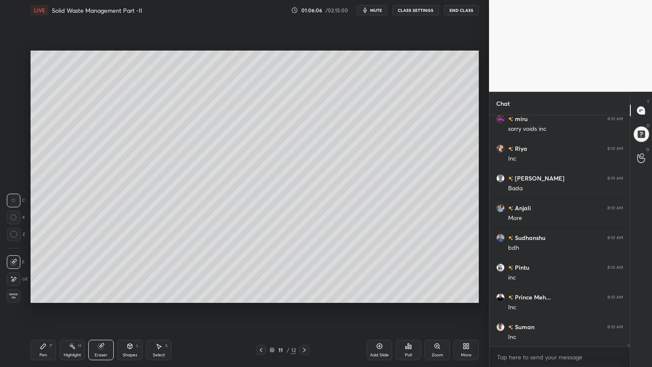
scroll to position [19176, 0]
click at [14, 277] on icon at bounding box center [14, 279] width 5 height 4
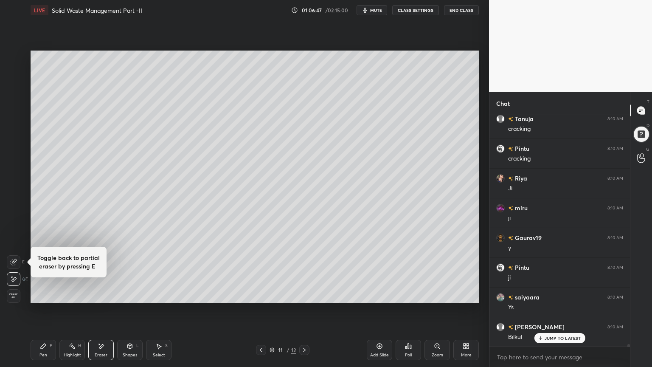
scroll to position [19770, 0]
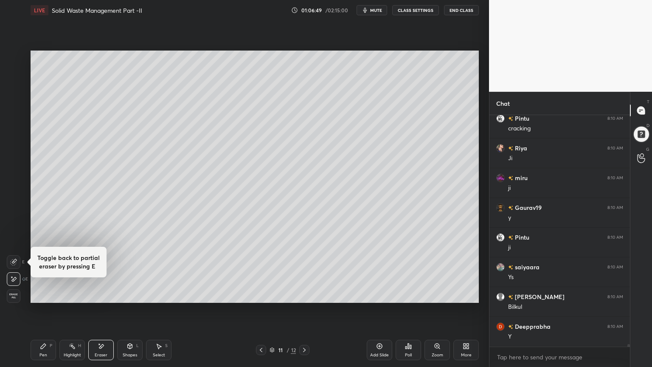
click at [164, 294] on div "Select" at bounding box center [159, 355] width 12 height 4
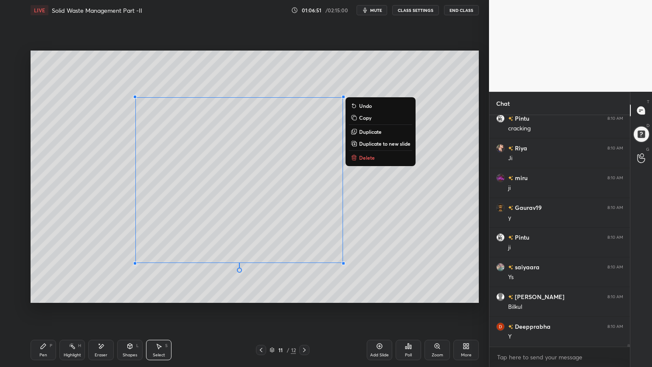
scroll to position [19799, 0]
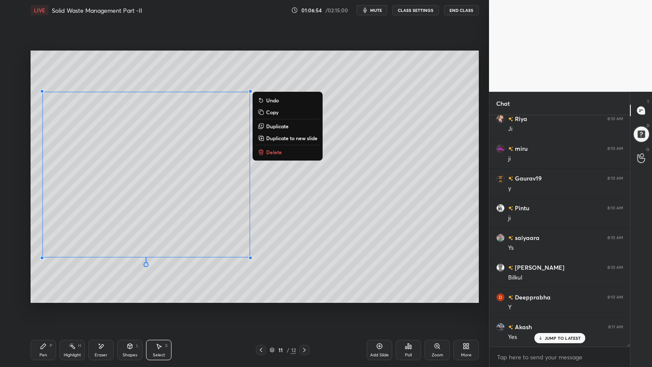
click at [268, 294] on div "0 ° Undo Copy Duplicate Duplicate to new slide Delete Setting up your live clas…" at bounding box center [254, 176] width 455 height 312
click at [177, 291] on div "0 ° Undo Copy Duplicate Duplicate to new slide Delete" at bounding box center [255, 176] width 448 height 252
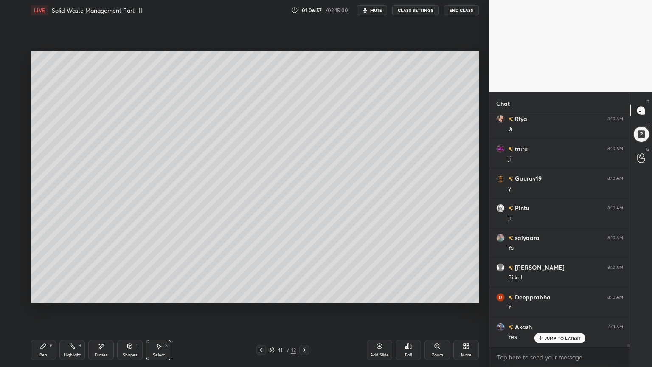
click at [133, 294] on div "Shapes L" at bounding box center [129, 349] width 25 height 20
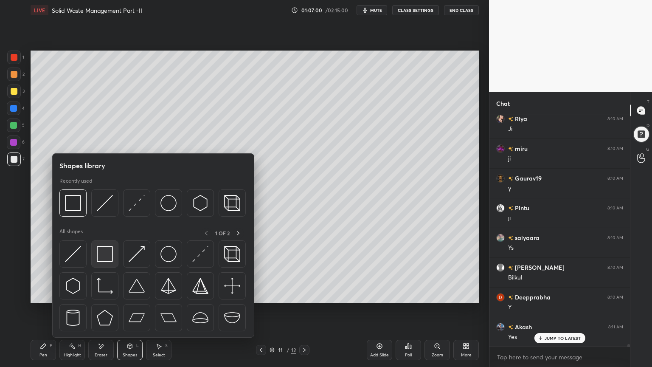
click at [104, 258] on img at bounding box center [105, 254] width 16 height 16
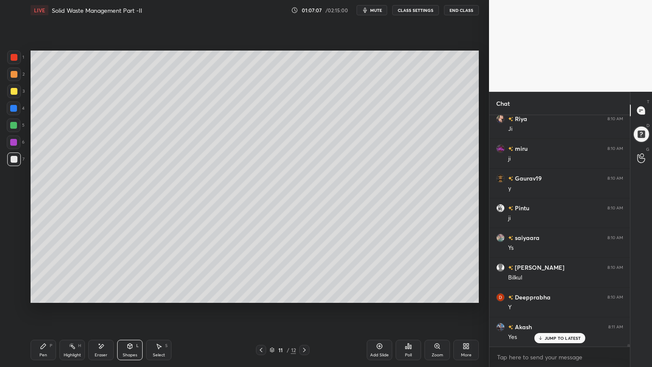
click at [38, 294] on div "Pen P" at bounding box center [43, 349] width 25 height 20
click at [9, 159] on div at bounding box center [14, 159] width 14 height 14
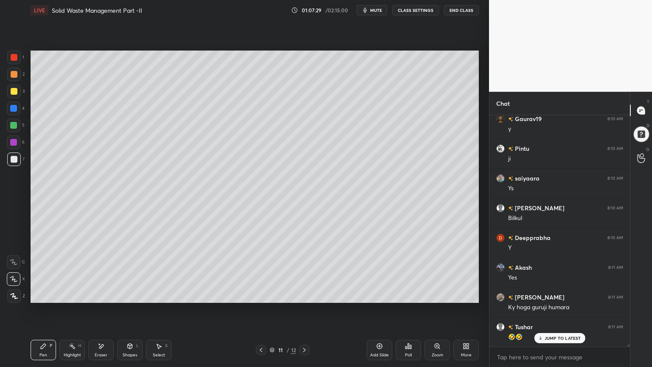
scroll to position [19889, 0]
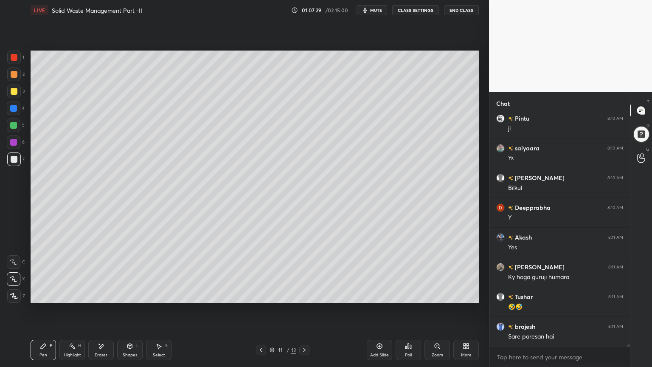
click at [14, 62] on div at bounding box center [14, 57] width 14 height 14
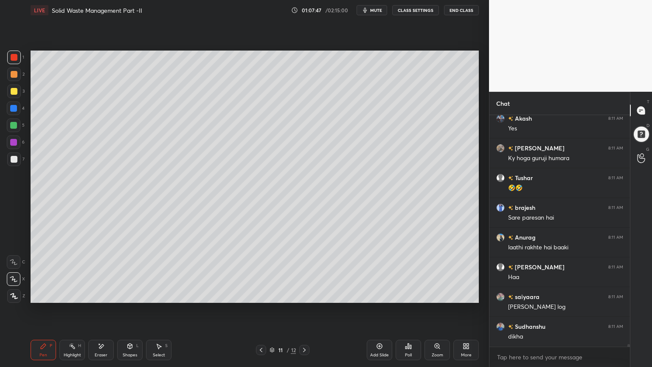
scroll to position [20037, 0]
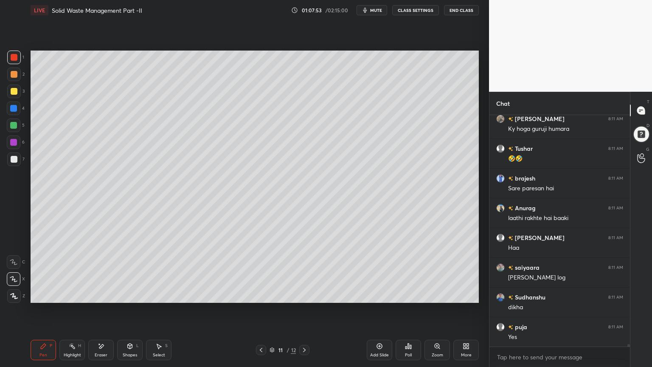
click at [47, 294] on div "Pen P" at bounding box center [43, 349] width 25 height 20
click at [16, 93] on div at bounding box center [14, 91] width 7 height 7
click at [154, 294] on div "Select S" at bounding box center [158, 349] width 25 height 20
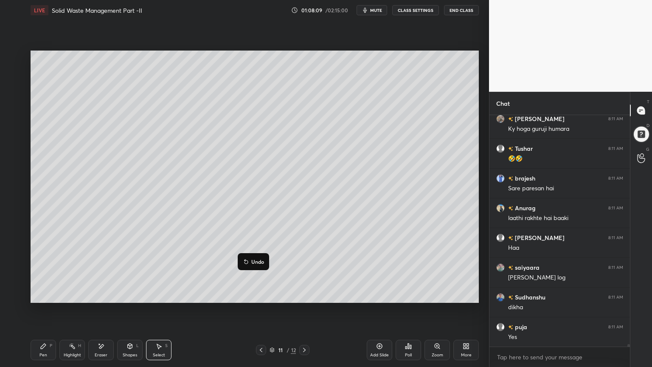
click at [300, 292] on div "0 ° Undo Copy Duplicate Duplicate to new slide Delete" at bounding box center [255, 176] width 448 height 252
click at [102, 294] on icon at bounding box center [101, 345] width 7 height 7
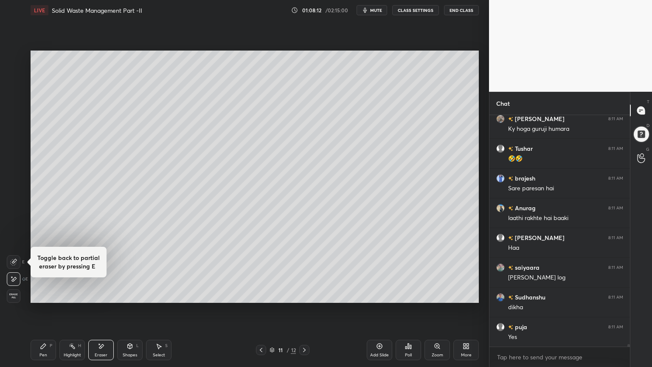
click at [49, 294] on div "Pen P" at bounding box center [43, 349] width 25 height 20
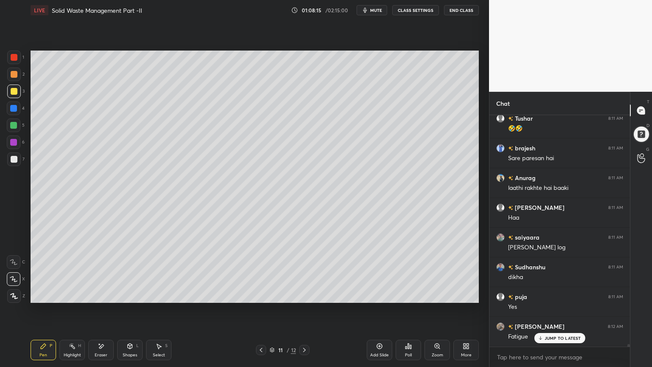
scroll to position [20096, 0]
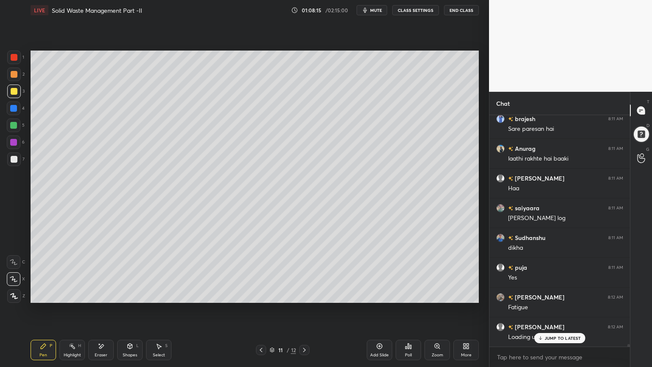
click at [14, 154] on div at bounding box center [14, 159] width 14 height 14
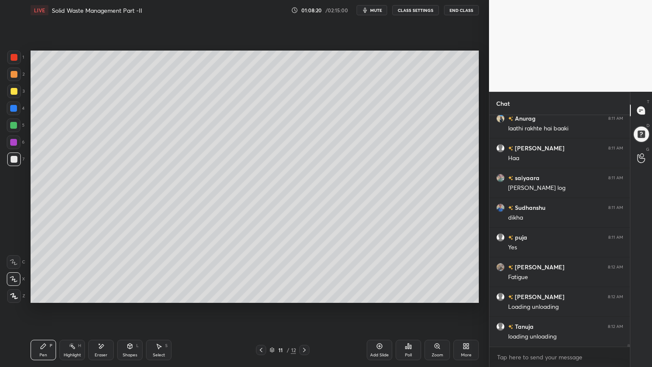
click at [11, 89] on div at bounding box center [14, 91] width 7 height 7
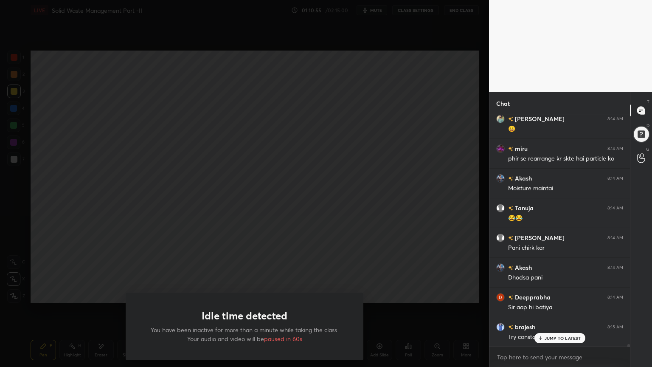
scroll to position [20787, 0]
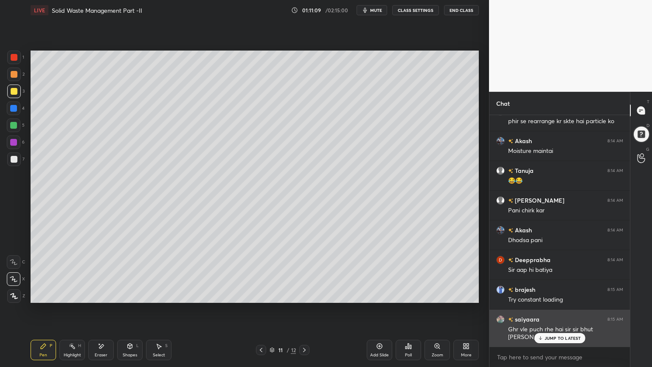
click at [556, 294] on p "JUMP TO LATEST" at bounding box center [562, 337] width 36 height 5
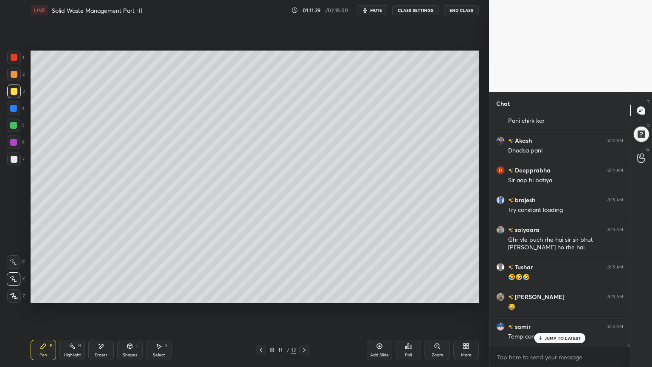
scroll to position [20906, 0]
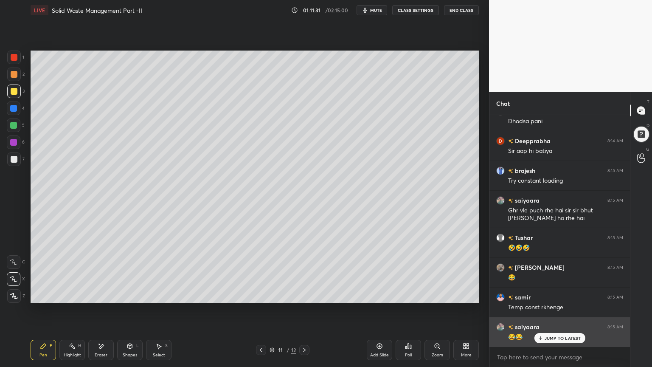
click at [566, 294] on p "JUMP TO LATEST" at bounding box center [562, 337] width 36 height 5
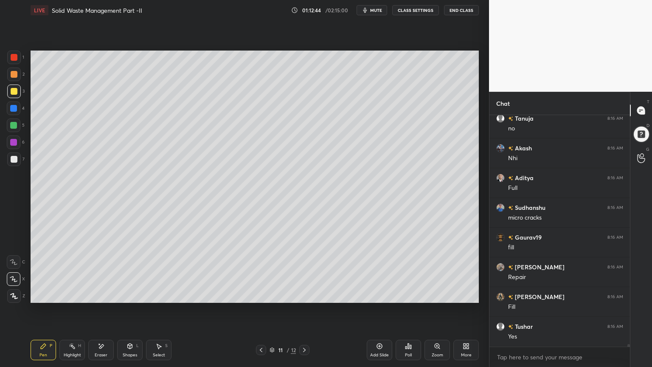
scroll to position [21916, 0]
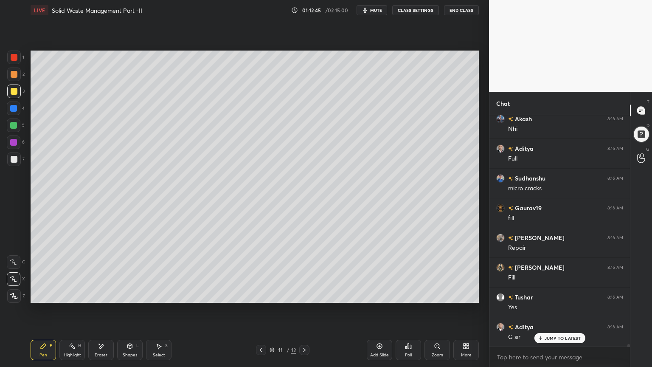
click at [380, 294] on icon at bounding box center [380, 346] width 6 height 6
click at [13, 157] on div at bounding box center [14, 159] width 7 height 7
click at [14, 279] on icon at bounding box center [13, 278] width 7 height 5
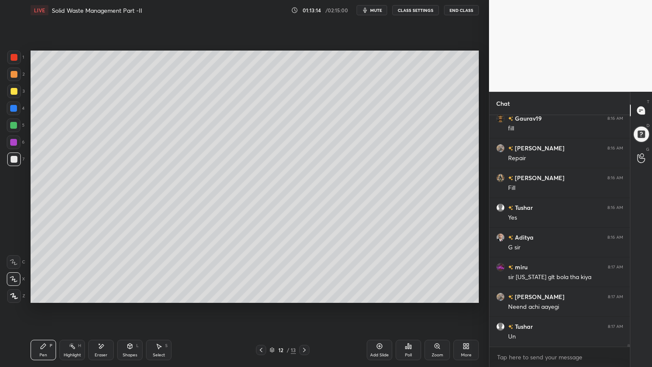
scroll to position [22035, 0]
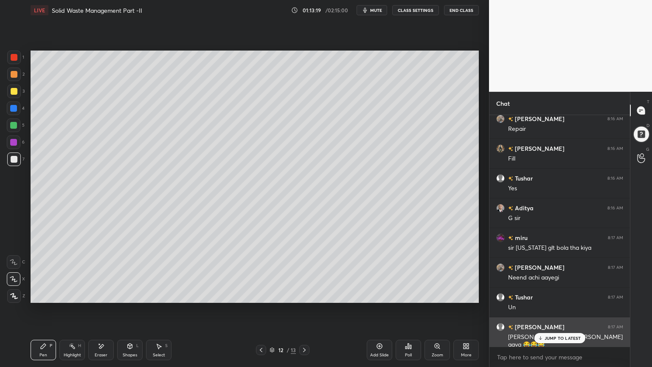
click at [561, 294] on p "JUMP TO LATEST" at bounding box center [562, 337] width 36 height 5
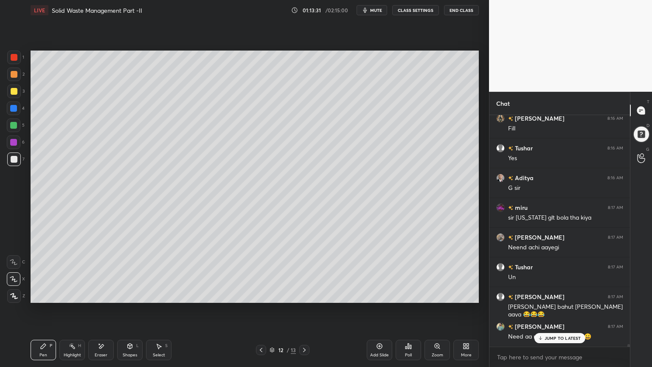
scroll to position [22094, 0]
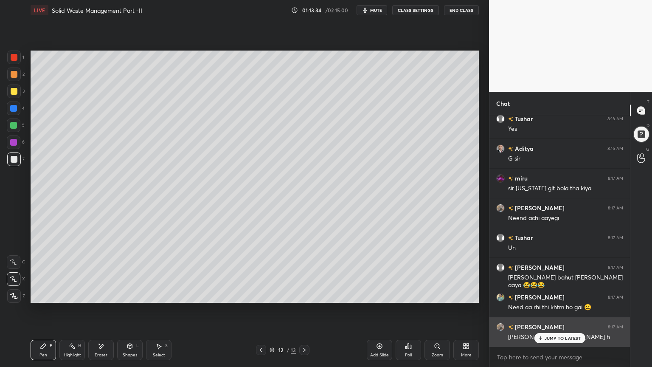
click at [556, 294] on p "JUMP TO LATEST" at bounding box center [562, 337] width 36 height 5
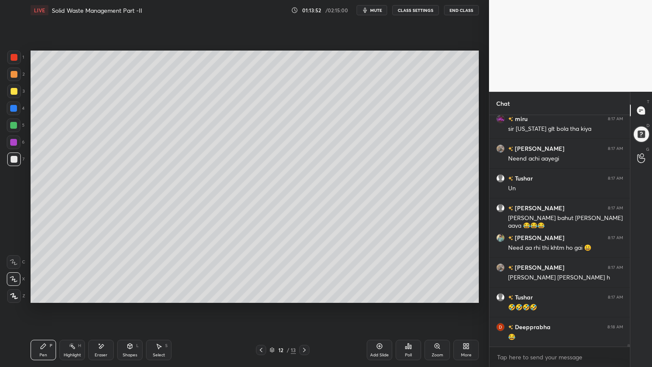
scroll to position [22184, 0]
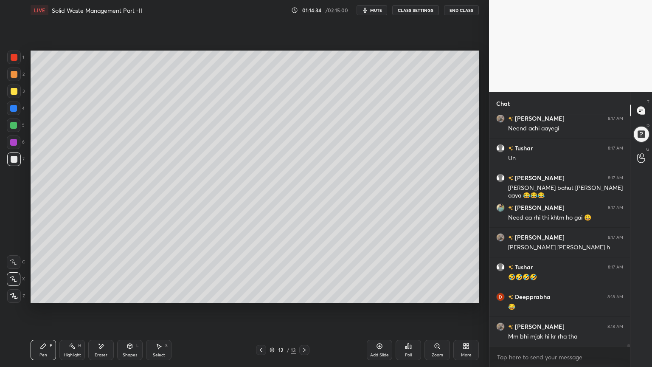
click at [14, 62] on div at bounding box center [14, 57] width 14 height 14
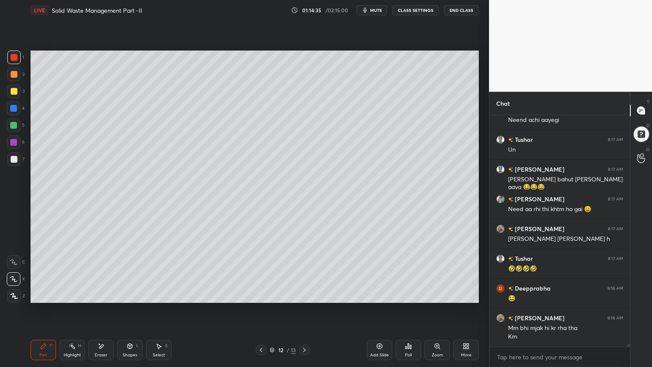
click at [10, 294] on div at bounding box center [14, 296] width 14 height 14
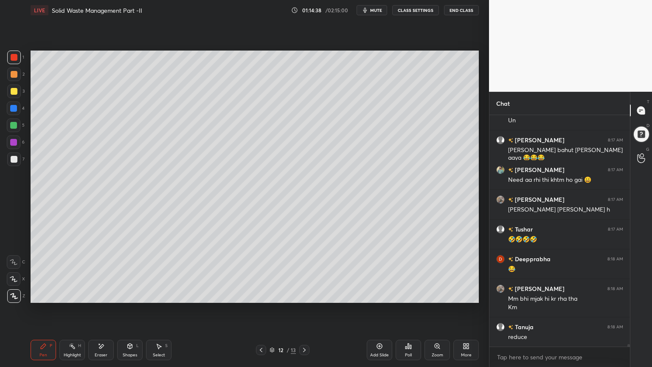
scroll to position [22251, 0]
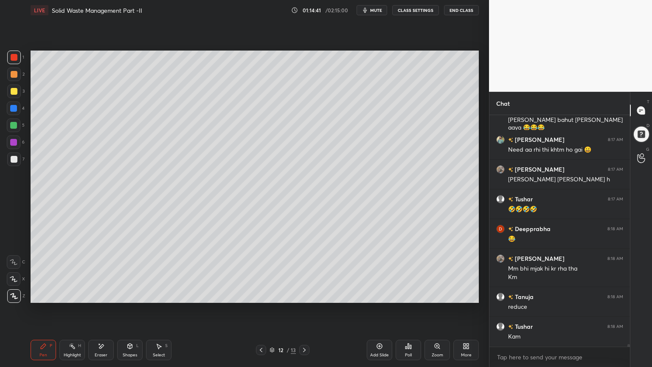
click at [124, 294] on div "Shapes" at bounding box center [130, 355] width 14 height 4
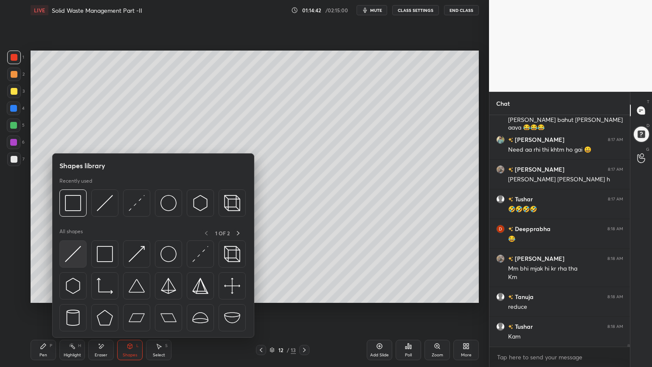
click at [75, 265] on div at bounding box center [72, 253] width 27 height 27
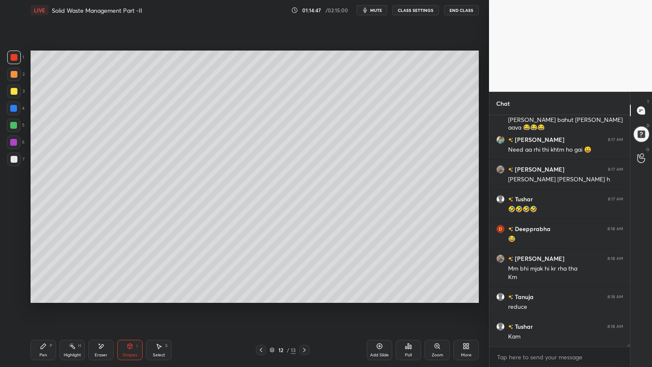
click at [10, 158] on div at bounding box center [14, 159] width 14 height 14
click at [46, 294] on div "Pen" at bounding box center [43, 355] width 8 height 4
click at [12, 275] on div at bounding box center [14, 279] width 14 height 14
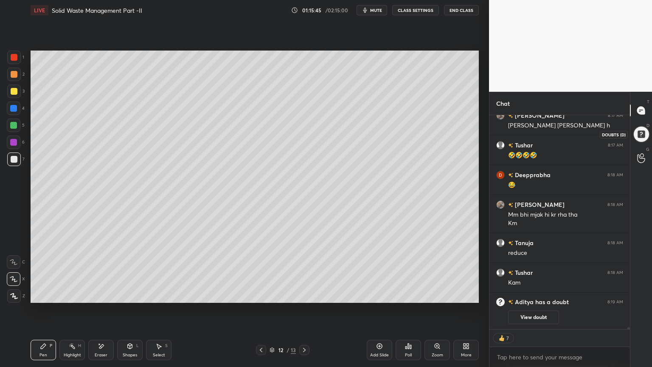
click at [642, 134] on div at bounding box center [641, 134] width 19 height 19
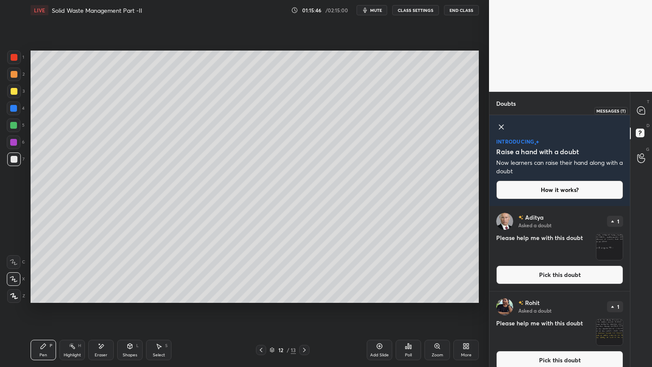
click at [637, 111] on icon at bounding box center [641, 111] width 8 height 8
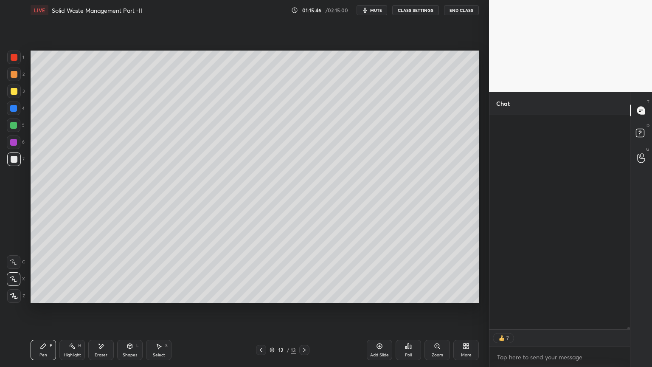
scroll to position [212, 138]
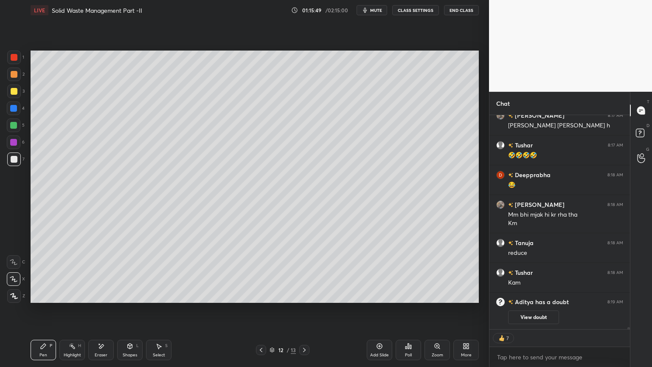
click at [384, 294] on div "Add Slide" at bounding box center [379, 349] width 25 height 20
click at [12, 87] on div at bounding box center [14, 91] width 14 height 14
click at [41, 294] on div "Pen P" at bounding box center [43, 349] width 25 height 20
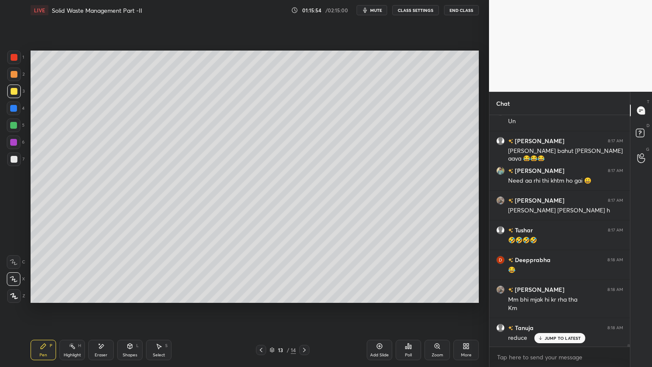
scroll to position [229, 138]
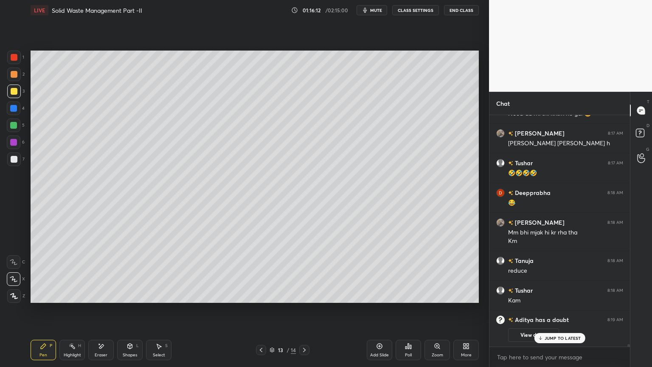
click at [131, 294] on icon at bounding box center [130, 345] width 5 height 1
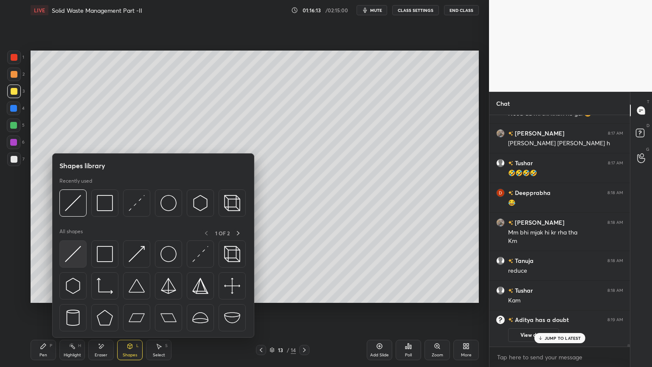
click at [76, 258] on img at bounding box center [73, 254] width 16 height 16
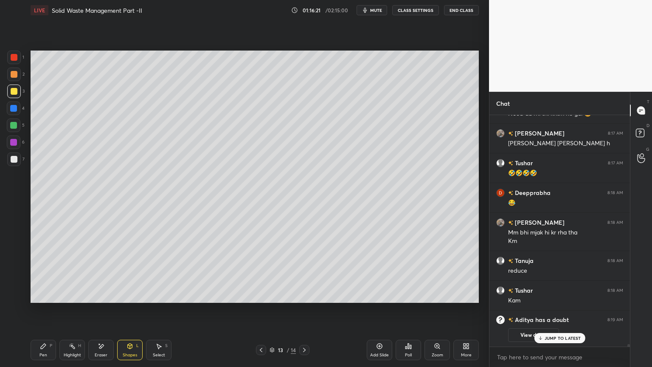
click at [125, 294] on div "Shapes" at bounding box center [130, 355] width 14 height 4
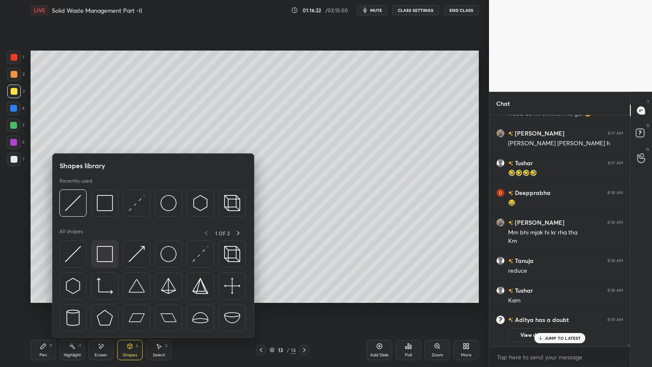
click at [104, 255] on img at bounding box center [105, 254] width 16 height 16
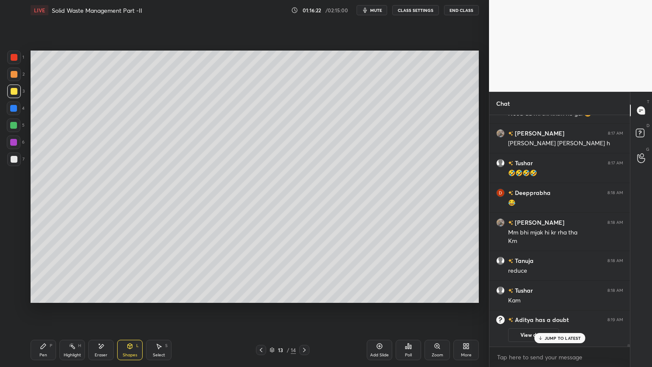
click at [13, 161] on div at bounding box center [14, 159] width 7 height 7
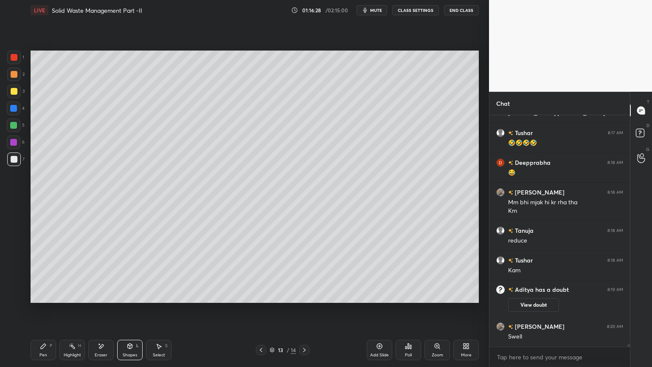
click at [43, 294] on div "Pen P" at bounding box center [43, 349] width 25 height 20
click at [15, 160] on div at bounding box center [14, 159] width 7 height 7
click at [33, 294] on div "Pen P" at bounding box center [43, 349] width 25 height 20
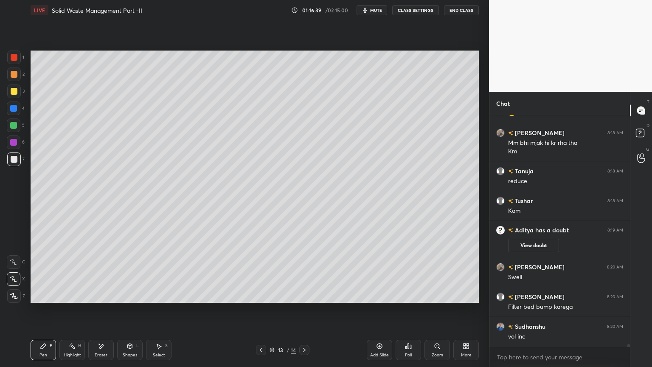
scroll to position [20565, 0]
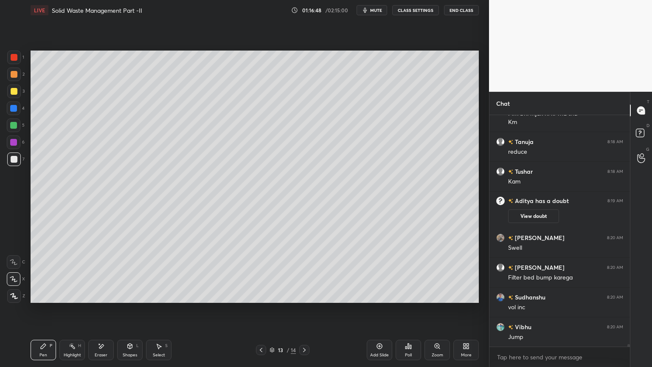
click at [132, 294] on div "Shapes" at bounding box center [130, 355] width 14 height 4
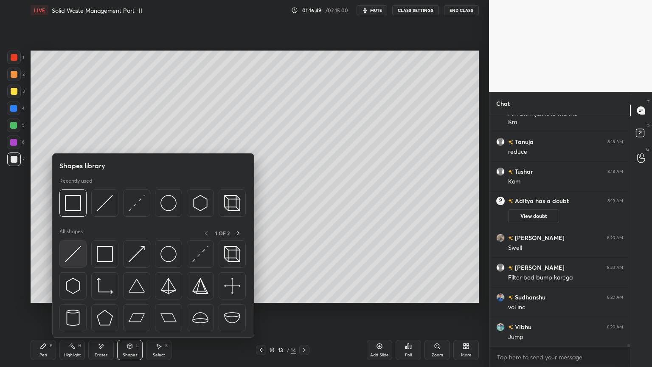
click at [75, 256] on img at bounding box center [73, 254] width 16 height 16
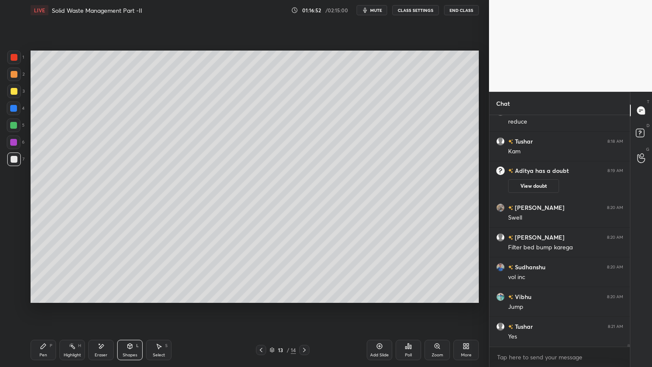
scroll to position [20624, 0]
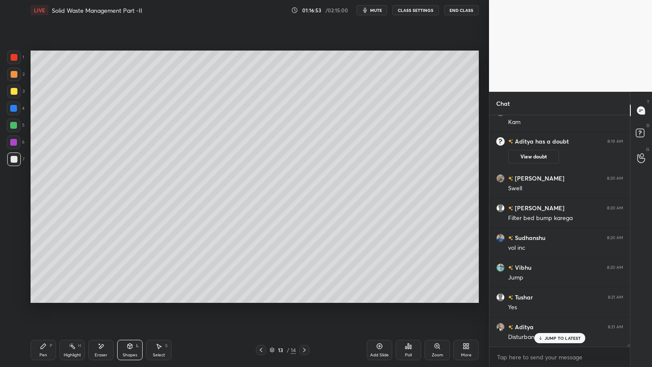
click at [42, 294] on icon at bounding box center [43, 345] width 7 height 7
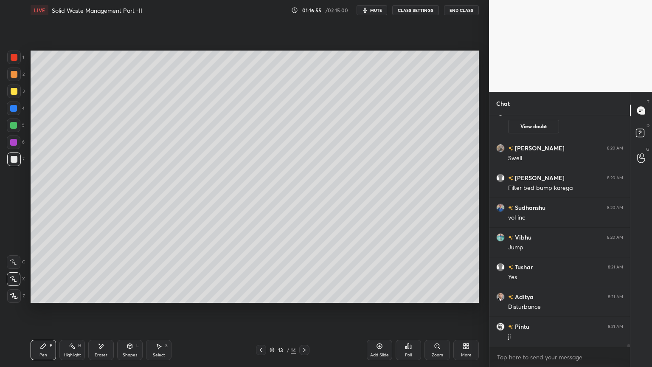
click at [130, 294] on div "Shapes L" at bounding box center [129, 349] width 25 height 20
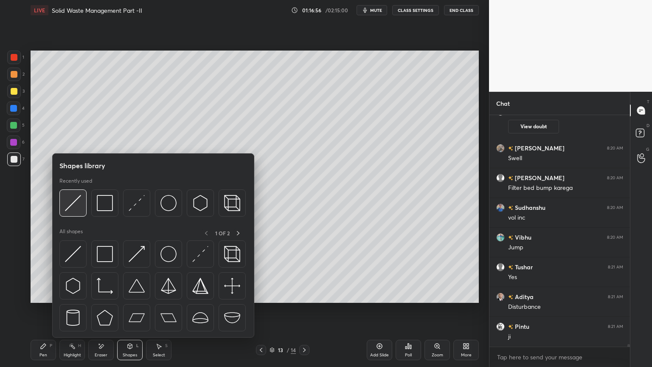
click at [75, 200] on img at bounding box center [73, 203] width 16 height 16
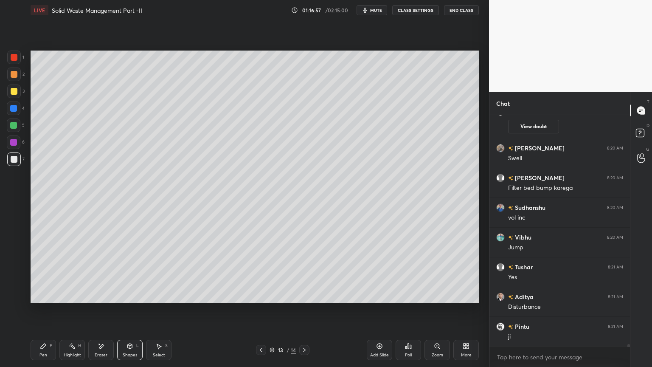
click at [11, 89] on div at bounding box center [14, 91] width 7 height 7
click at [16, 110] on div at bounding box center [13, 108] width 7 height 7
click at [44, 294] on div "Pen P" at bounding box center [43, 349] width 25 height 20
click at [122, 294] on div "Shapes L" at bounding box center [129, 349] width 25 height 20
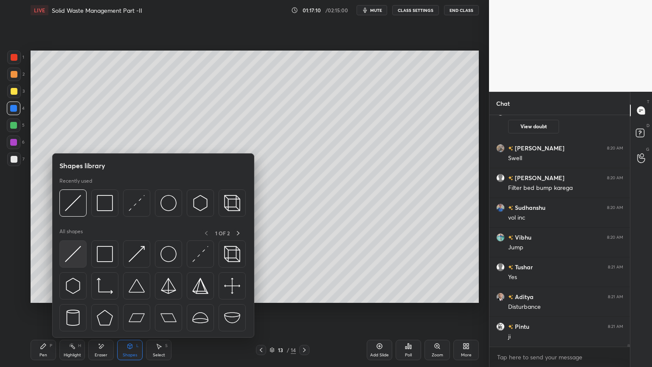
click at [78, 254] on img at bounding box center [73, 254] width 16 height 16
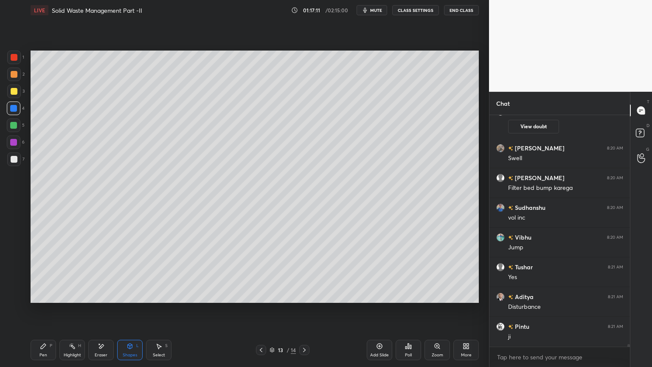
click at [12, 159] on div at bounding box center [14, 159] width 7 height 7
click at [129, 294] on icon at bounding box center [129, 345] width 7 height 7
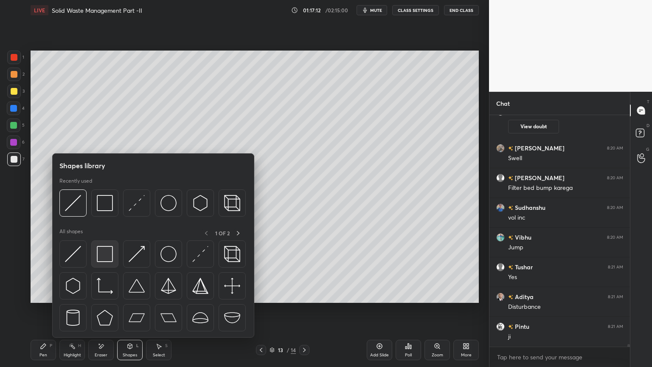
click at [103, 256] on img at bounding box center [105, 254] width 16 height 16
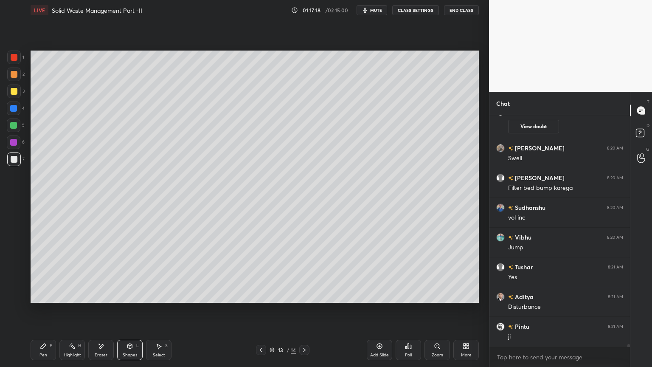
click at [33, 294] on div "Pen P" at bounding box center [43, 349] width 25 height 20
click at [5, 160] on div "1 2 3 4 5 6 7 C X Z E E Erase all H H" at bounding box center [13, 176] width 27 height 252
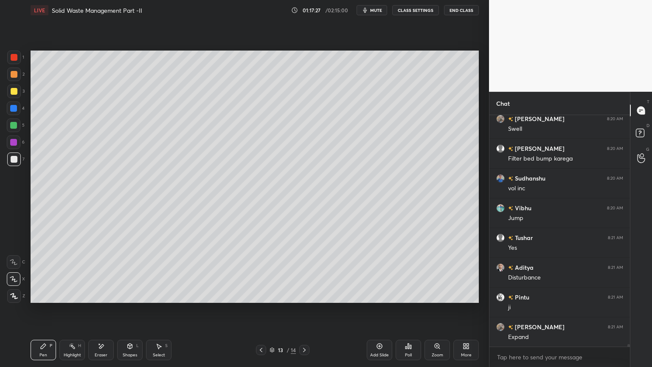
scroll to position [20714, 0]
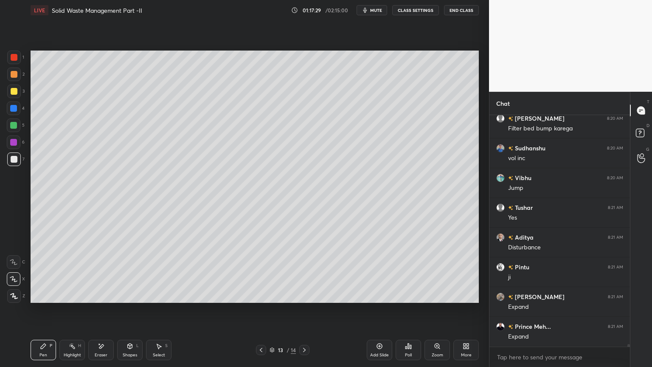
click at [134, 294] on div "Shapes" at bounding box center [130, 355] width 14 height 4
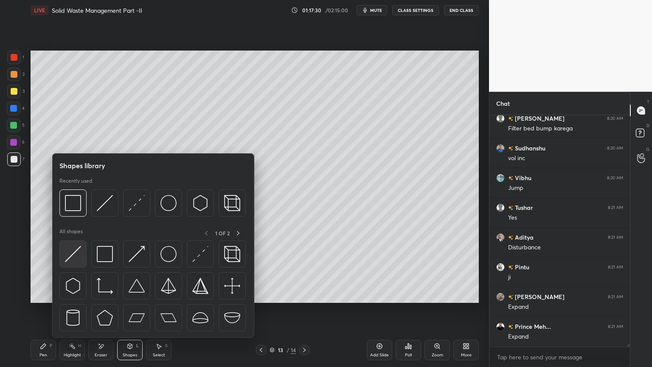
click at [68, 255] on img at bounding box center [73, 254] width 16 height 16
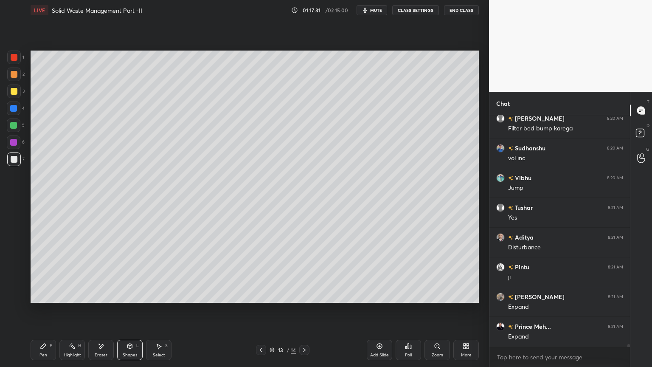
click at [15, 161] on div at bounding box center [14, 159] width 7 height 7
click at [38, 294] on div "Pen P" at bounding box center [43, 349] width 25 height 20
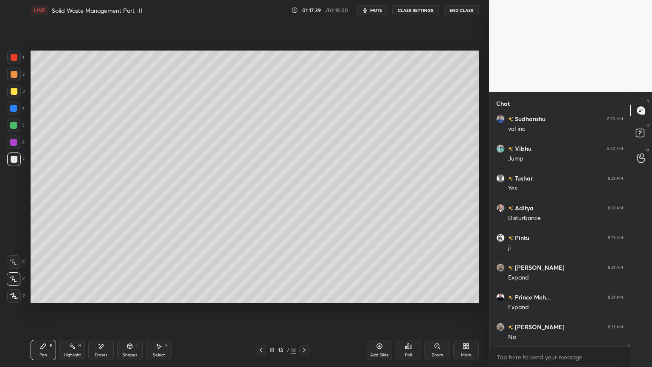
click at [10, 56] on div at bounding box center [14, 57] width 14 height 14
click at [14, 294] on icon at bounding box center [14, 295] width 7 height 5
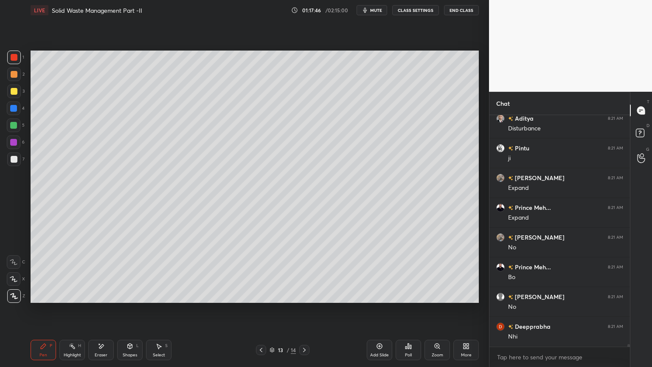
scroll to position [20862, 0]
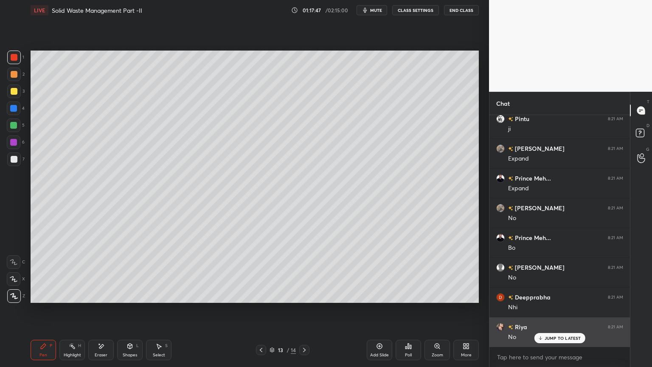
click at [562, 294] on p "JUMP TO LATEST" at bounding box center [562, 337] width 36 height 5
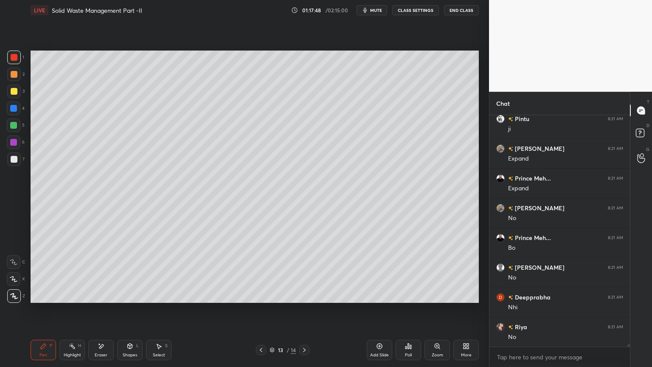
scroll to position [20892, 0]
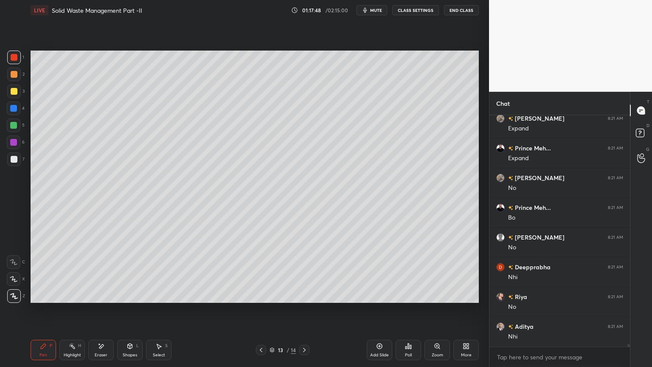
click at [130, 294] on icon at bounding box center [130, 346] width 0 height 3
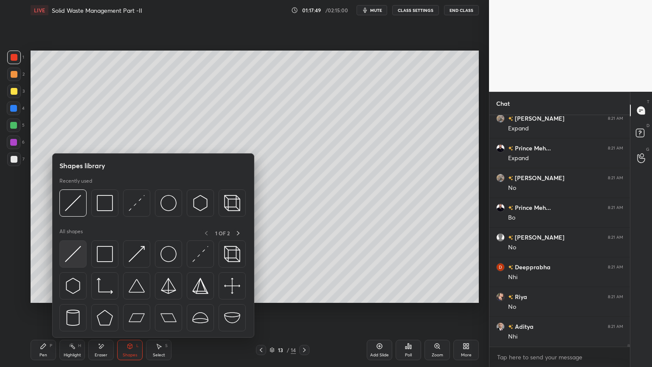
click at [70, 261] on img at bounding box center [73, 254] width 16 height 16
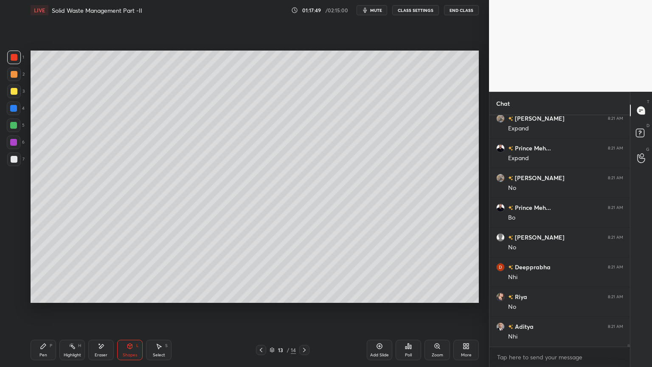
scroll to position [20921, 0]
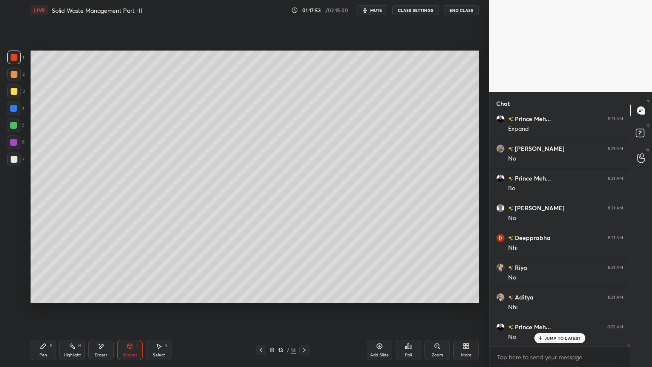
click at [15, 157] on div at bounding box center [14, 159] width 7 height 7
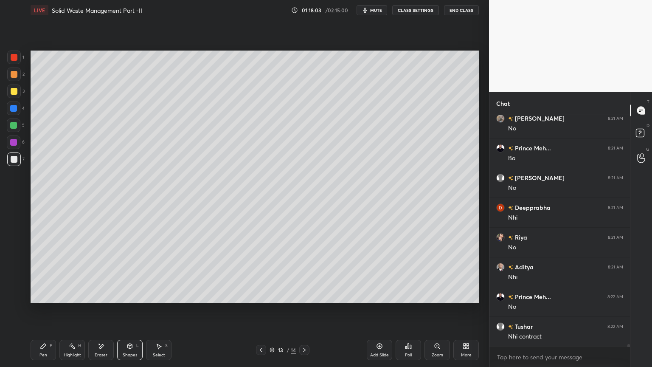
click at [16, 157] on div at bounding box center [14, 159] width 7 height 7
click at [44, 294] on div "Pen" at bounding box center [43, 355] width 8 height 4
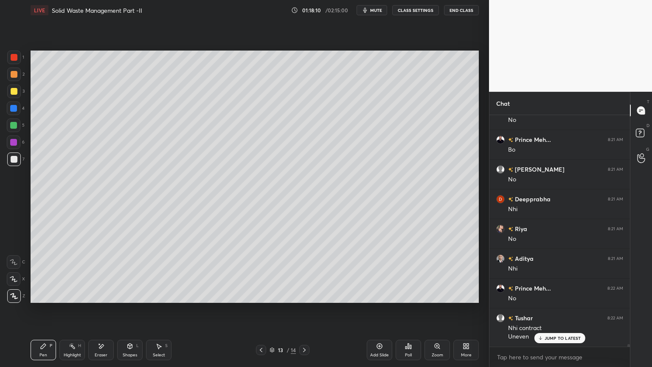
scroll to position [20989, 0]
click at [12, 159] on div at bounding box center [14, 159] width 7 height 7
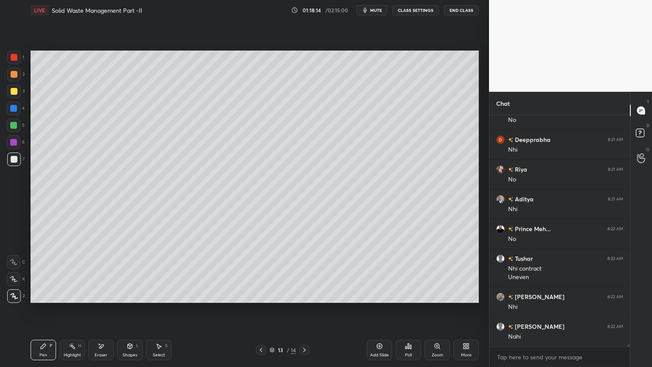
scroll to position [21048, 0]
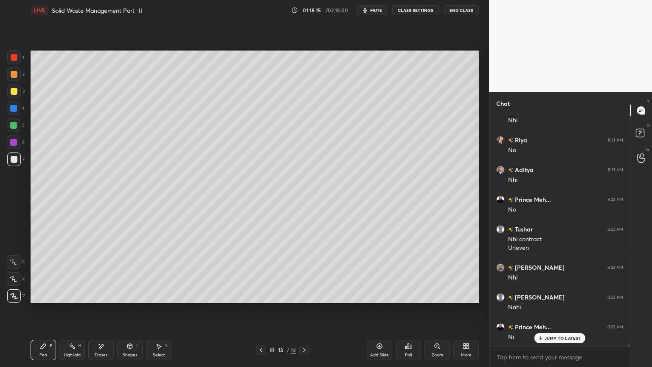
click at [14, 280] on icon at bounding box center [13, 278] width 7 height 5
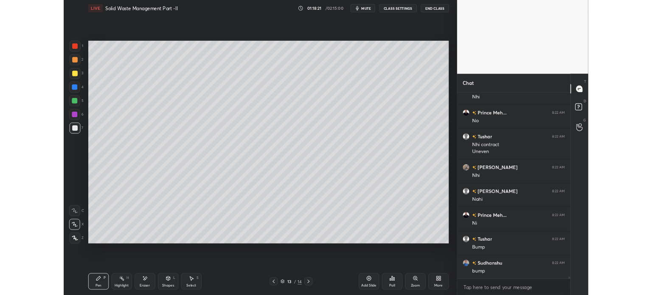
scroll to position [21138, 0]
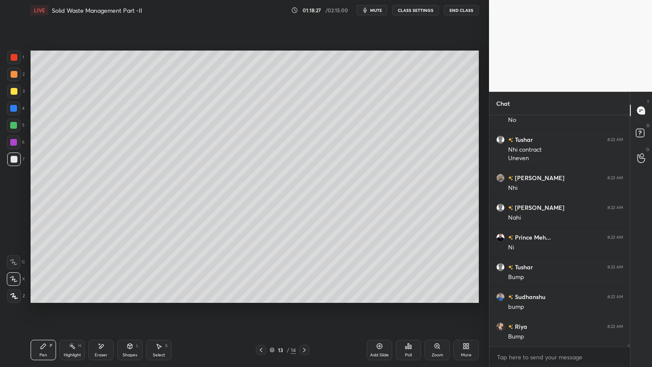
click at [12, 63] on div at bounding box center [14, 57] width 14 height 14
click at [49, 294] on div "Pen P" at bounding box center [43, 349] width 25 height 20
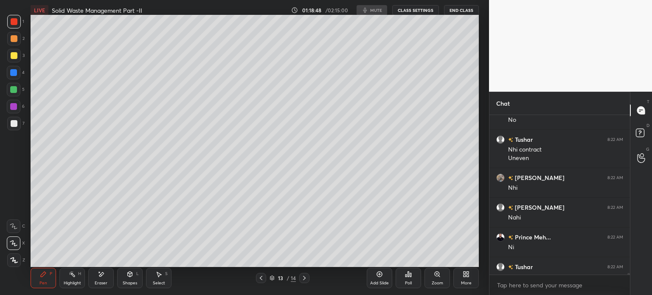
scroll to position [42192, 41978]
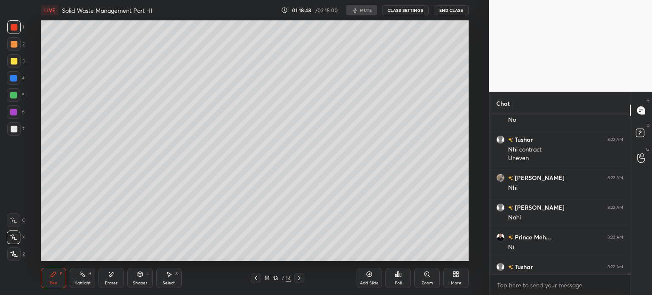
type textarea "x"
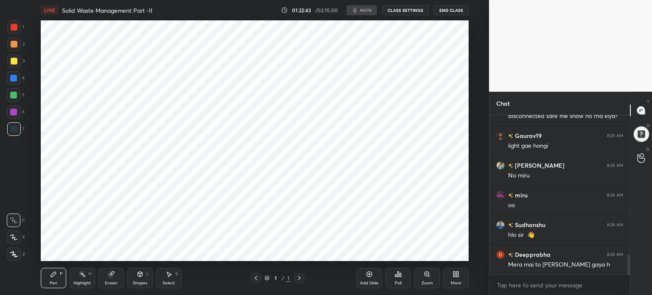
scroll to position [1050, 0]
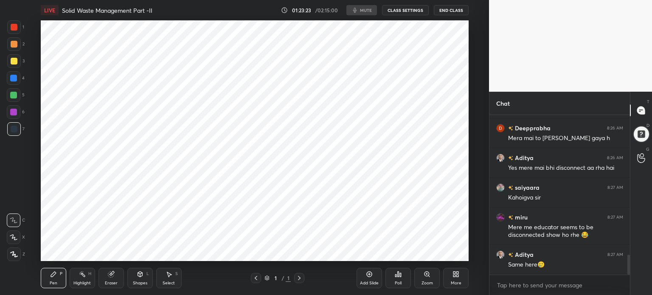
scroll to position [1117, 0]
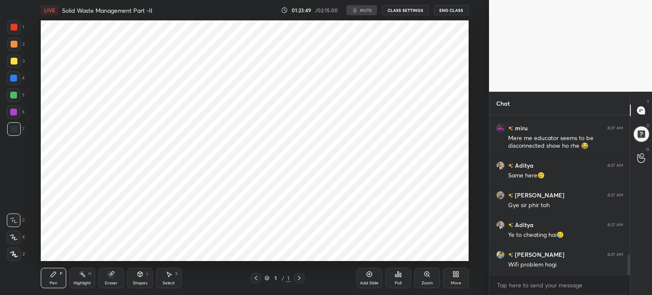
scroll to position [1117, 0]
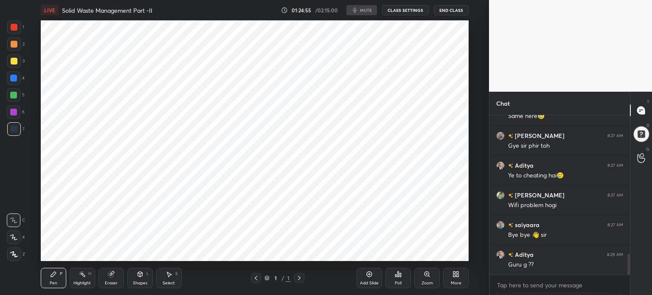
scroll to position [1057, 0]
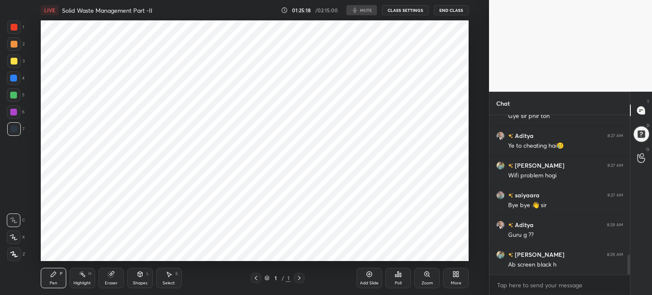
scroll to position [1057, 0]
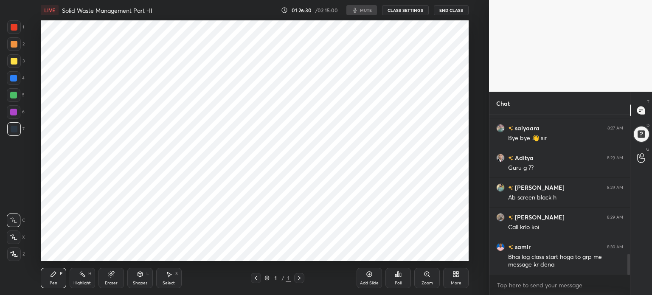
scroll to position [1057, 0]
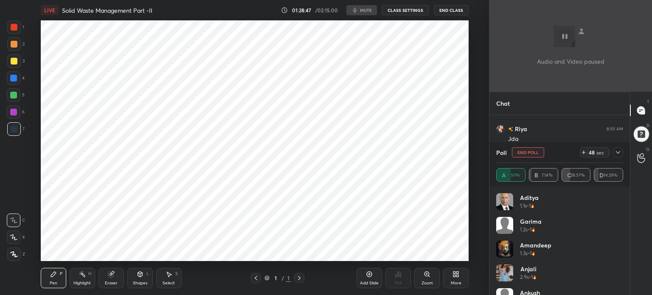
type textarea "x"
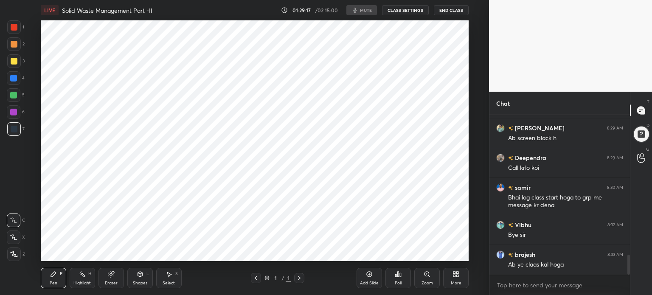
scroll to position [1107, 0]
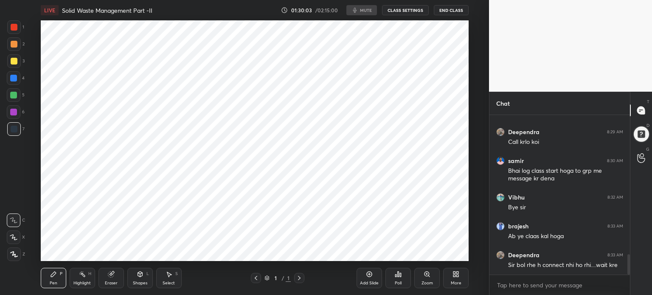
scroll to position [42192, 41978]
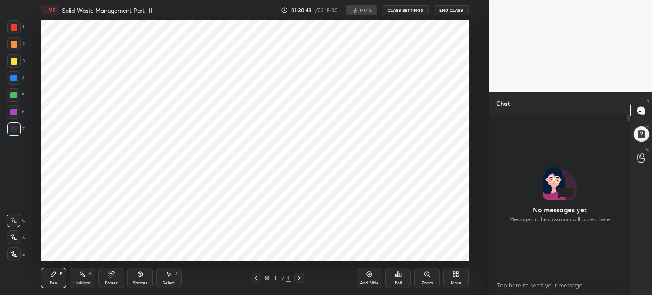
scroll to position [1094, 0]
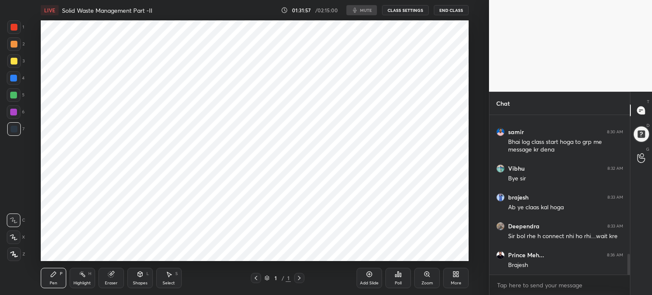
scroll to position [1062, 0]
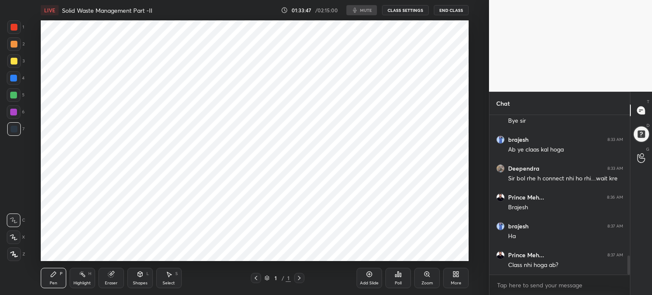
scroll to position [1180, 0]
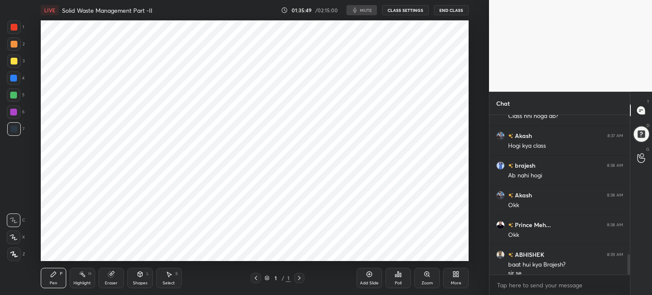
scroll to position [1079, 0]
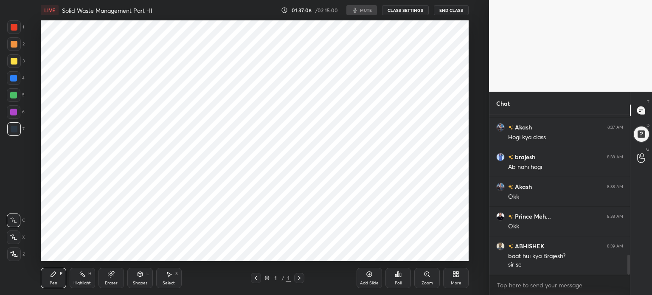
scroll to position [241, 455]
click at [412, 8] on button "CLASS SETTINGS" at bounding box center [405, 10] width 47 height 10
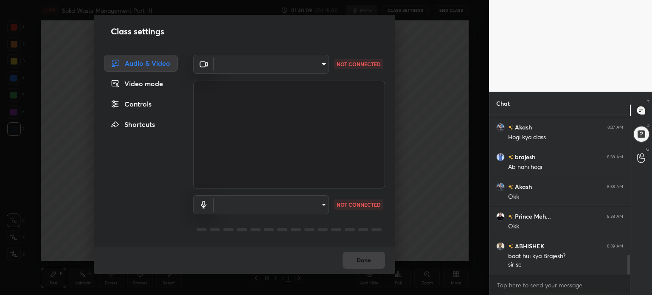
click at [156, 81] on div "Video mode" at bounding box center [141, 83] width 74 height 17
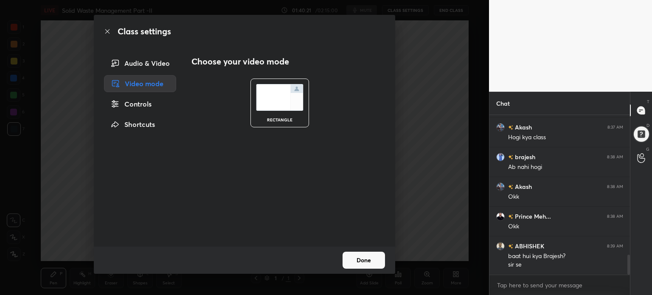
click at [364, 259] on button "Done" at bounding box center [363, 260] width 42 height 17
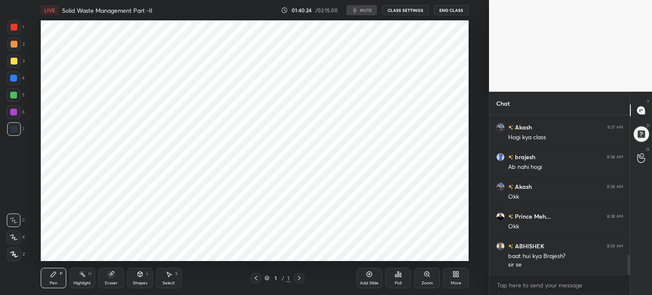
click at [405, 8] on button "CLASS SETTINGS" at bounding box center [405, 10] width 47 height 10
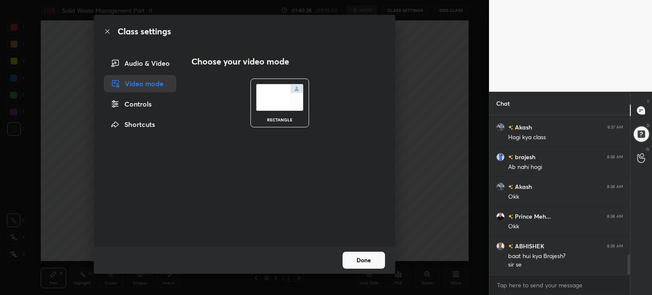
click at [261, 102] on img at bounding box center [280, 97] width 48 height 27
click at [146, 102] on div "Controls" at bounding box center [140, 103] width 72 height 17
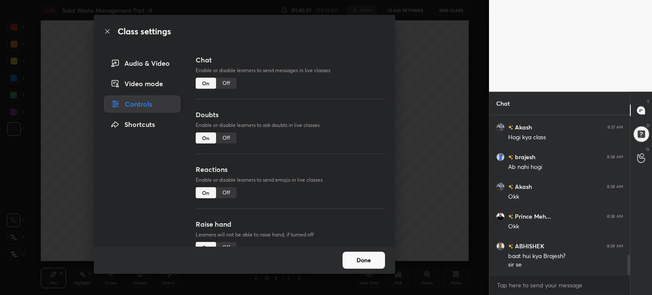
click at [143, 122] on div "Shortcuts" at bounding box center [142, 124] width 76 height 17
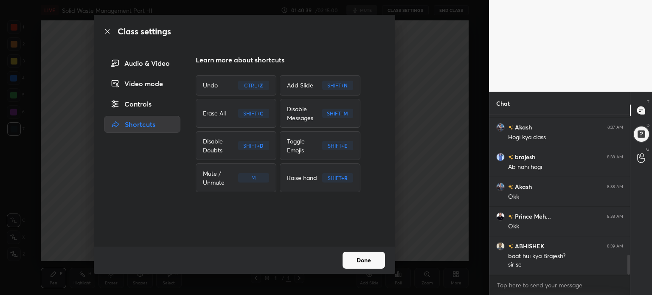
click at [144, 81] on div "Video mode" at bounding box center [142, 83] width 76 height 17
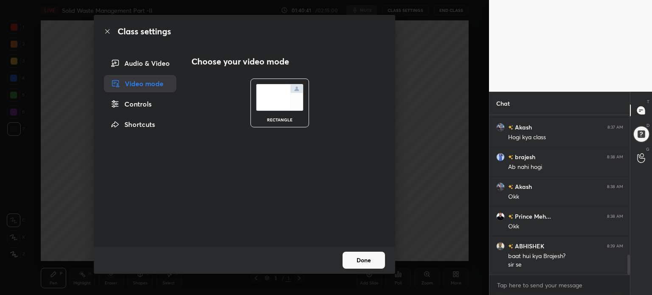
click at [147, 61] on div "Audio & Video" at bounding box center [140, 63] width 72 height 17
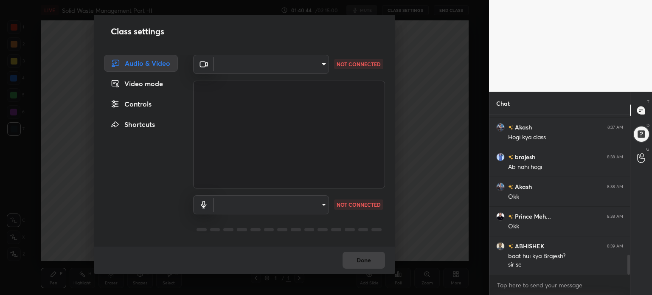
click at [318, 61] on body "1 2 3 4 5 6 7 C X Z C X Z E E Erase all H H LIVE Solid Waste Management Part -I…" at bounding box center [326, 147] width 652 height 295
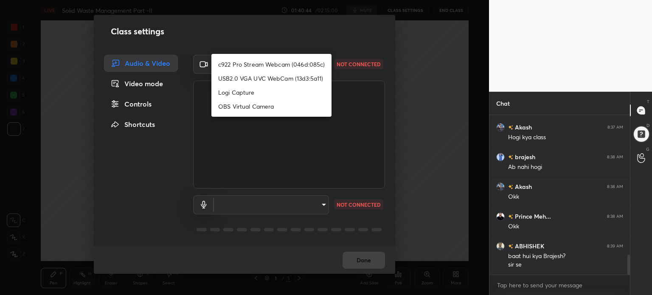
click at [292, 64] on li "c922 Pro Stream Webcam (046d:085c)" at bounding box center [271, 64] width 120 height 14
type input "4ed0a27807370d104d70acd375c64a82e9b68dcba3c7a15300d8bebdf6a60d1d"
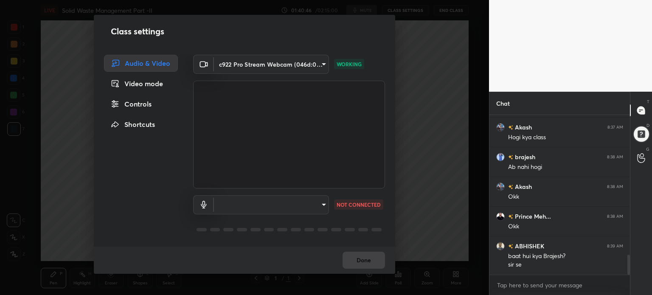
click at [320, 205] on body "1 2 3 4 5 6 7 C X Z C X Z E E Erase all H H LIVE Solid Waste Management Part -I…" at bounding box center [326, 147] width 652 height 295
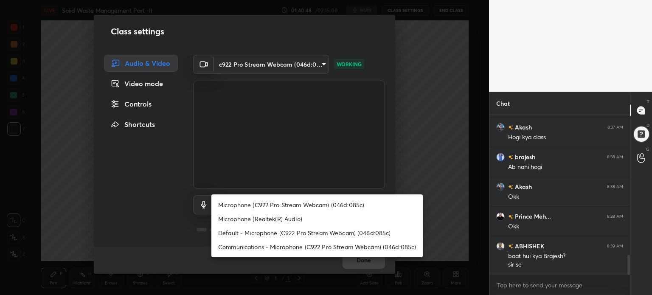
click at [327, 233] on li "Default - Microphone (C922 Pro Stream Webcam) (046d:085c)" at bounding box center [316, 233] width 211 height 14
type input "default"
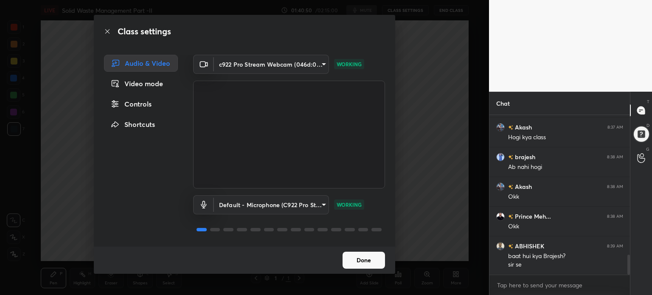
click at [366, 261] on button "Done" at bounding box center [363, 260] width 42 height 17
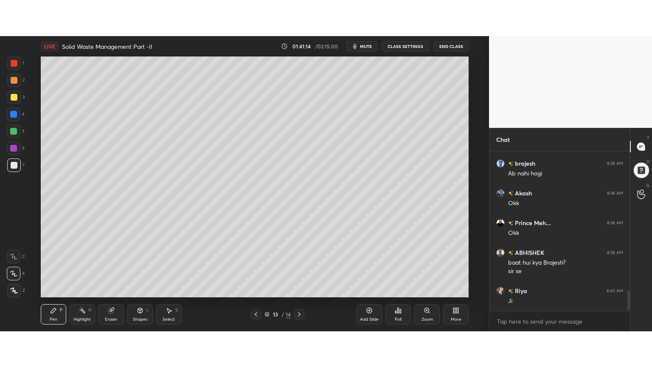
scroll to position [1087, 0]
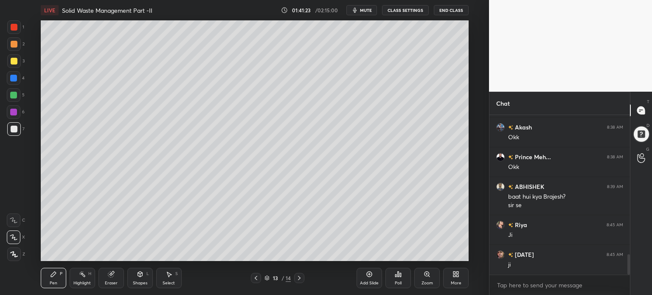
click at [458, 282] on div "More" at bounding box center [456, 283] width 11 height 4
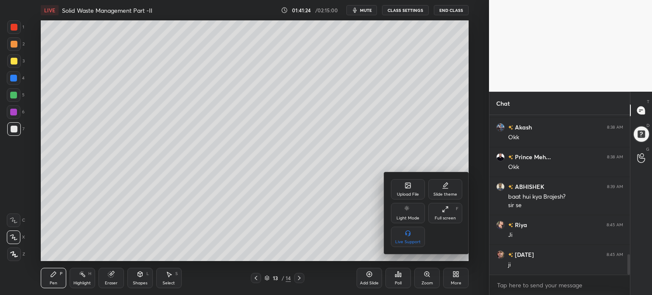
click at [446, 210] on icon at bounding box center [445, 209] width 7 height 7
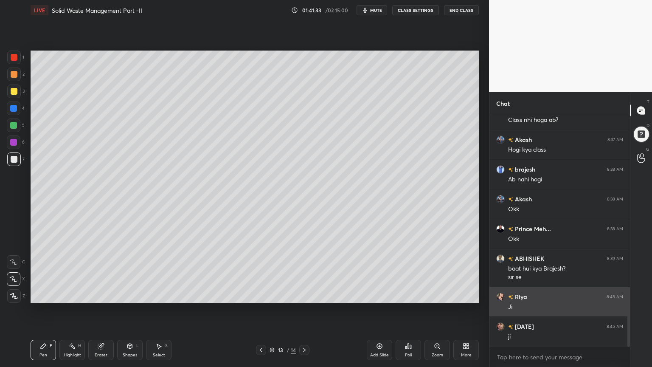
scroll to position [1045, 0]
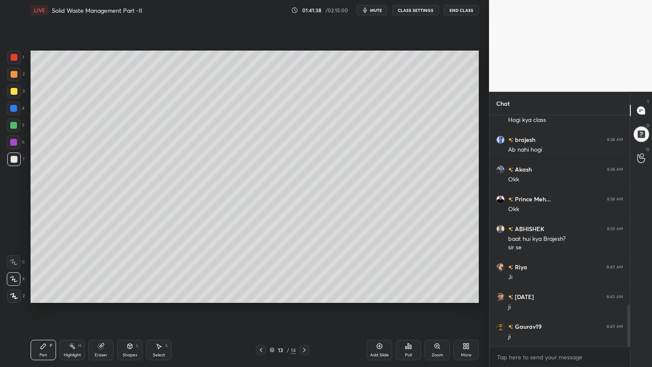
click at [335, 294] on div "Setting up your live class Poll for secs No correct answer Start poll" at bounding box center [254, 176] width 455 height 312
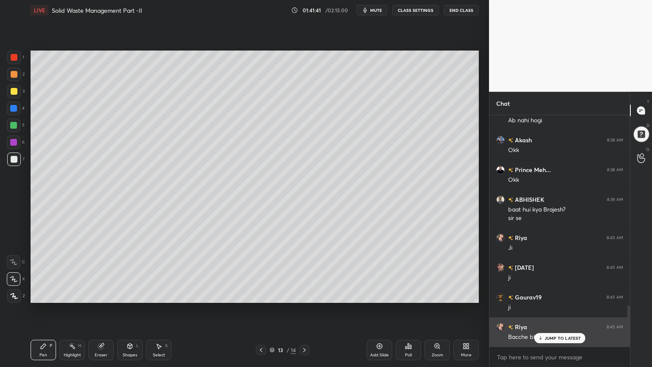
click at [552, 294] on p "JUMP TO LATEST" at bounding box center [562, 337] width 36 height 5
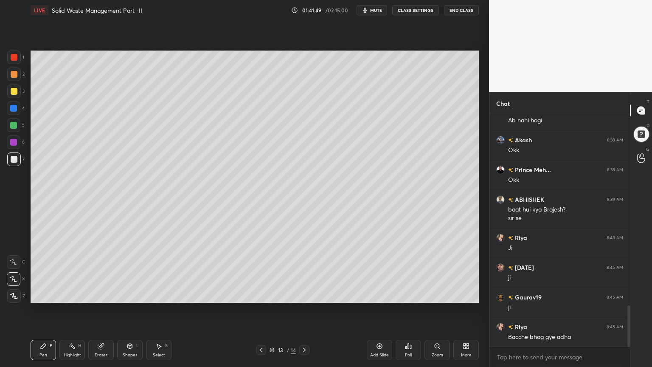
click at [102, 294] on div "Eraser" at bounding box center [100, 349] width 25 height 20
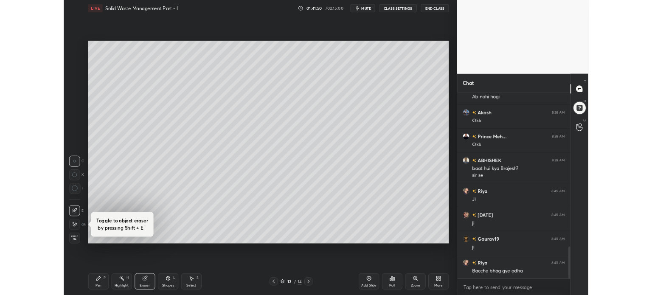
scroll to position [1105, 0]
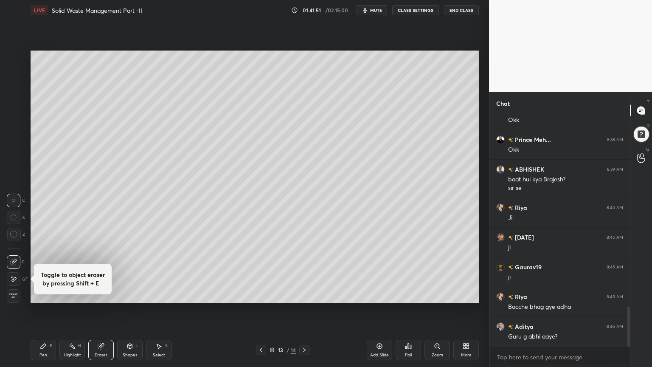
click at [13, 278] on icon at bounding box center [14, 279] width 5 height 4
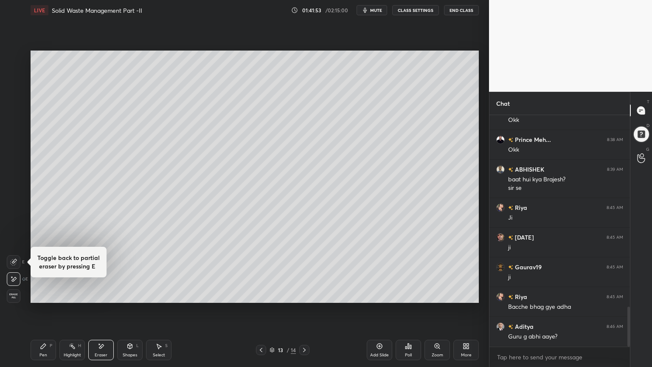
click at [16, 294] on span "Erase all" at bounding box center [13, 296] width 13 height 6
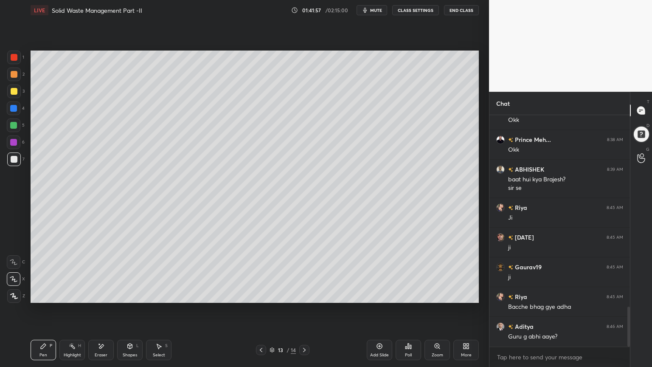
click at [262, 294] on icon at bounding box center [261, 349] width 7 height 7
click at [303, 294] on icon at bounding box center [304, 350] width 3 height 4
click at [20, 54] on div at bounding box center [14, 57] width 14 height 14
click at [42, 294] on div "Pen P" at bounding box center [43, 349] width 25 height 20
click at [17, 57] on div at bounding box center [14, 57] width 7 height 7
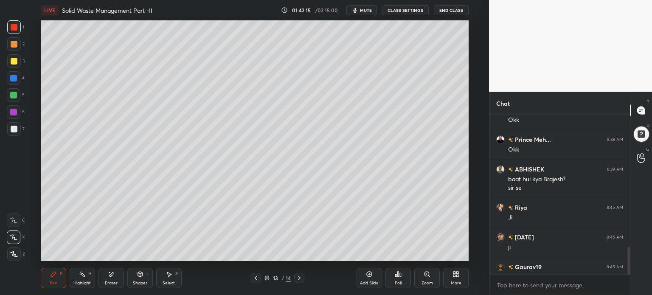
type textarea "x"
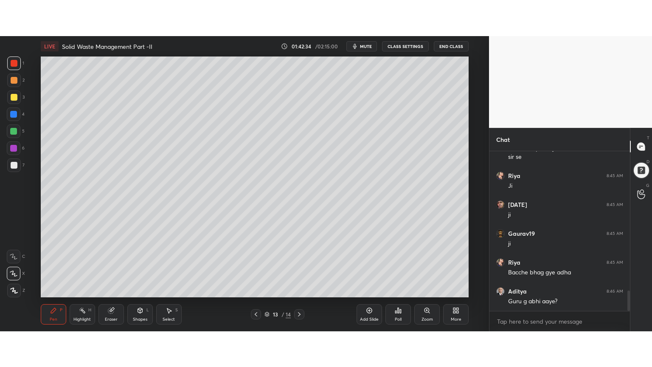
scroll to position [42192, 41978]
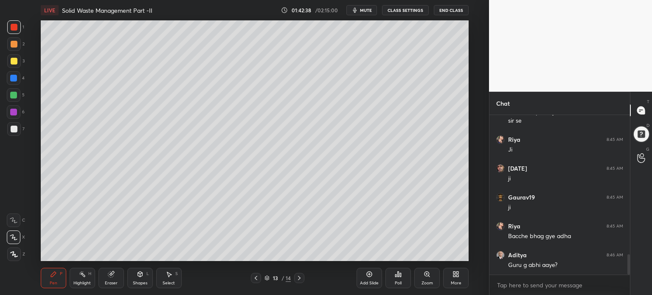
click at [465, 278] on div "More" at bounding box center [455, 278] width 25 height 20
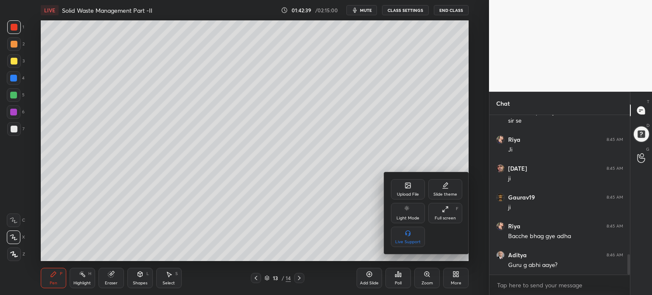
click at [453, 210] on div "Full screen F" at bounding box center [445, 213] width 34 height 20
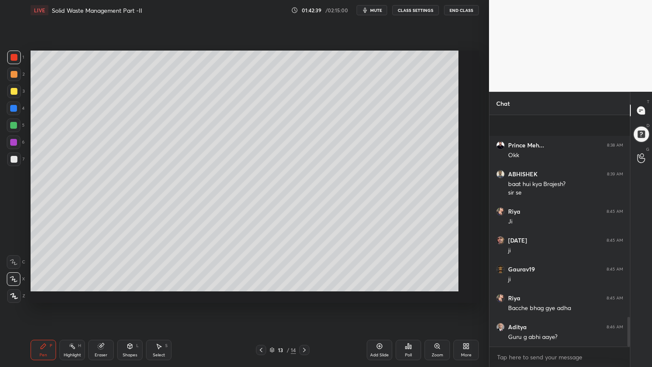
scroll to position [1010, 0]
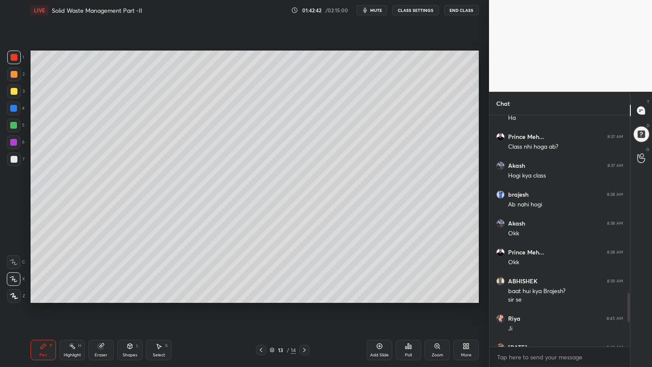
click at [104, 294] on div "Eraser" at bounding box center [101, 355] width 13 height 4
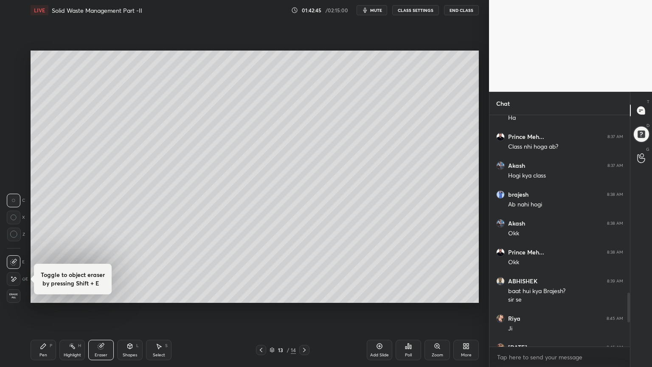
click at [48, 294] on div "Pen P Highlight H Eraser Shapes L Select S 13 / 14 Add Slide Poll Zoom More" at bounding box center [255, 350] width 448 height 34
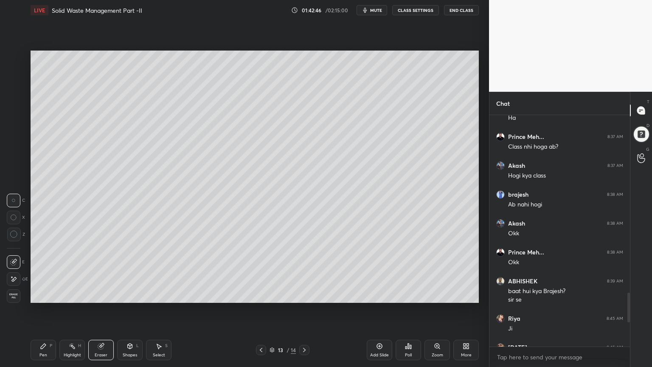
click at [10, 273] on div at bounding box center [14, 279] width 14 height 14
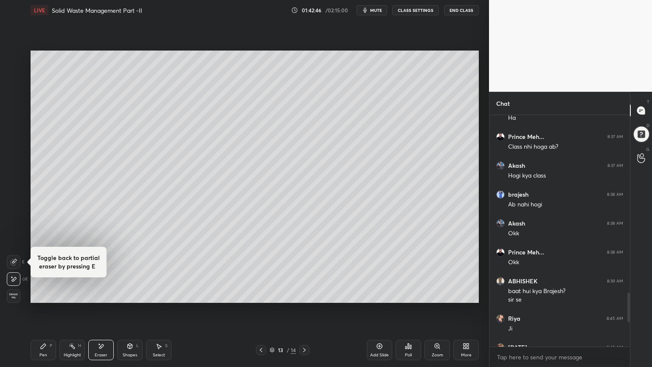
click at [37, 294] on div "Pen P" at bounding box center [43, 349] width 25 height 20
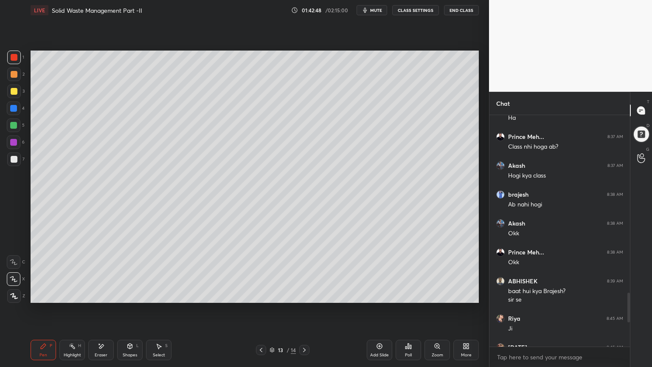
click at [15, 58] on div at bounding box center [14, 57] width 7 height 7
click at [15, 90] on div at bounding box center [14, 91] width 7 height 7
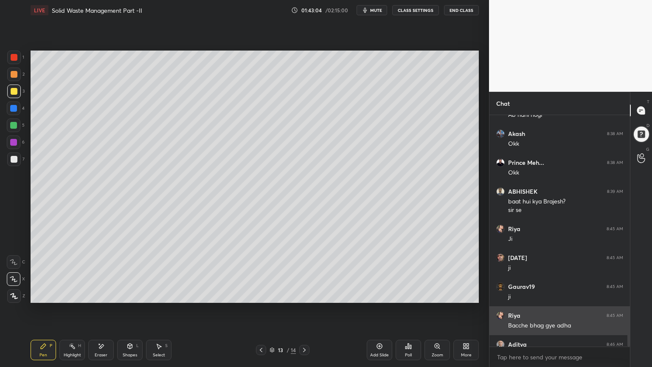
scroll to position [1117, 0]
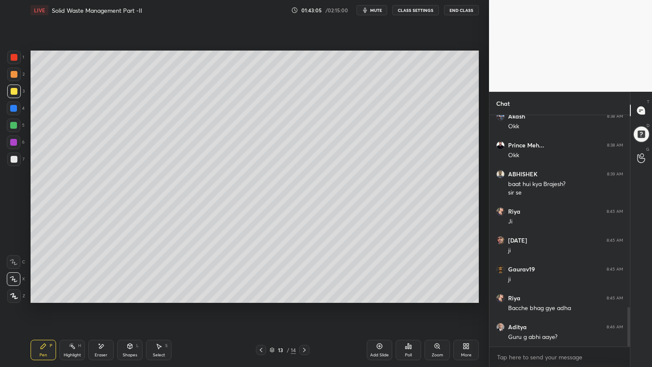
click at [129, 294] on div "Shapes" at bounding box center [130, 355] width 14 height 4
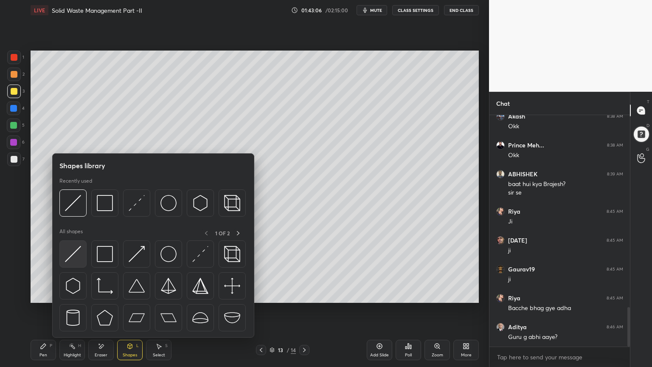
click at [69, 258] on img at bounding box center [73, 254] width 16 height 16
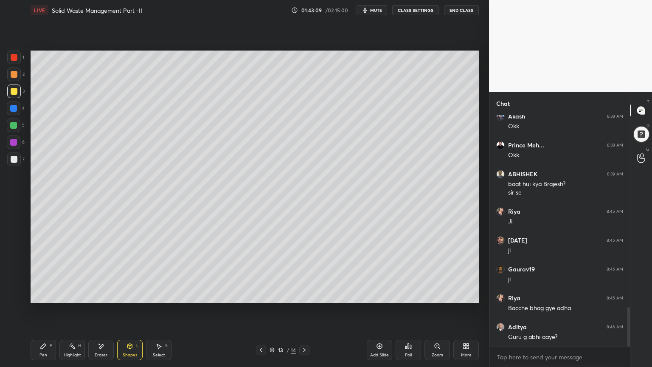
click at [127, 294] on icon at bounding box center [129, 345] width 7 height 7
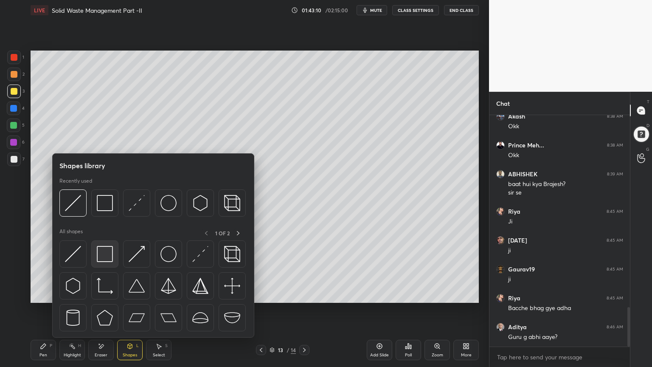
click at [105, 253] on img at bounding box center [105, 254] width 16 height 16
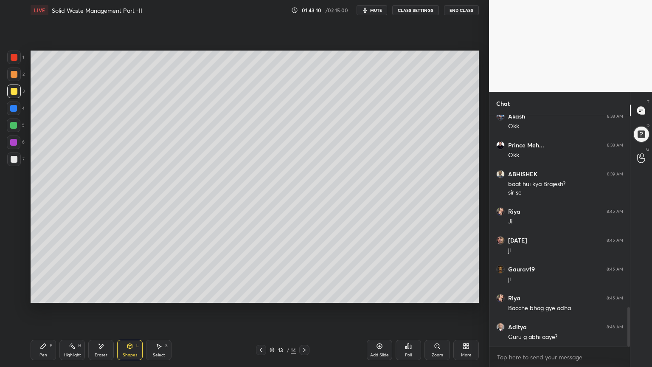
click at [14, 157] on div at bounding box center [14, 159] width 7 height 7
click at [15, 160] on div at bounding box center [14, 159] width 7 height 7
click at [45, 294] on icon at bounding box center [43, 345] width 7 height 7
click at [135, 294] on div "Shapes L" at bounding box center [129, 349] width 25 height 20
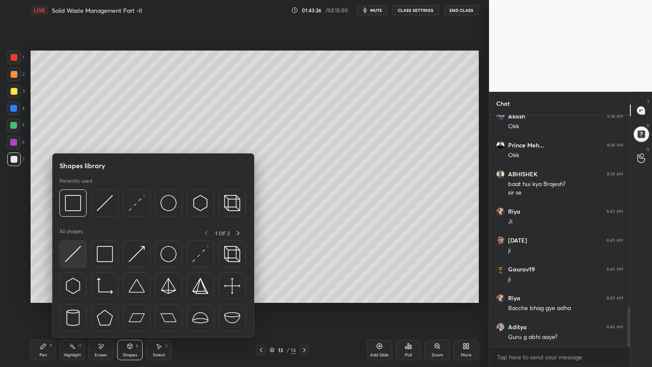
click at [69, 257] on img at bounding box center [73, 254] width 16 height 16
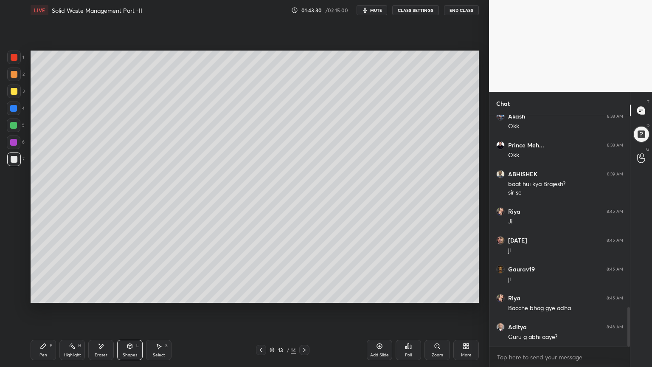
click at [46, 294] on icon at bounding box center [43, 345] width 7 height 7
click at [14, 54] on div at bounding box center [14, 57] width 7 height 7
click at [14, 294] on div at bounding box center [14, 296] width 14 height 14
click at [17, 107] on div at bounding box center [13, 108] width 7 height 7
click at [140, 294] on div "Shapes L" at bounding box center [129, 349] width 25 height 20
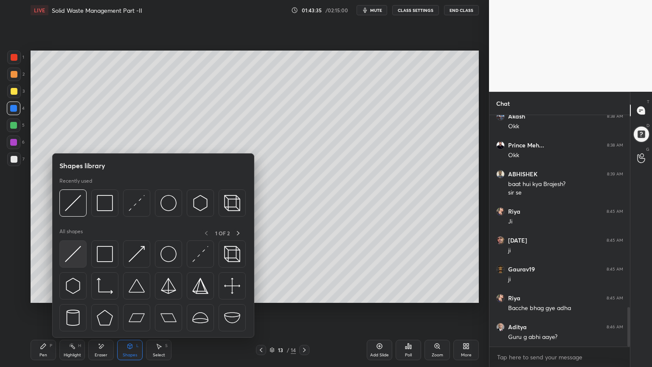
click at [68, 258] on img at bounding box center [73, 254] width 16 height 16
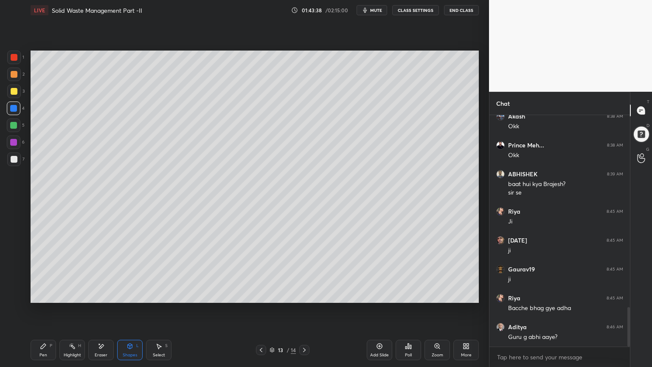
click at [40, 294] on div "Pen P" at bounding box center [43, 349] width 25 height 20
click at [131, 294] on div "Shapes L" at bounding box center [129, 349] width 25 height 20
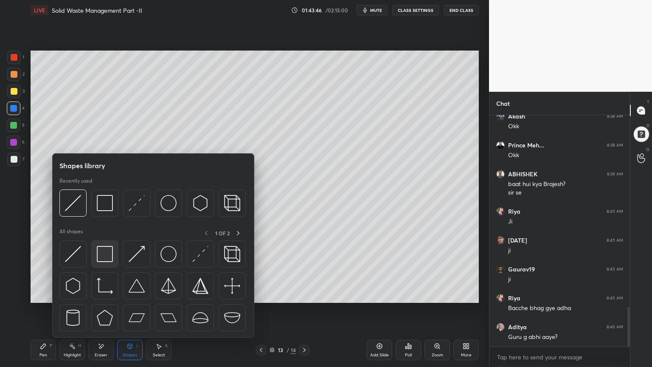
click at [112, 253] on img at bounding box center [105, 254] width 16 height 16
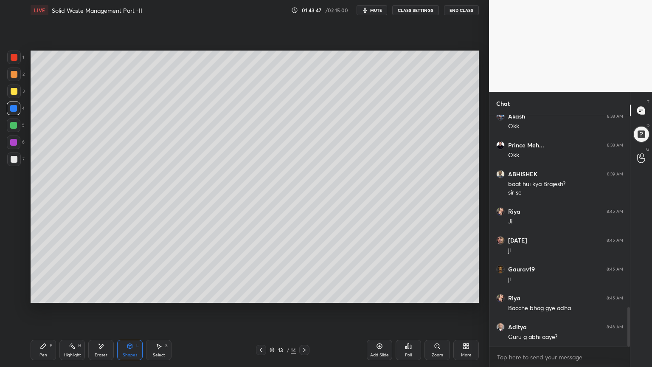
click at [14, 159] on div at bounding box center [14, 159] width 7 height 7
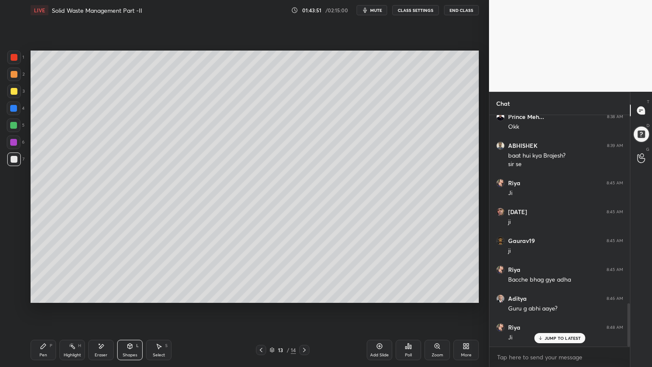
click at [45, 294] on icon at bounding box center [43, 345] width 7 height 7
click at [17, 278] on icon at bounding box center [14, 279] width 8 height 6
click at [131, 294] on div "Shapes" at bounding box center [130, 355] width 14 height 4
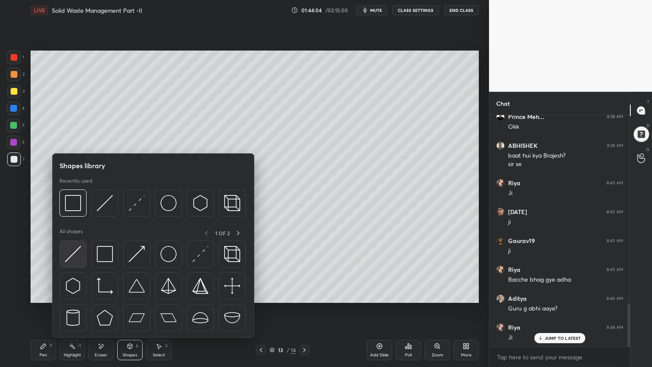
click at [73, 260] on img at bounding box center [73, 254] width 16 height 16
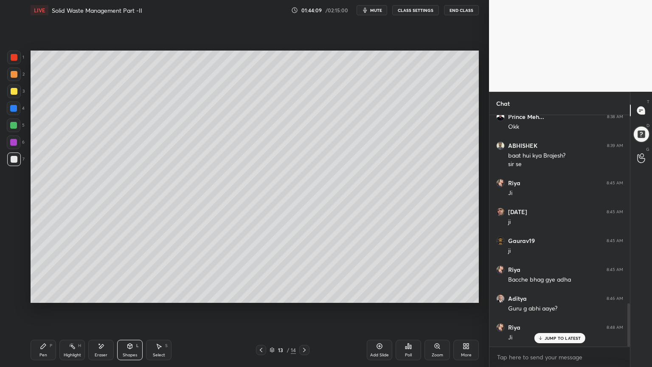
click at [36, 294] on div "Pen P" at bounding box center [43, 349] width 25 height 20
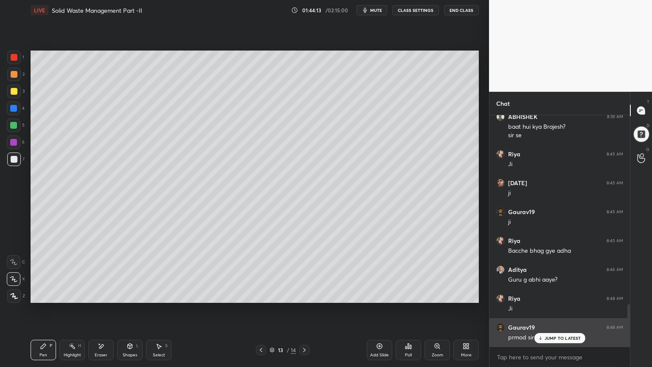
click at [561, 294] on p "JUMP TO LATEST" at bounding box center [562, 337] width 36 height 5
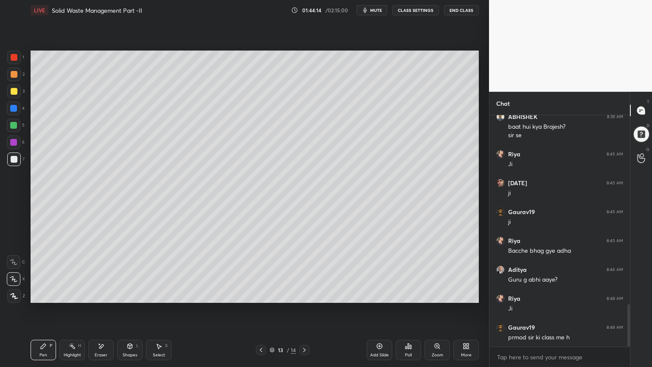
click at [124, 294] on div "Shapes" at bounding box center [130, 355] width 14 height 4
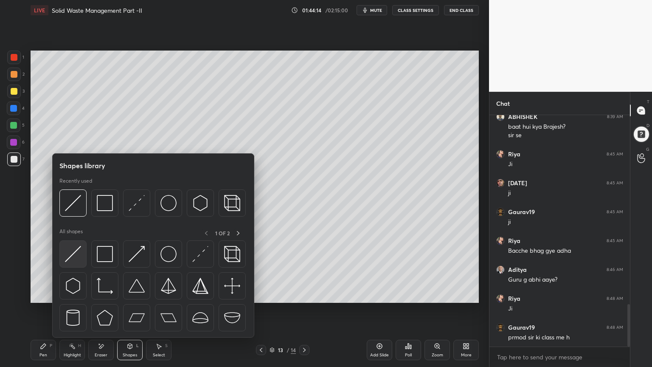
click at [66, 252] on img at bounding box center [73, 254] width 16 height 16
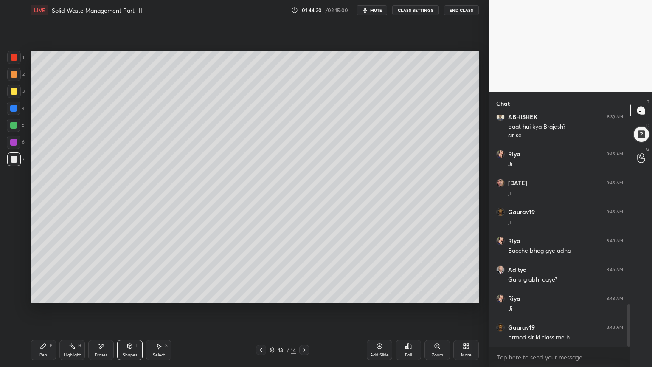
click at [39, 294] on div "Pen P" at bounding box center [43, 349] width 25 height 20
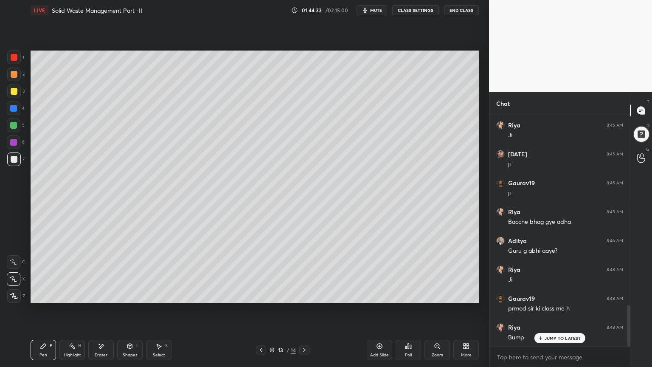
click at [17, 89] on div at bounding box center [14, 91] width 14 height 14
click at [45, 294] on icon at bounding box center [43, 345] width 7 height 7
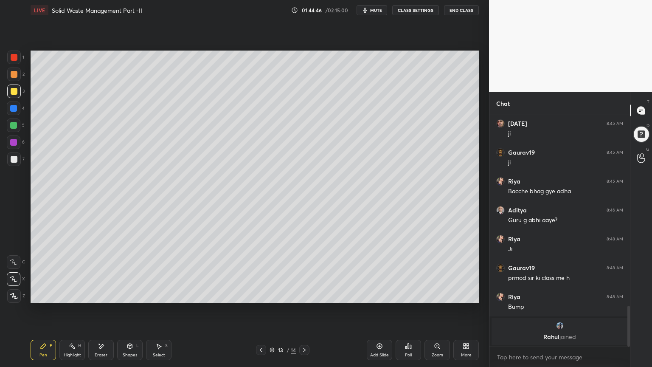
click at [479, 99] on div "Setting up your live class Poll for secs No correct answer Start poll" at bounding box center [254, 176] width 455 height 312
click at [18, 55] on div at bounding box center [14, 57] width 14 height 14
click at [11, 294] on div at bounding box center [14, 296] width 14 height 14
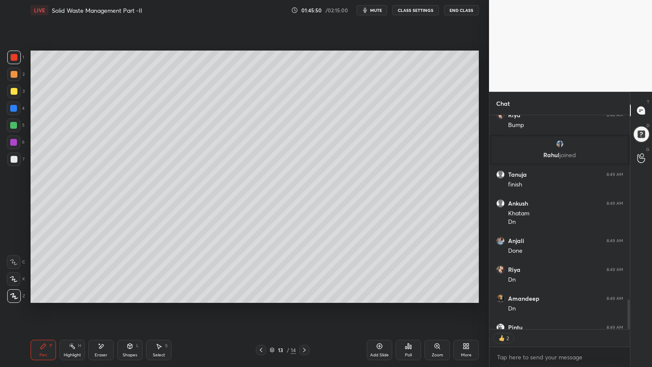
scroll to position [1316, 0]
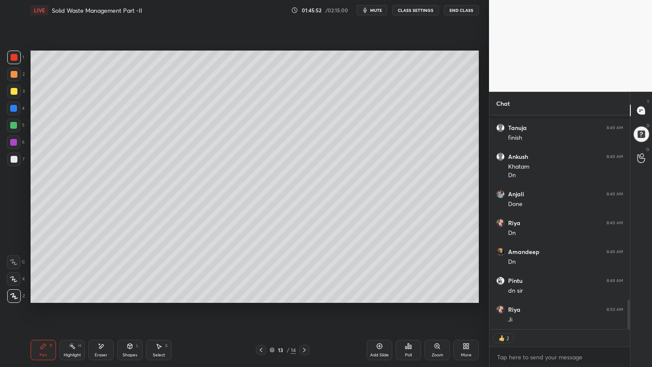
click at [385, 294] on div "Add Slide" at bounding box center [379, 355] width 19 height 4
click at [14, 90] on div at bounding box center [14, 91] width 7 height 7
click at [43, 294] on icon at bounding box center [43, 345] width 5 height 5
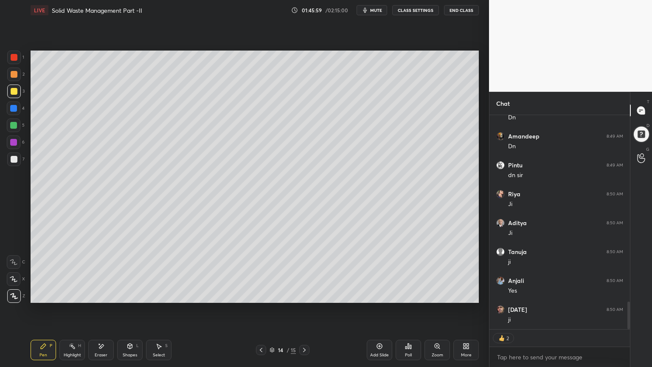
click at [16, 274] on div at bounding box center [14, 279] width 14 height 14
type textarea "x"
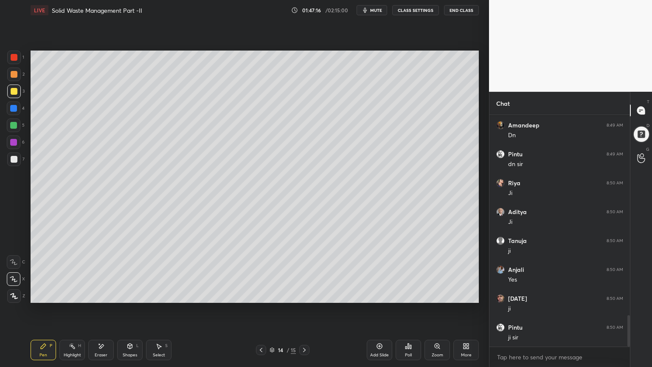
scroll to position [1473, 0]
click at [412, 294] on div "Poll" at bounding box center [407, 349] width 25 height 20
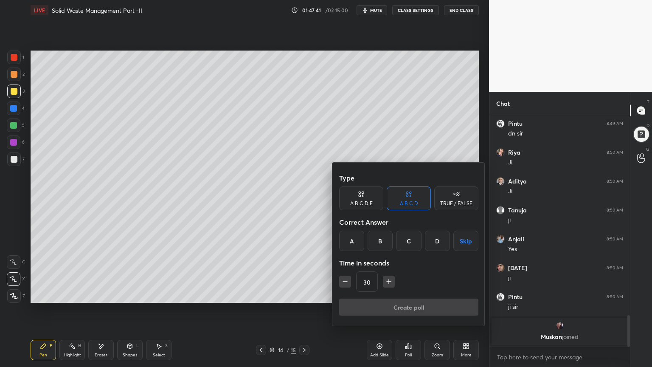
click at [346, 241] on div "A" at bounding box center [351, 240] width 25 height 20
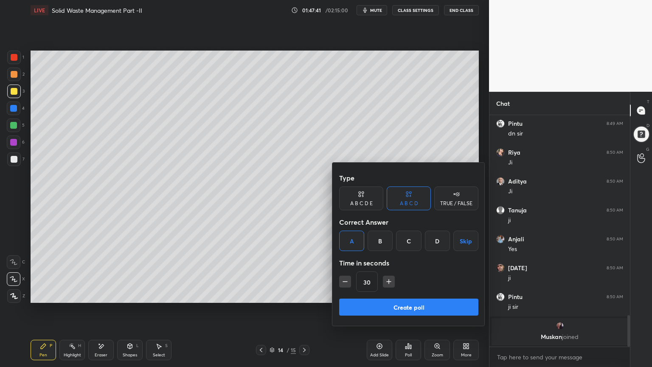
click at [391, 282] on icon "button" at bounding box center [388, 281] width 8 height 8
click at [390, 282] on icon "button" at bounding box center [388, 281] width 8 height 8
type input "60"
click at [392, 294] on button "Create poll" at bounding box center [408, 306] width 139 height 17
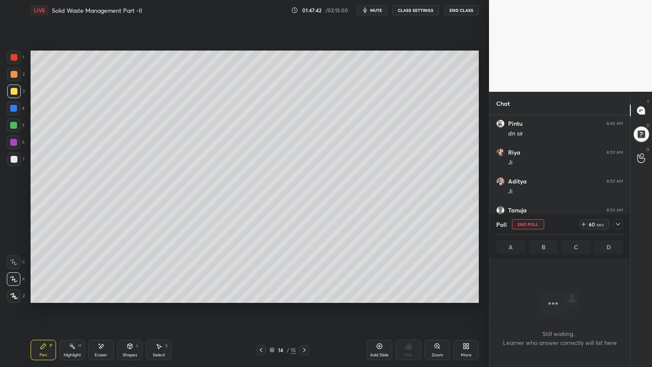
scroll to position [3, 3]
click at [622, 224] on div at bounding box center [618, 224] width 10 height 10
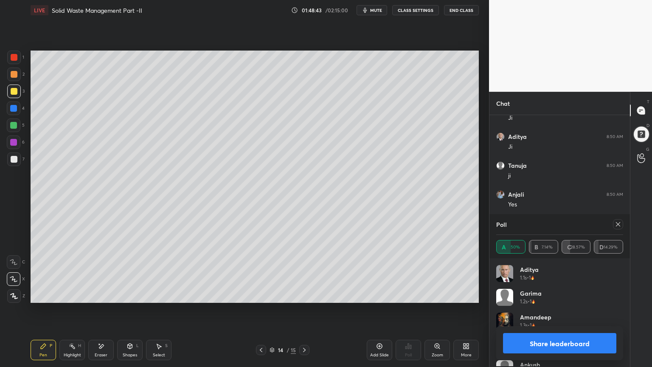
scroll to position [99, 124]
click at [618, 226] on icon at bounding box center [617, 224] width 7 height 7
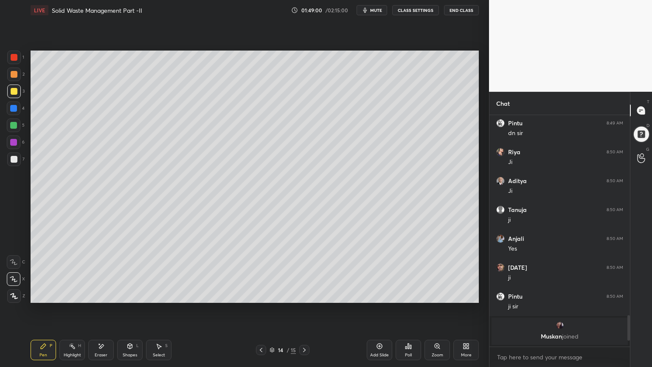
scroll to position [1326, 0]
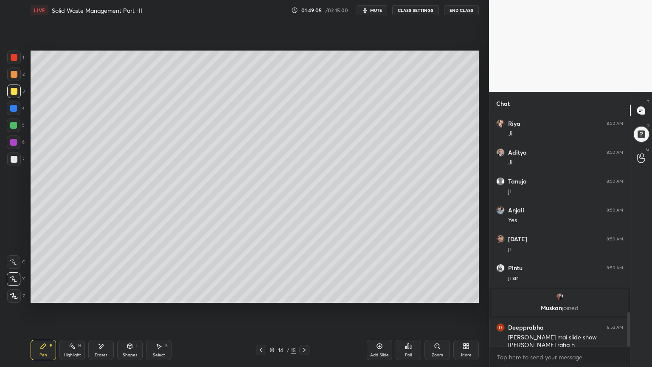
click at [379, 294] on div "Add Slide" at bounding box center [379, 355] width 19 height 4
click at [14, 161] on div at bounding box center [14, 159] width 7 height 7
click at [262, 294] on icon at bounding box center [261, 349] width 7 height 7
click at [381, 294] on div "Add Slide" at bounding box center [379, 349] width 25 height 20
click at [307, 294] on div "Pen P Highlight H Eraser Shapes L Select S 15 / 17 Add Slide Poll Zoom More" at bounding box center [255, 350] width 448 height 34
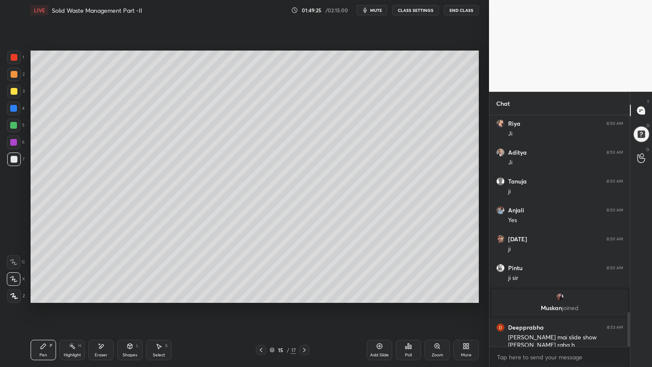
click at [305, 294] on icon at bounding box center [304, 349] width 7 height 7
click at [303, 294] on icon at bounding box center [304, 349] width 7 height 7
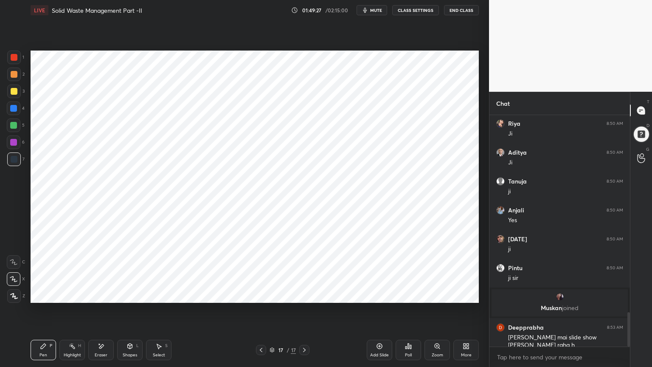
click at [275, 294] on div "17 / 17" at bounding box center [282, 350] width 26 height 8
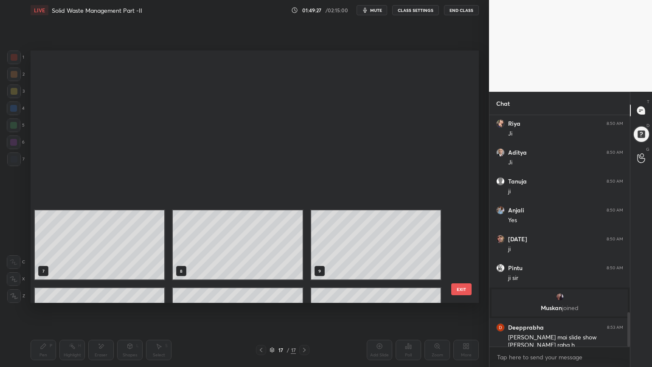
scroll to position [250, 444]
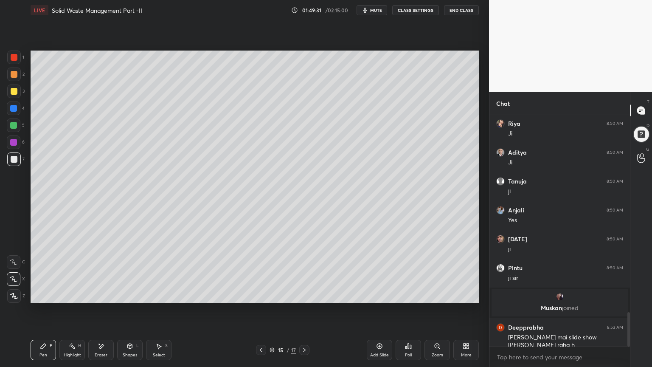
click at [19, 167] on div "7" at bounding box center [15, 160] width 17 height 17
click at [305, 294] on icon at bounding box center [304, 350] width 3 height 4
click at [103, 294] on div "Eraser" at bounding box center [100, 349] width 25 height 20
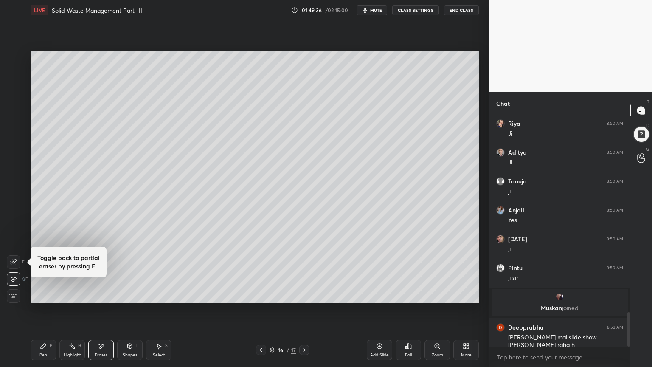
click at [17, 294] on span "Erase all" at bounding box center [13, 296] width 13 height 6
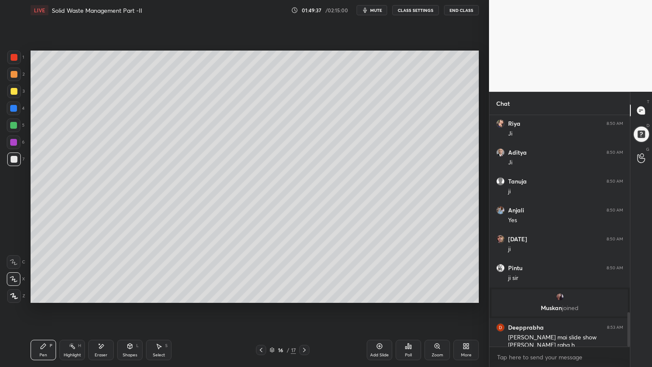
click at [14, 58] on div at bounding box center [14, 57] width 7 height 7
click at [9, 292] on div at bounding box center [14, 296] width 14 height 14
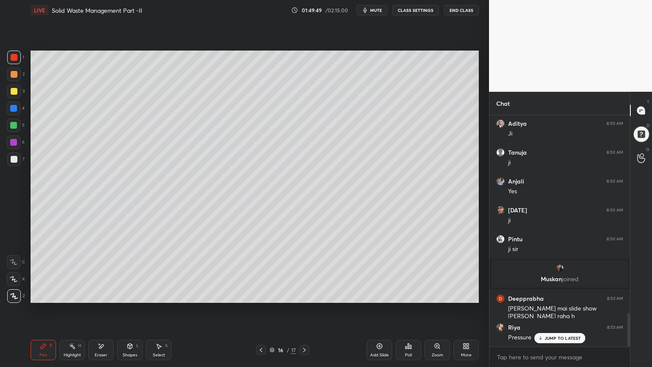
click at [129, 294] on div "Shapes" at bounding box center [130, 355] width 14 height 4
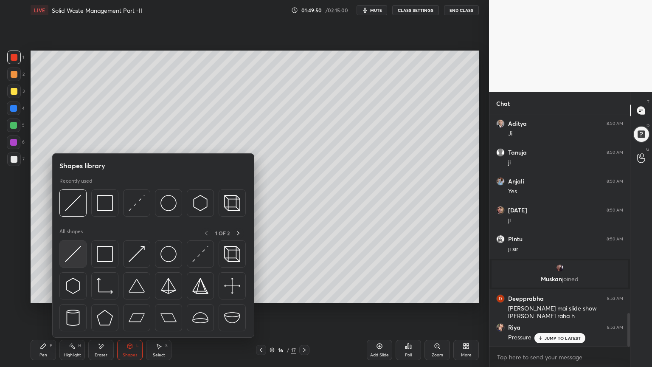
click at [70, 261] on img at bounding box center [73, 254] width 16 height 16
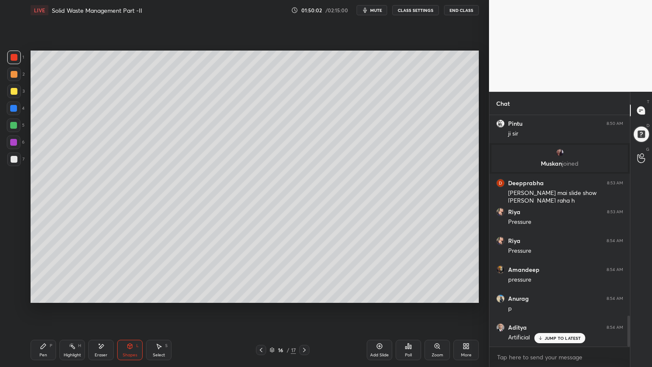
scroll to position [1499, 0]
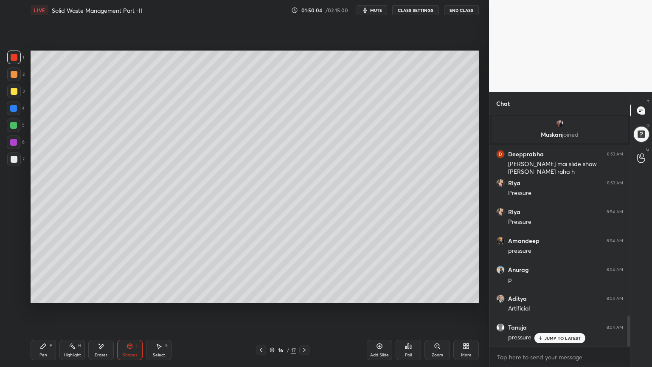
click at [15, 160] on div at bounding box center [14, 159] width 7 height 7
click at [46, 294] on div "Pen" at bounding box center [43, 355] width 8 height 4
click at [12, 280] on icon at bounding box center [14, 279] width 8 height 6
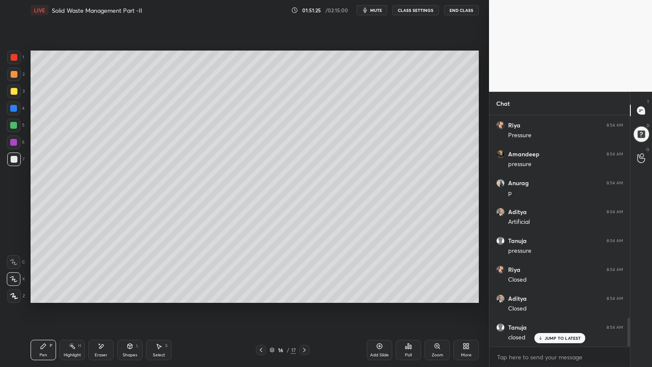
scroll to position [1629, 0]
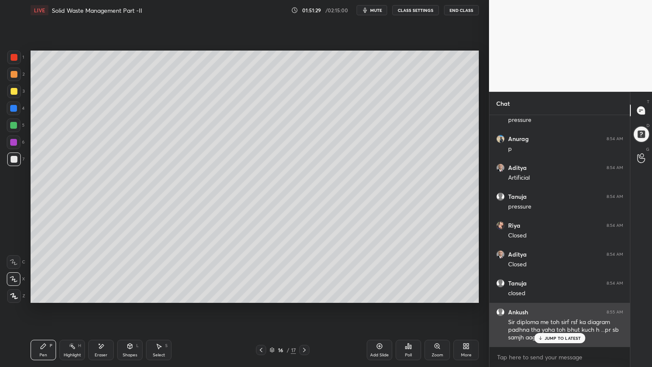
click at [552, 294] on p "JUMP TO LATEST" at bounding box center [562, 337] width 36 height 5
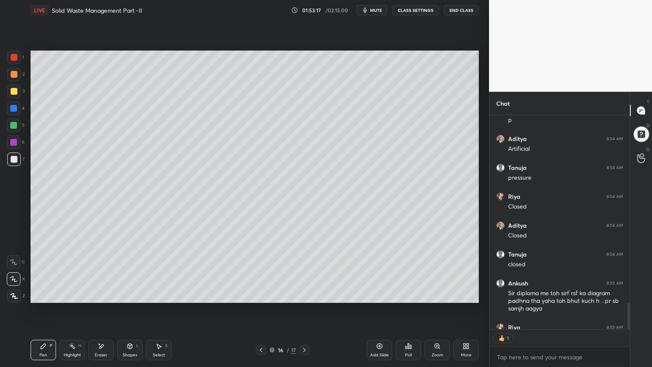
scroll to position [212, 138]
click at [380, 294] on div "Add Slide" at bounding box center [379, 355] width 19 height 4
click at [17, 92] on div at bounding box center [14, 91] width 7 height 7
click at [48, 294] on div "Pen P" at bounding box center [43, 349] width 25 height 20
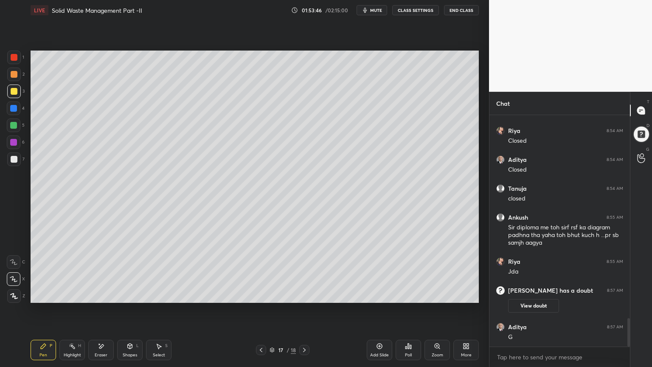
scroll to position [1651, 0]
click at [10, 164] on div at bounding box center [14, 159] width 14 height 14
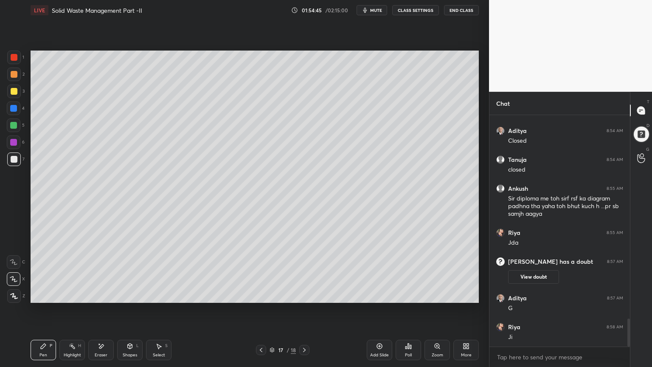
click at [376, 9] on span "mute" at bounding box center [376, 10] width 12 height 6
click at [377, 11] on span "unmute" at bounding box center [375, 10] width 18 height 6
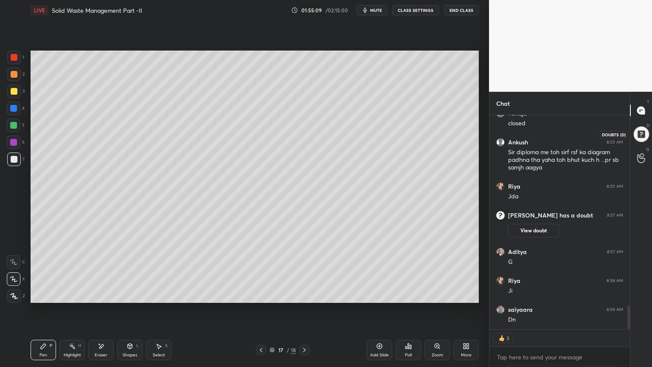
click at [642, 132] on div at bounding box center [641, 134] width 17 height 17
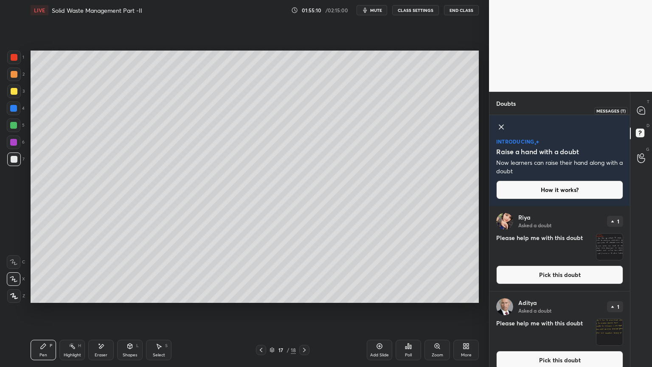
click at [642, 110] on icon at bounding box center [640, 110] width 3 height 0
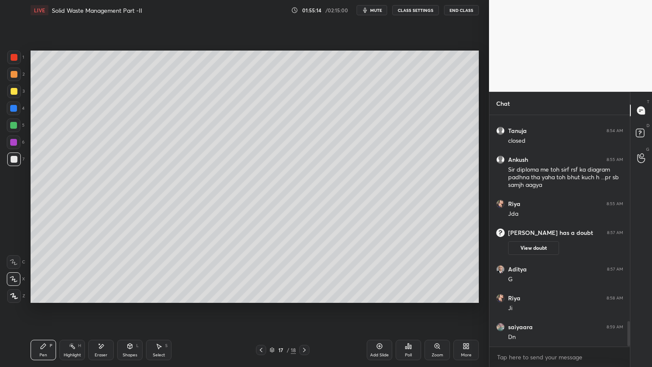
scroll to position [1877, 0]
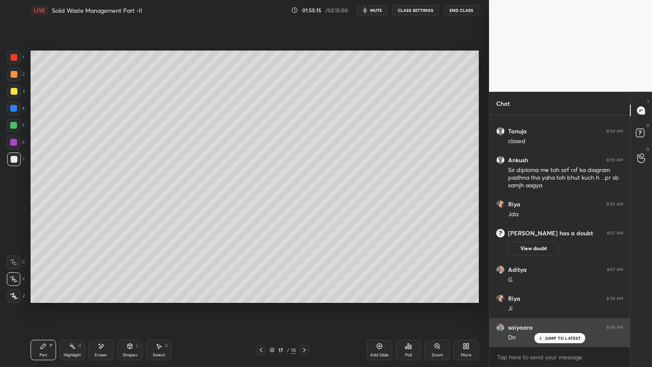
click at [558, 294] on p "JUMP TO LATEST" at bounding box center [562, 337] width 36 height 5
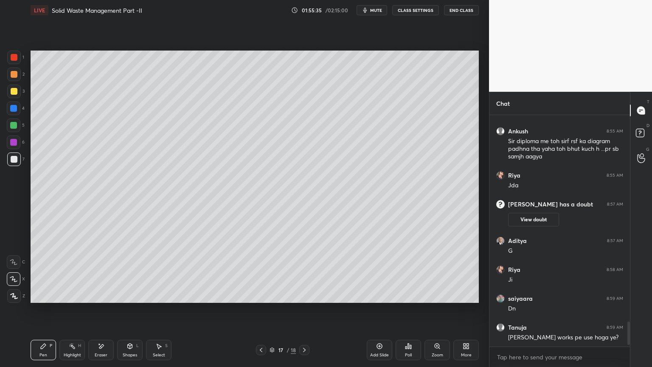
scroll to position [3, 3]
click at [376, 294] on div "Add Slide" at bounding box center [379, 349] width 25 height 20
click at [14, 158] on div at bounding box center [14, 159] width 7 height 7
click at [128, 294] on div "Shapes L" at bounding box center [129, 349] width 25 height 20
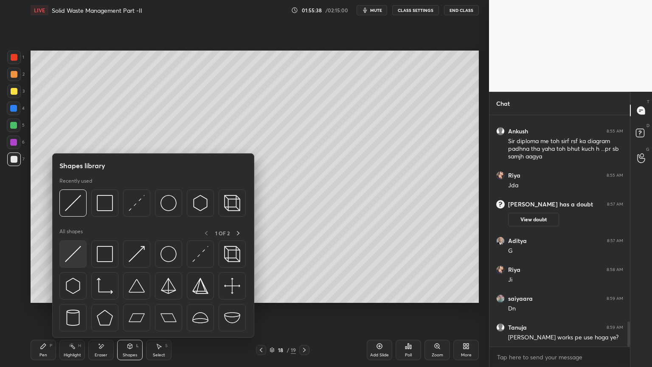
click at [68, 254] on img at bounding box center [73, 254] width 16 height 16
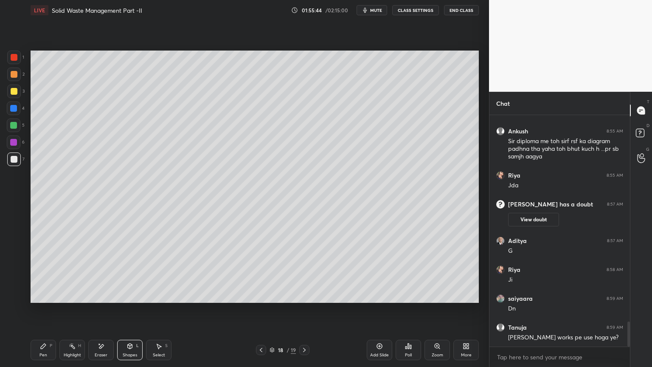
scroll to position [1943, 0]
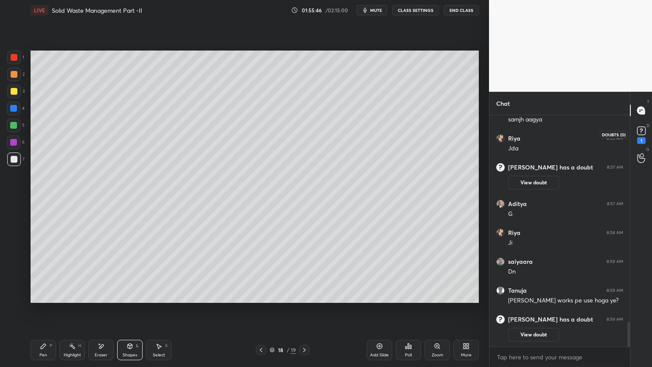
click at [648, 136] on div "1" at bounding box center [641, 133] width 17 height 15
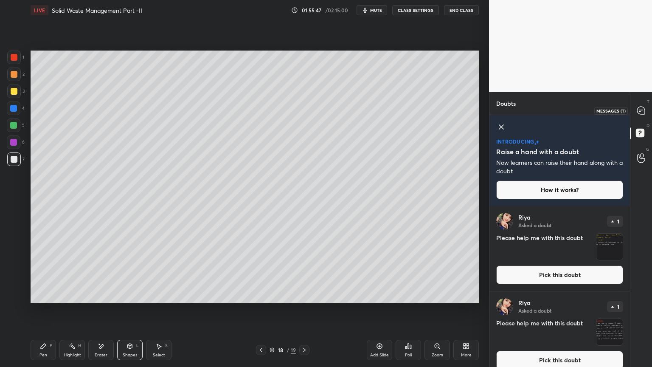
click at [639, 108] on icon at bounding box center [641, 111] width 8 height 8
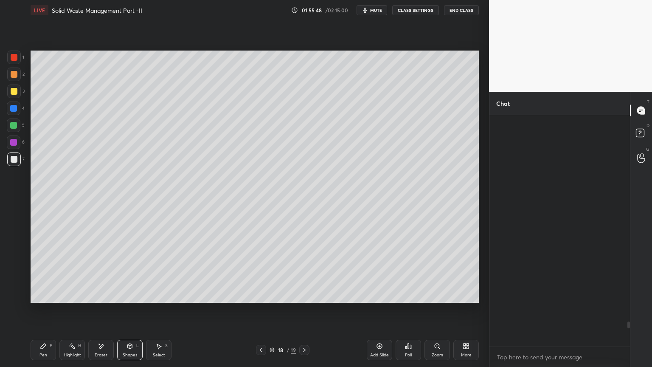
scroll to position [229, 138]
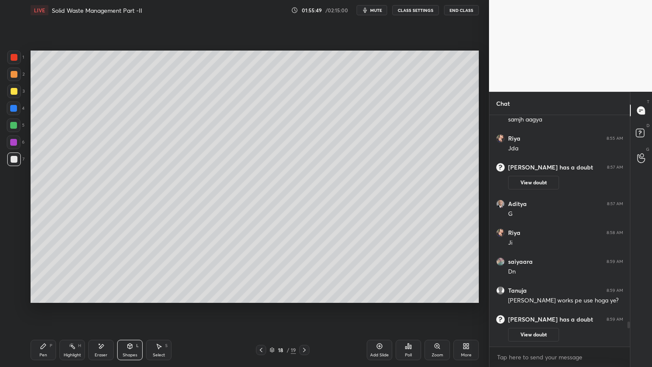
click at [36, 294] on div "Pen P" at bounding box center [43, 349] width 25 height 20
click at [134, 294] on div "Shapes L" at bounding box center [129, 349] width 25 height 20
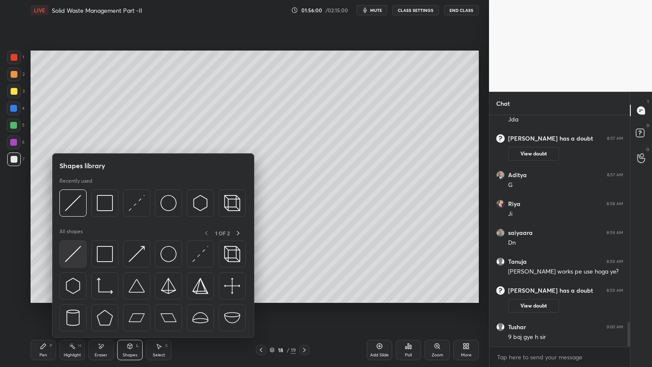
click at [70, 257] on img at bounding box center [73, 254] width 16 height 16
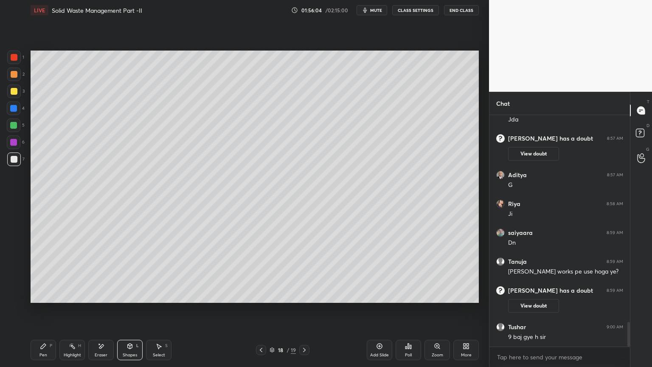
click at [14, 108] on div at bounding box center [13, 108] width 7 height 7
click at [46, 294] on icon at bounding box center [43, 345] width 7 height 7
click at [14, 157] on div at bounding box center [14, 159] width 7 height 7
click at [14, 121] on div at bounding box center [14, 125] width 14 height 14
click at [11, 91] on div at bounding box center [14, 91] width 7 height 7
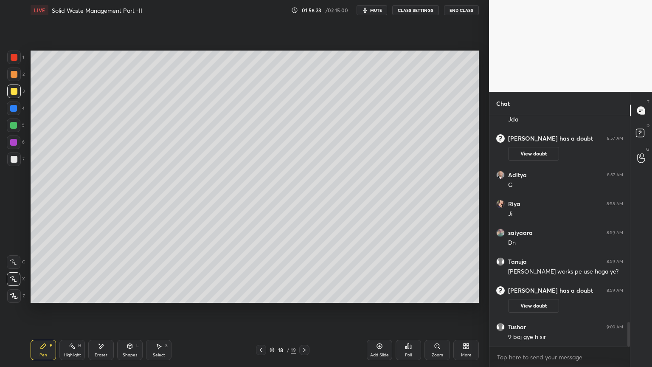
click at [12, 88] on div at bounding box center [14, 91] width 7 height 7
click at [42, 294] on div "Pen P" at bounding box center [43, 349] width 25 height 20
click at [129, 294] on icon at bounding box center [130, 345] width 5 height 5
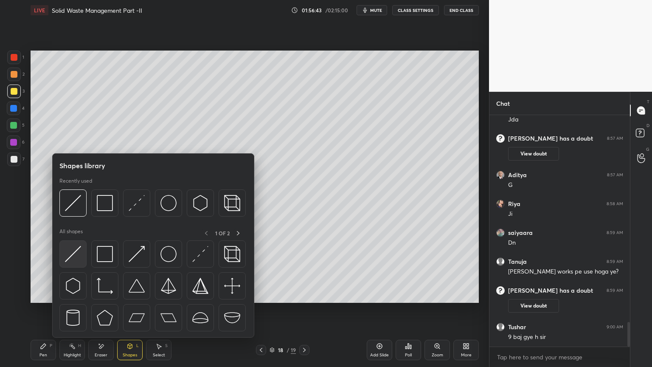
click at [72, 259] on img at bounding box center [73, 254] width 16 height 16
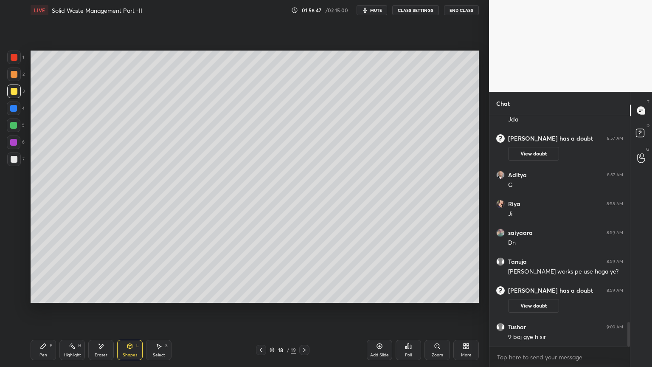
click at [17, 126] on div at bounding box center [14, 125] width 14 height 14
click at [39, 294] on div "Pen P" at bounding box center [43, 349] width 25 height 20
click at [125, 294] on div "Shapes L" at bounding box center [129, 349] width 25 height 20
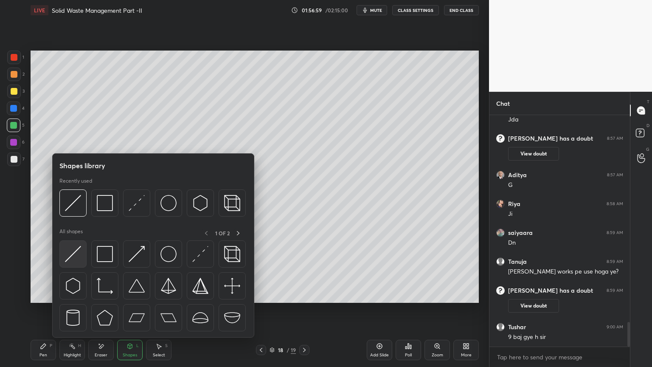
click at [69, 255] on img at bounding box center [73, 254] width 16 height 16
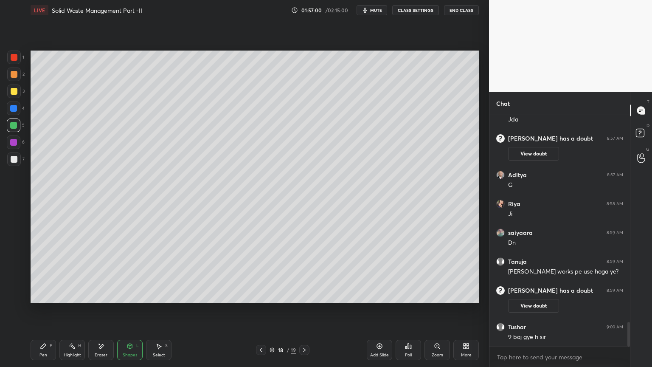
scroll to position [1953, 0]
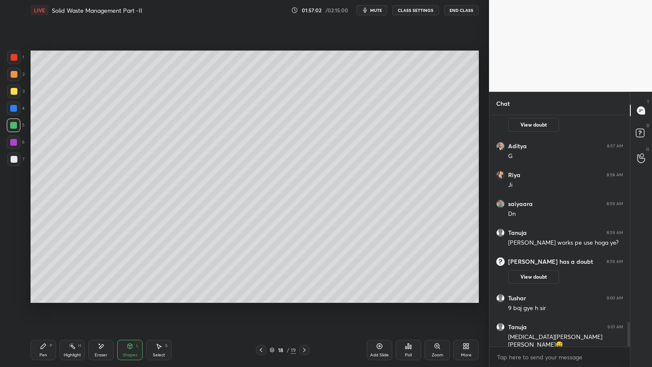
click at [7, 145] on div at bounding box center [14, 142] width 14 height 14
click at [39, 294] on div "Pen P" at bounding box center [43, 349] width 25 height 20
click at [14, 157] on div at bounding box center [14, 159] width 7 height 7
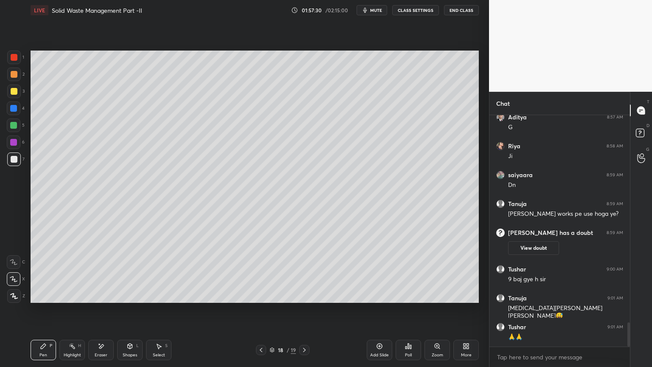
click at [125, 294] on div "Shapes L" at bounding box center [129, 349] width 25 height 20
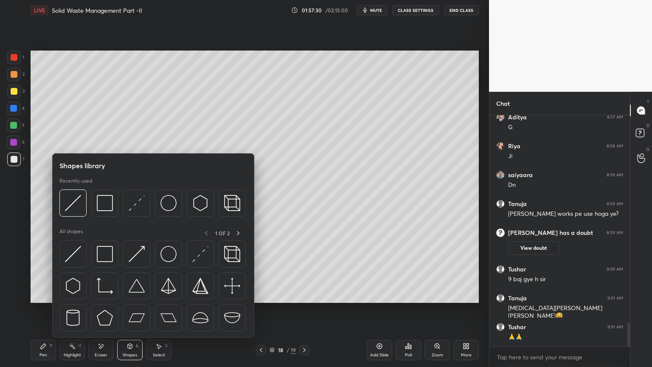
click at [13, 139] on div at bounding box center [13, 142] width 7 height 7
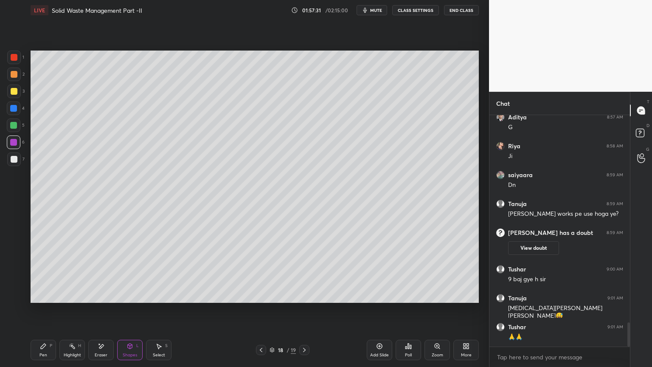
click at [130, 294] on div "Shapes L" at bounding box center [129, 349] width 25 height 20
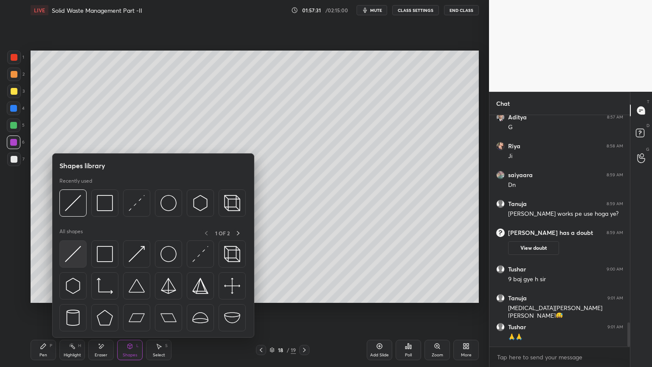
click at [75, 252] on img at bounding box center [73, 254] width 16 height 16
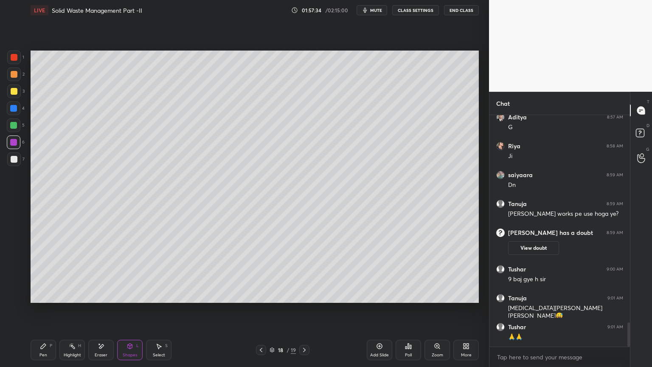
click at [39, 294] on div "Pen P" at bounding box center [43, 349] width 25 height 20
click at [101, 294] on div "Eraser" at bounding box center [100, 349] width 25 height 20
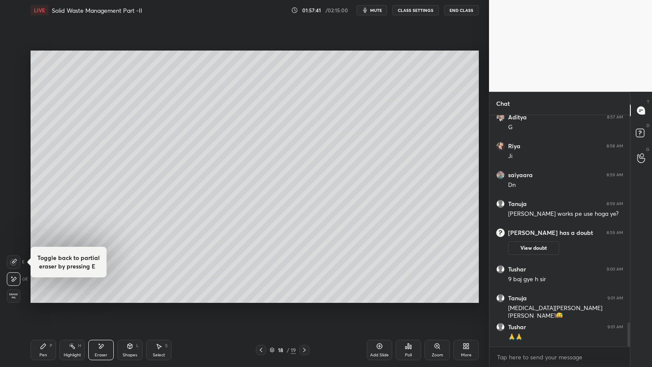
click at [131, 294] on div "Shapes L" at bounding box center [129, 349] width 25 height 20
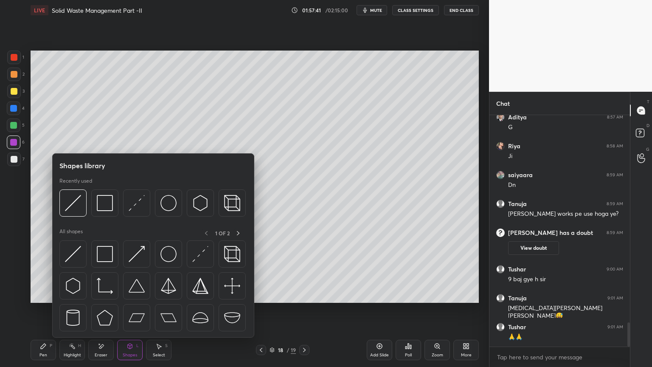
click at [104, 294] on div "Eraser" at bounding box center [100, 349] width 25 height 20
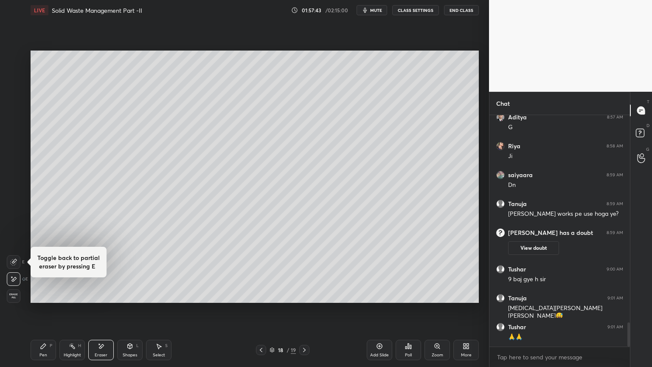
click at [15, 263] on icon at bounding box center [13, 261] width 7 height 7
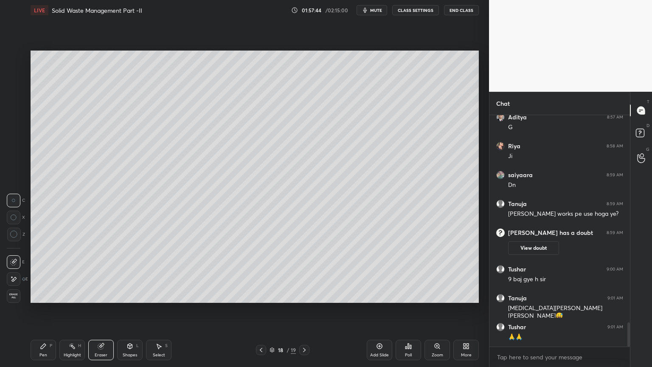
click at [43, 294] on div "Pen P" at bounding box center [43, 349] width 25 height 20
click at [128, 294] on div "Shapes" at bounding box center [130, 355] width 14 height 4
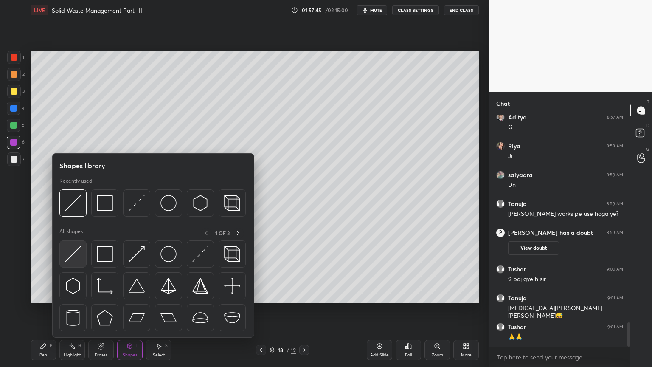
click at [70, 261] on img at bounding box center [73, 254] width 16 height 16
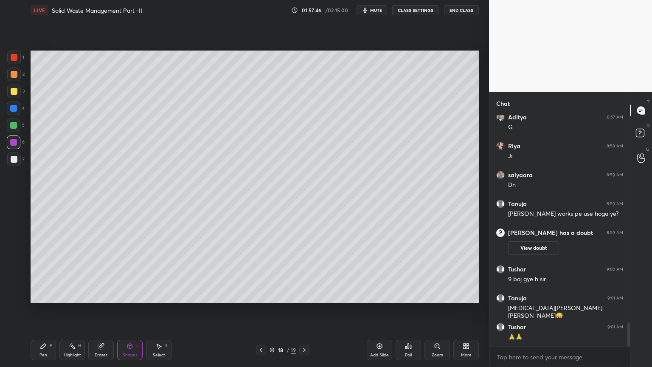
click at [16, 160] on div at bounding box center [14, 159] width 7 height 7
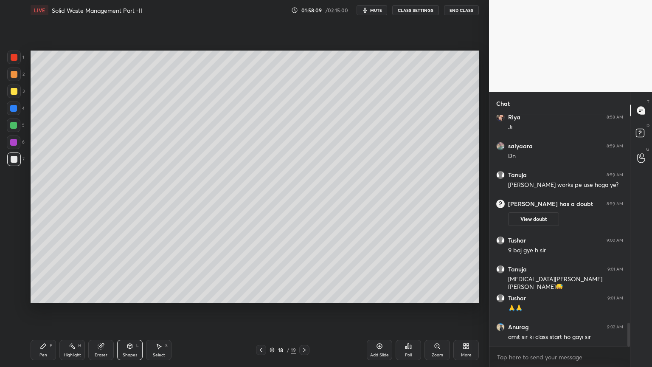
click at [45, 294] on div "Pen" at bounding box center [43, 355] width 8 height 4
click at [130, 294] on div "Shapes L" at bounding box center [129, 349] width 25 height 20
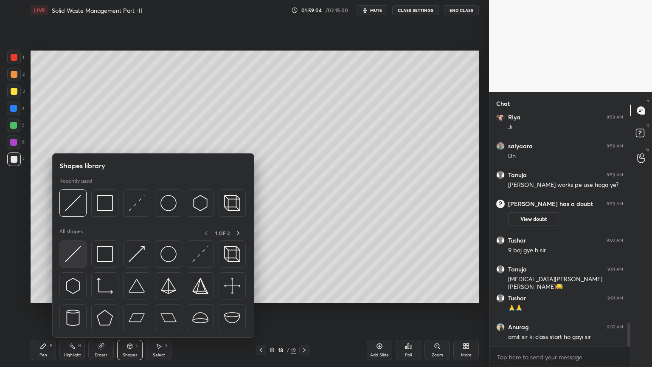
click at [65, 261] on img at bounding box center [73, 254] width 16 height 16
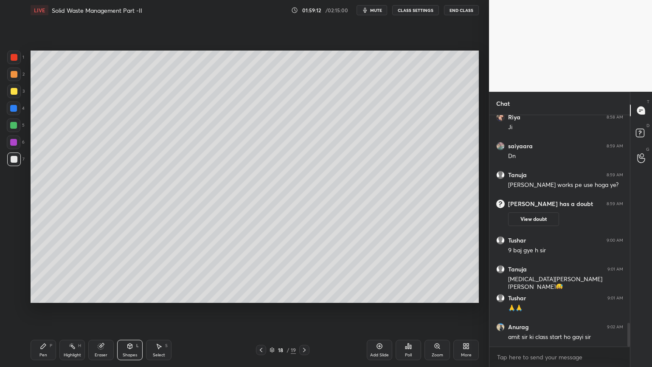
click at [41, 294] on icon at bounding box center [43, 345] width 5 height 5
click at [126, 294] on icon at bounding box center [129, 345] width 7 height 7
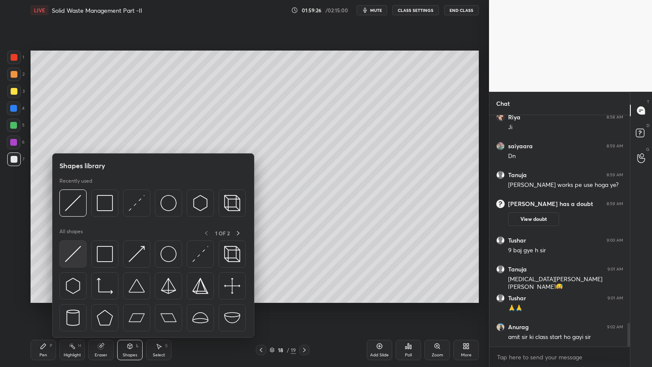
click at [71, 258] on img at bounding box center [73, 254] width 16 height 16
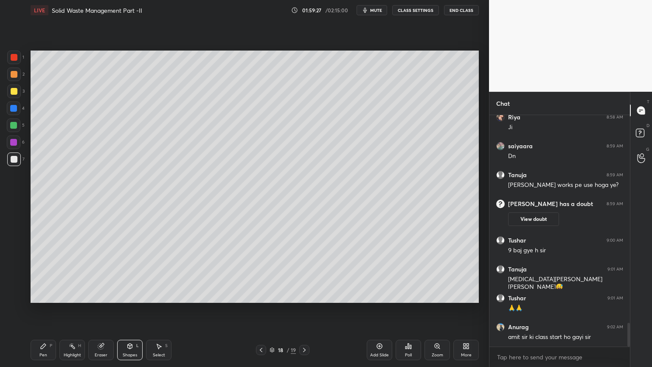
click at [18, 154] on div at bounding box center [14, 159] width 14 height 14
click at [41, 294] on div "Pen P" at bounding box center [43, 349] width 25 height 20
click at [11, 113] on div at bounding box center [14, 108] width 14 height 14
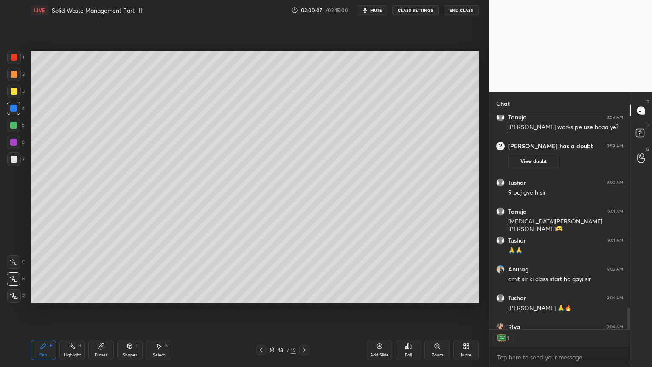
scroll to position [3, 3]
click at [466, 10] on button "End Class" at bounding box center [461, 10] width 35 height 10
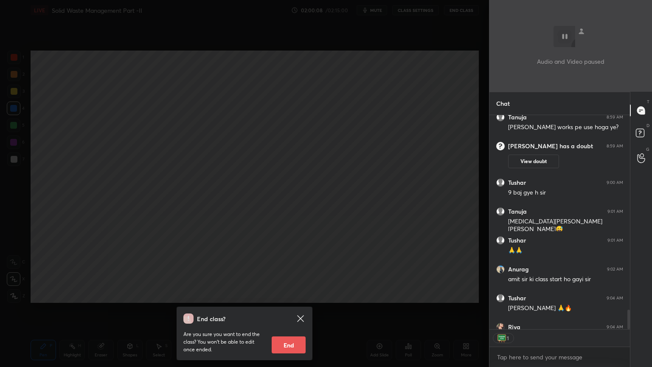
scroll to position [2115, 0]
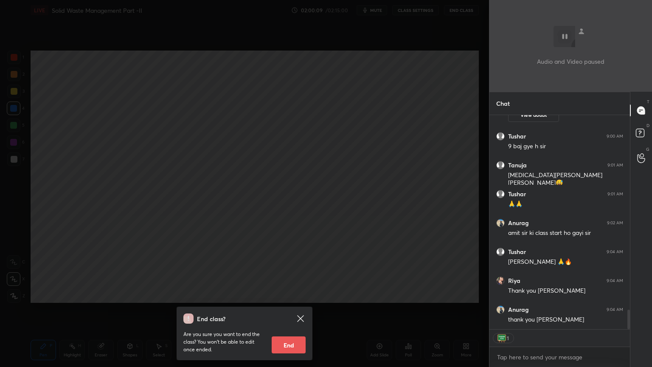
click at [299, 294] on button "End" at bounding box center [289, 344] width 34 height 17
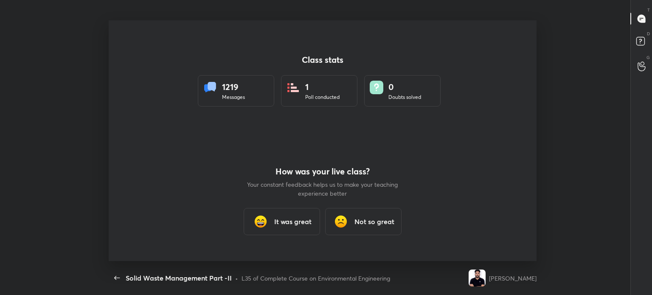
scroll to position [42192, 41788]
click at [289, 224] on h3 "It was great" at bounding box center [292, 221] width 37 height 10
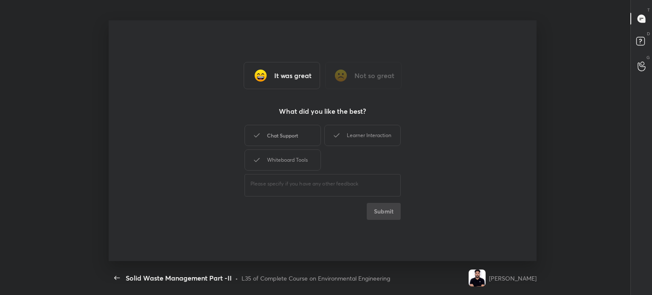
click at [300, 135] on div "Chat Support" at bounding box center [282, 135] width 76 height 21
click at [300, 166] on div "Whiteboard Tools" at bounding box center [282, 159] width 76 height 21
click at [356, 140] on div "Learner Interaction" at bounding box center [362, 135] width 76 height 21
type textarea "x"
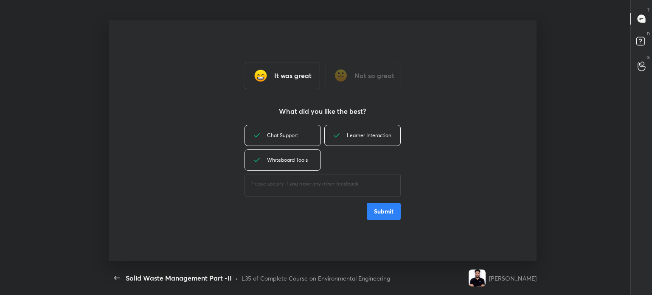
click at [384, 210] on button "Submit" at bounding box center [384, 211] width 34 height 17
